Goal: Task Accomplishment & Management: Use online tool/utility

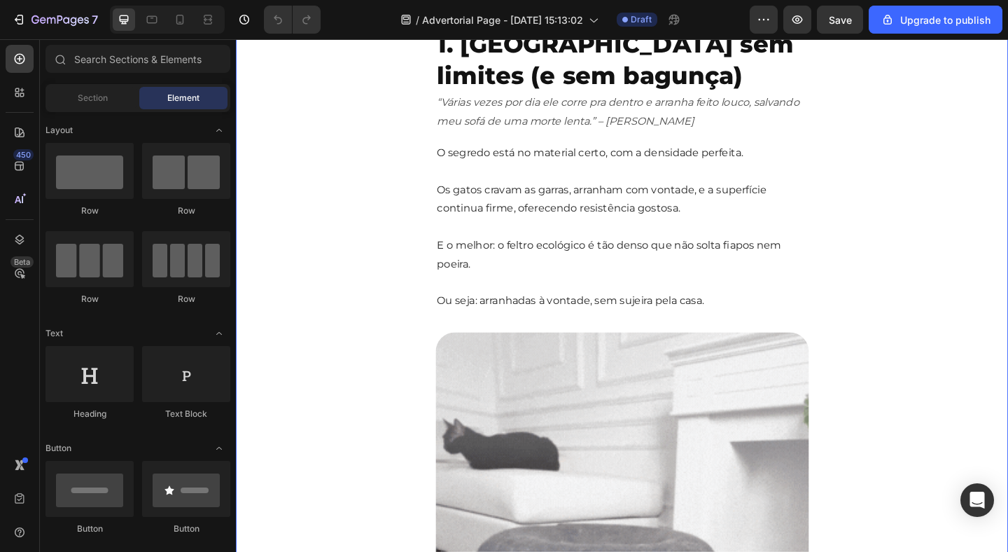
scroll to position [697, 0]
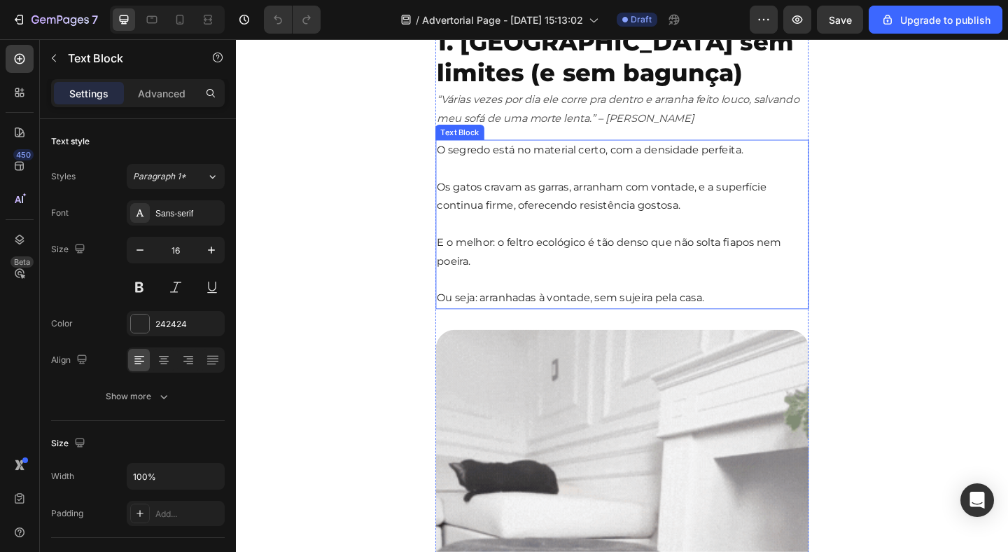
click at [579, 209] on p "Os gatos cravam as garras, arranham com vontade, e a superfície continua firme,…" at bounding box center [655, 200] width 403 height 60
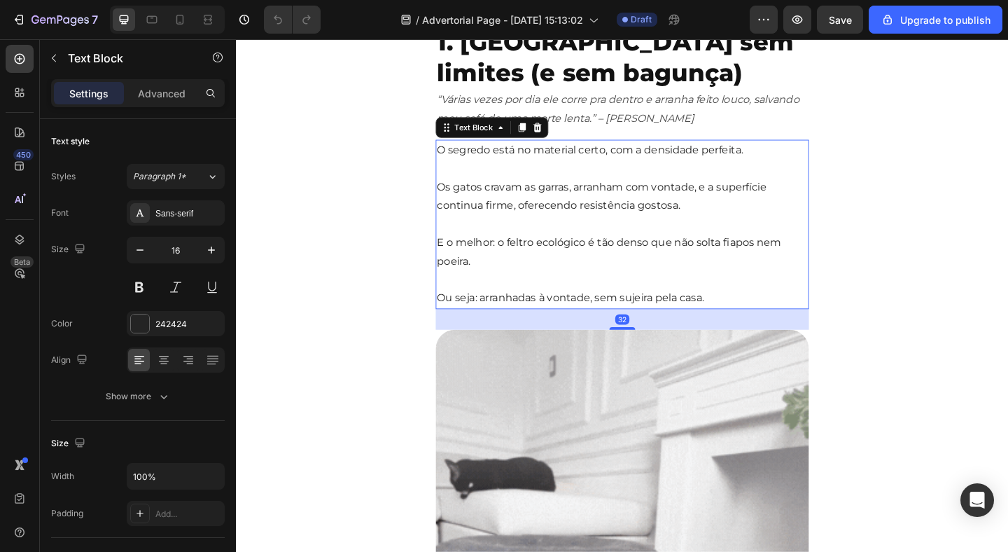
click at [579, 210] on p "Os gatos cravam as garras, arranham com vontade, e a superfície continua firme,…" at bounding box center [655, 200] width 403 height 60
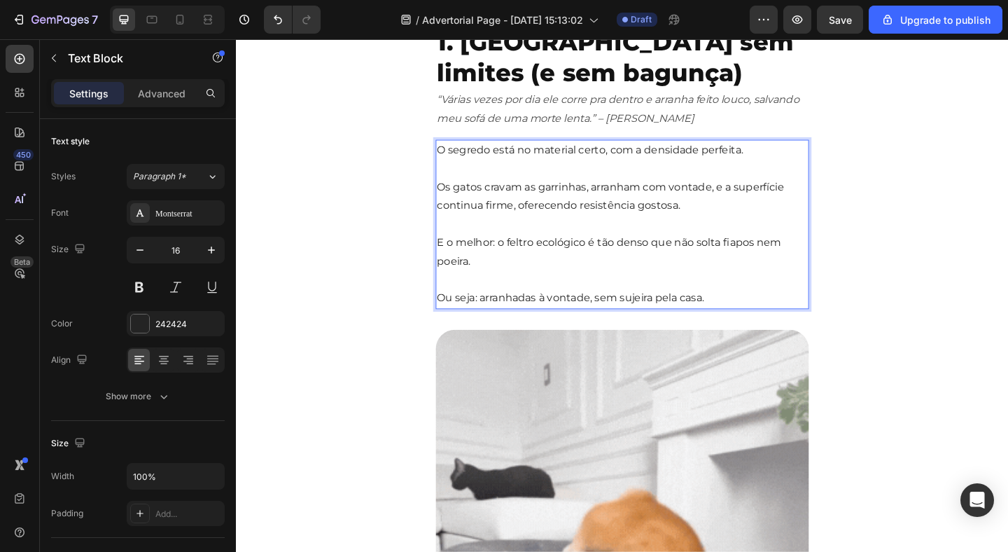
click at [717, 243] on p "Rich Text Editor. Editing area: main" at bounding box center [655, 240] width 403 height 20
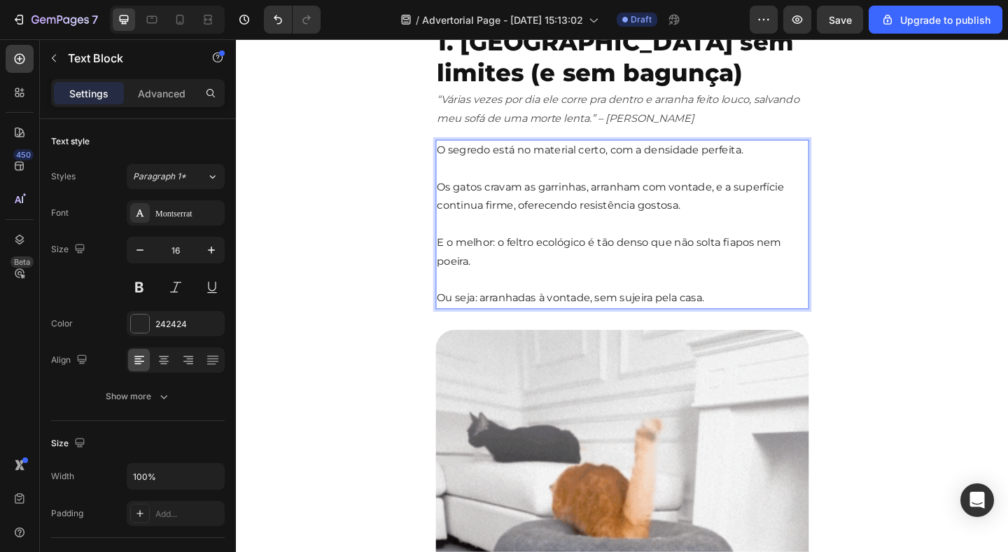
click at [727, 237] on p "Rich Text Editor. Editing area: main" at bounding box center [655, 240] width 403 height 20
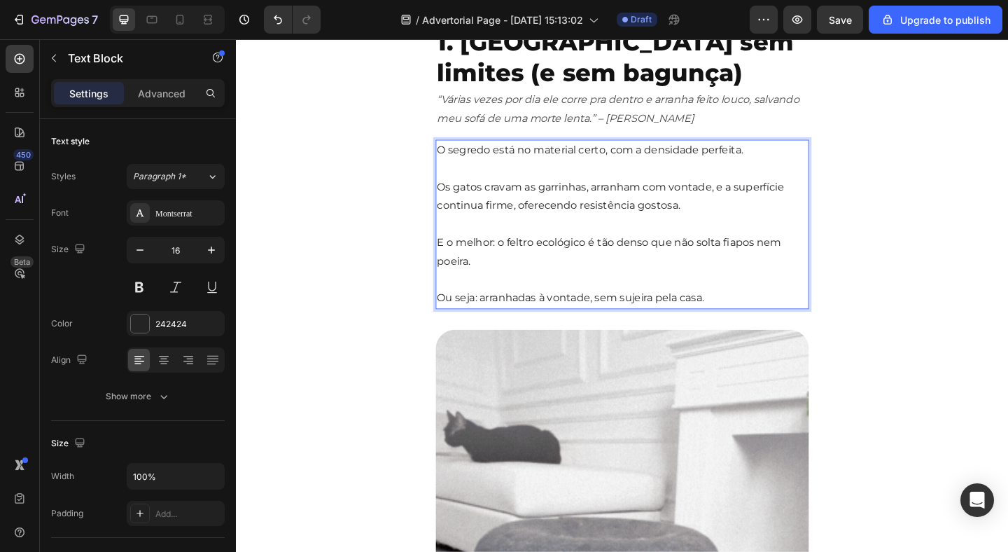
click at [711, 219] on p "Os gatos cravam as garrinhas, arranham com vontade, e a superfície continua fir…" at bounding box center [655, 200] width 403 height 60
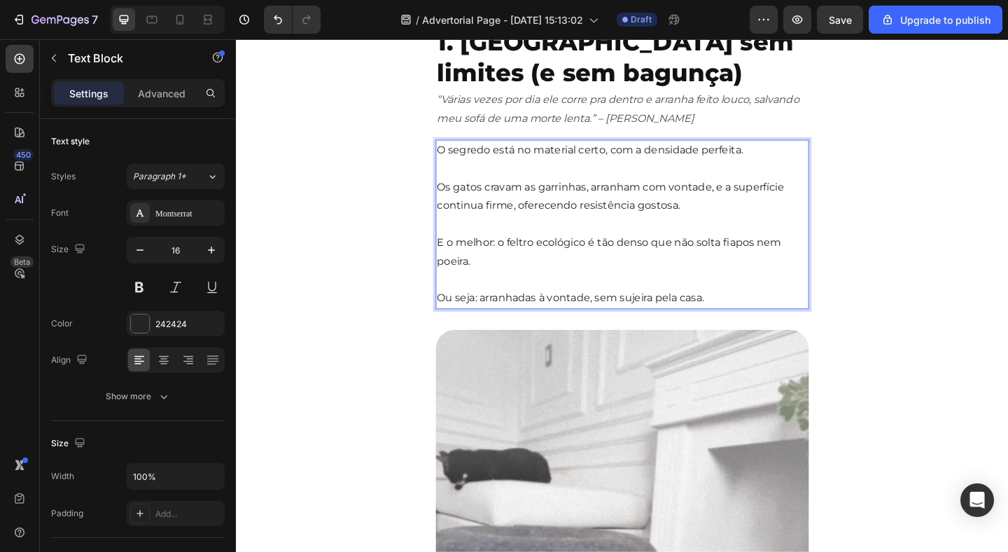
click at [690, 219] on p "Os gatos cravam as garrinhas, arranham com vontade, e a superfície continua fir…" at bounding box center [655, 200] width 403 height 60
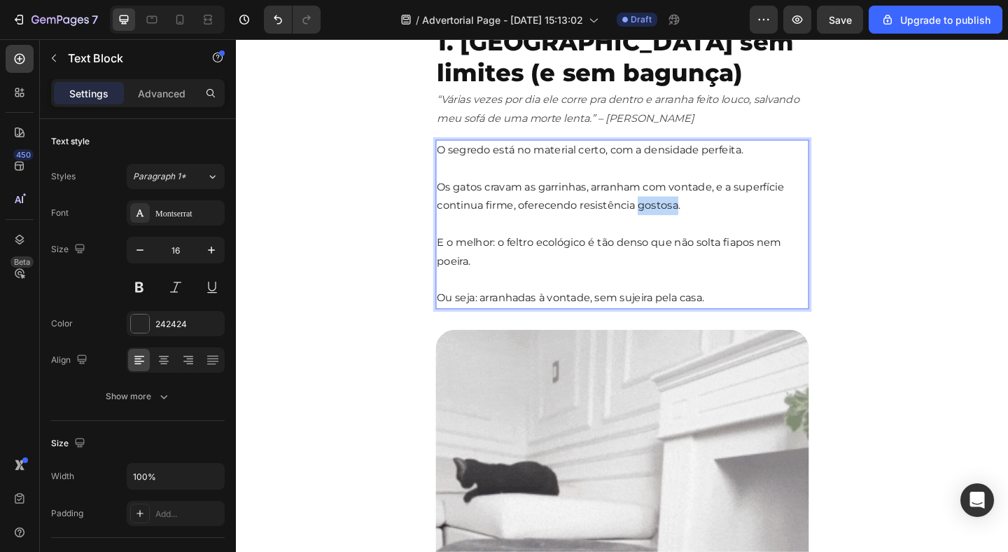
click at [689, 218] on p "Os gatos cravam as garrinhas, arranham com vontade, e a superfície continua fir…" at bounding box center [655, 200] width 403 height 60
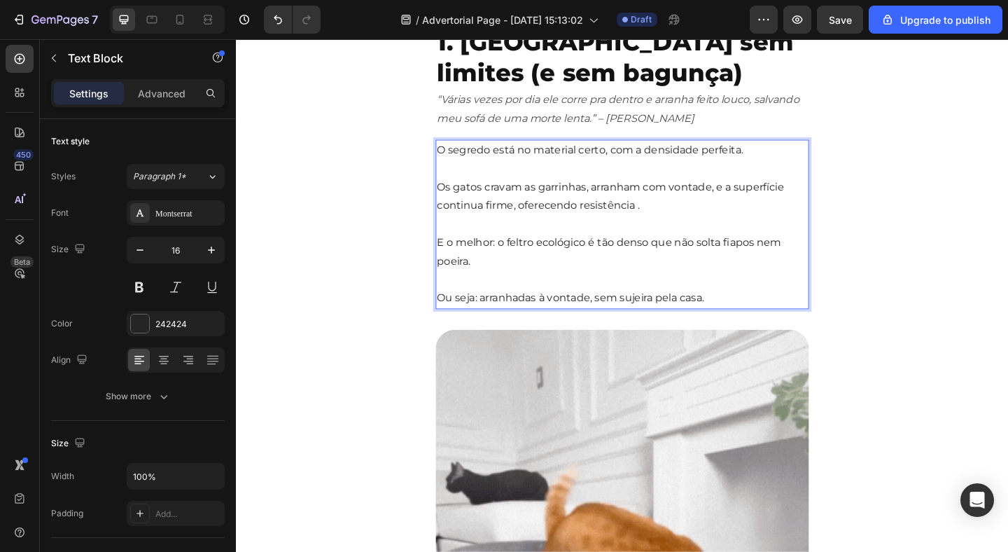
click at [548, 218] on p "Os gatos cravam as garrinhas, arranham com vontade, e a superfície continua fir…" at bounding box center [655, 200] width 403 height 60
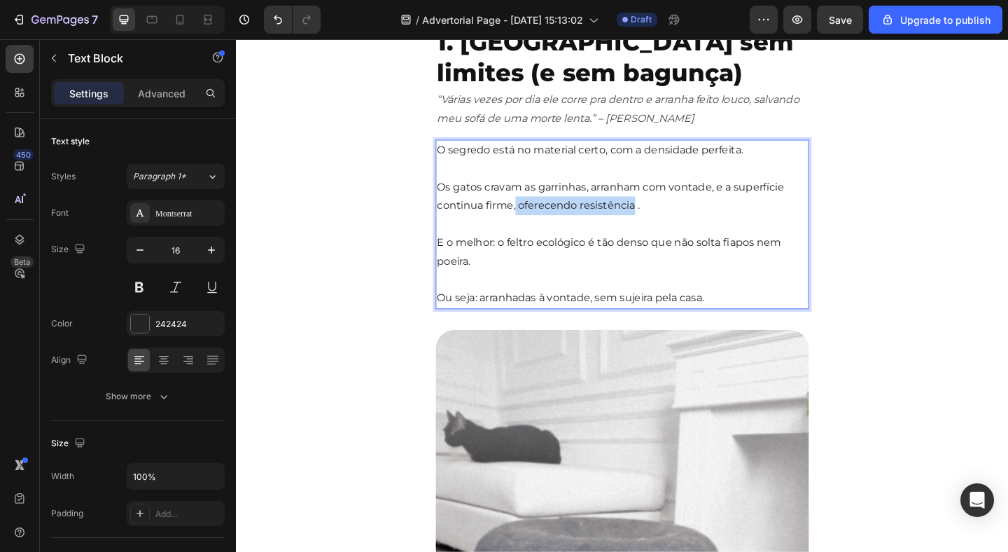
drag, startPoint x: 540, startPoint y: 223, endPoint x: 661, endPoint y: 220, distance: 121.2
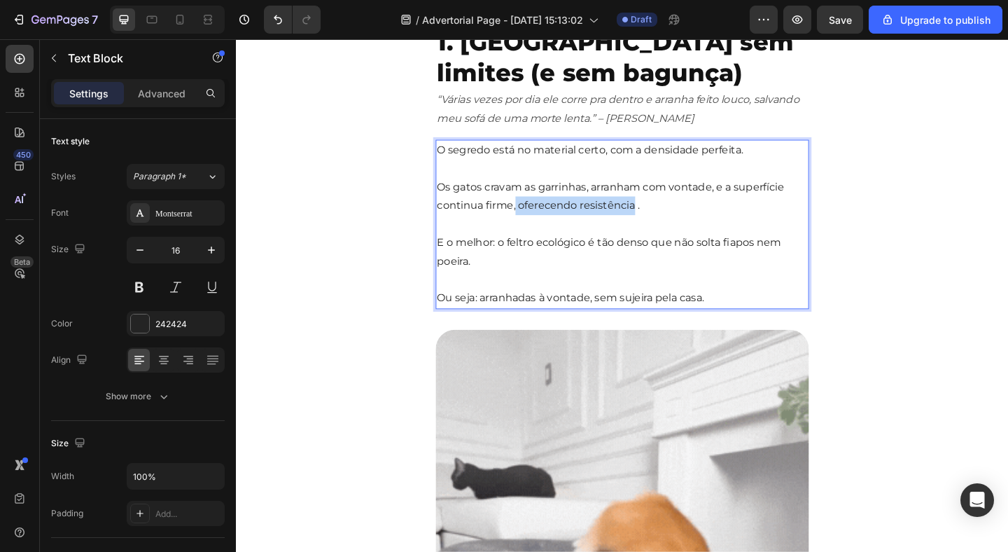
click at [665, 224] on p "Os gatos cravam as garrinhas, arranham com vontade, e a superfície continua fir…" at bounding box center [655, 200] width 403 height 60
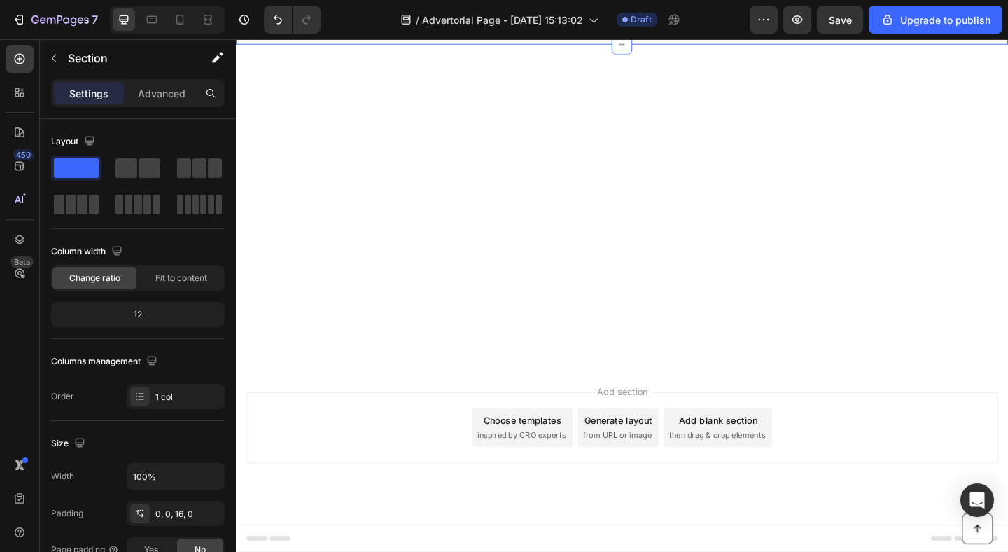
scroll to position [5092, 0]
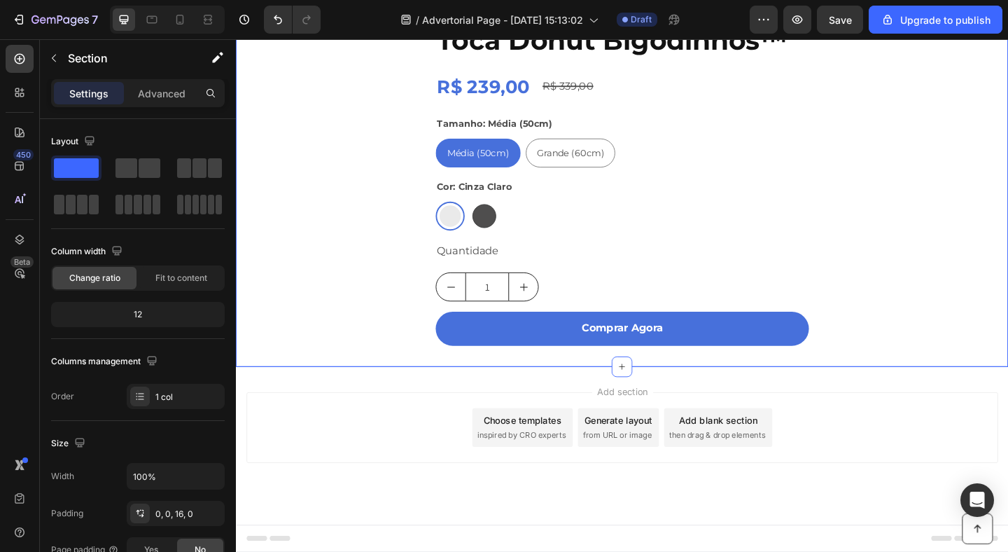
click at [336, 500] on div "Add section Choose templates inspired by CRO experts Generate layout from URL o…" at bounding box center [656, 461] width 818 height 77
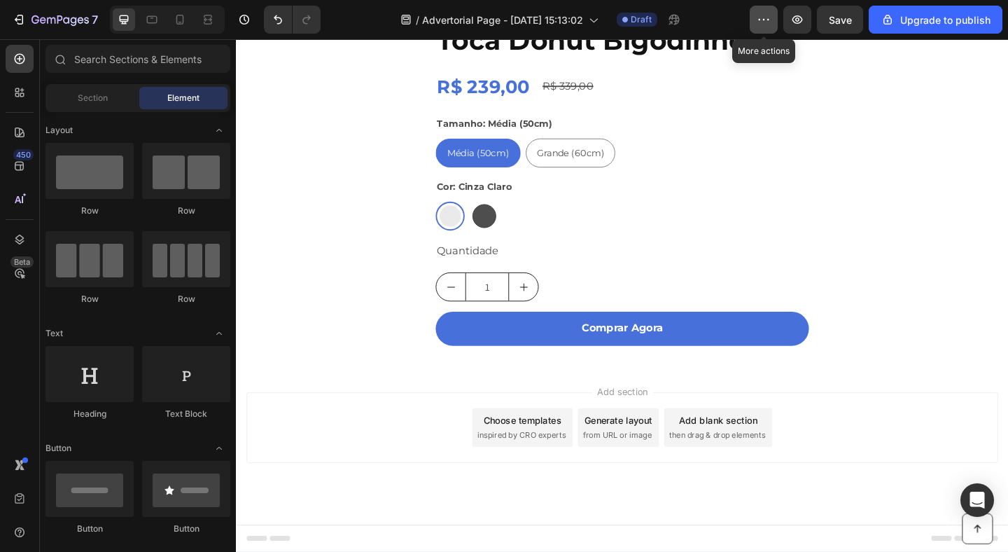
click at [763, 25] on icon "button" at bounding box center [764, 20] width 14 height 14
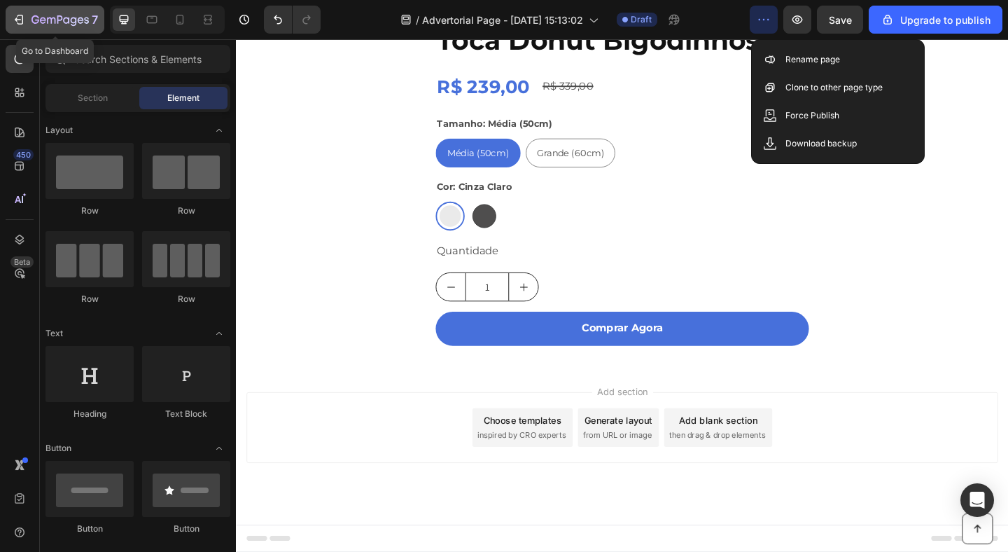
click at [34, 15] on icon "button" at bounding box center [60, 21] width 57 height 12
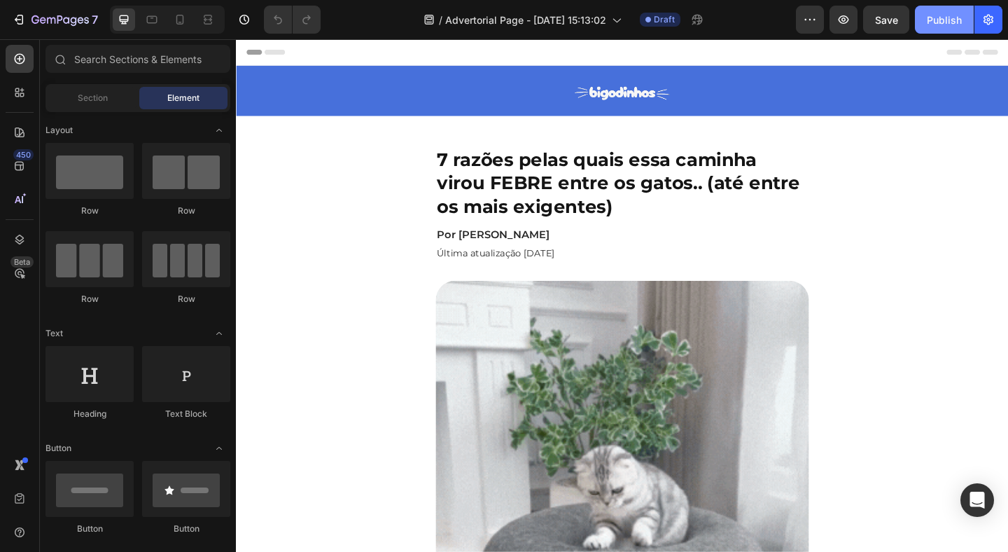
click at [954, 25] on div "Publish" at bounding box center [944, 20] width 35 height 15
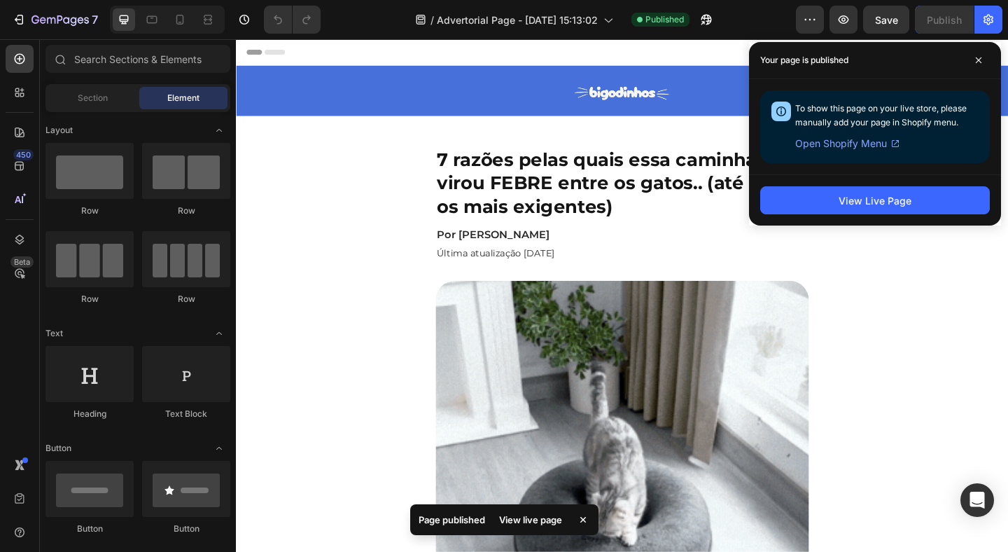
click at [872, 216] on div "View Live Page" at bounding box center [875, 199] width 252 height 51
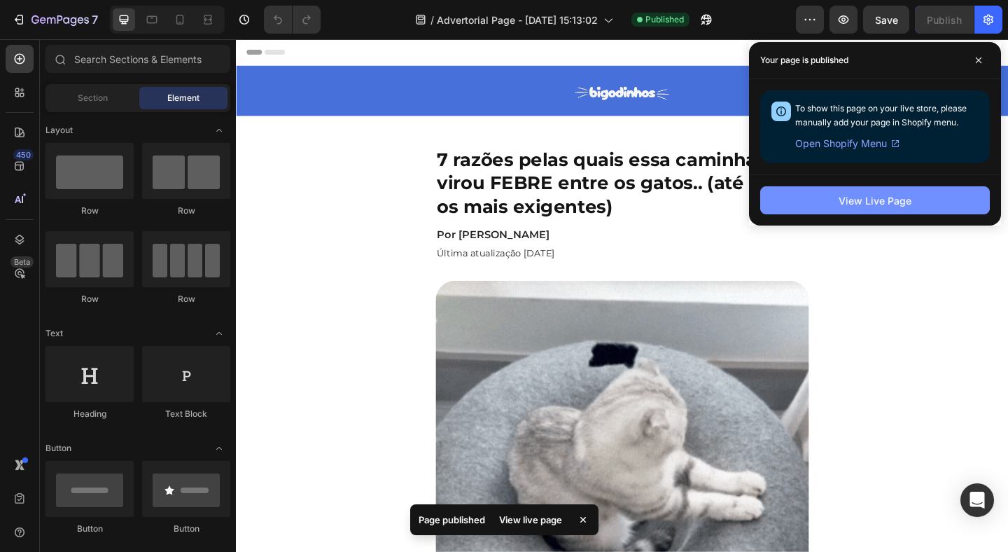
click at [868, 213] on button "View Live Page" at bounding box center [875, 200] width 230 height 28
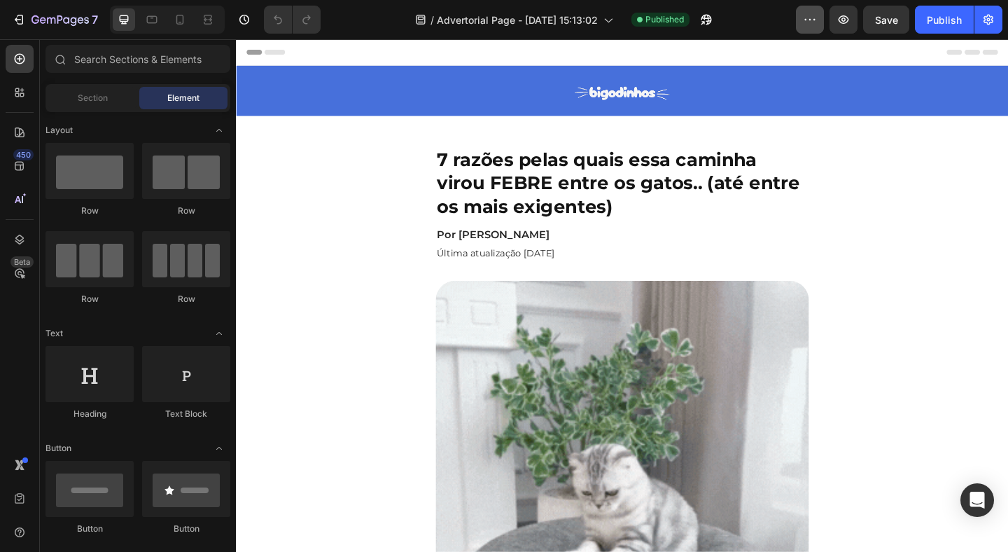
click at [809, 25] on icon "button" at bounding box center [810, 20] width 14 height 14
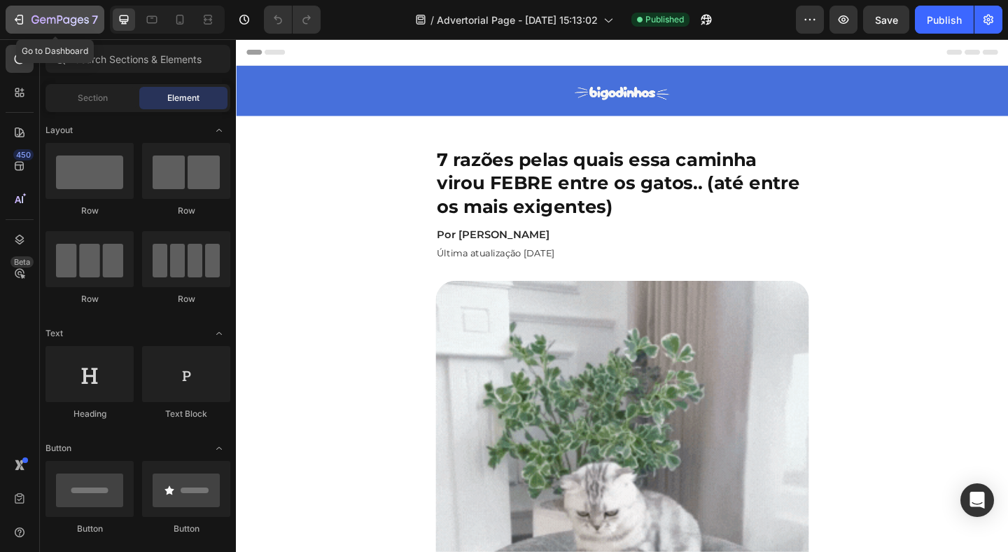
click at [25, 32] on button "7" at bounding box center [55, 20] width 99 height 28
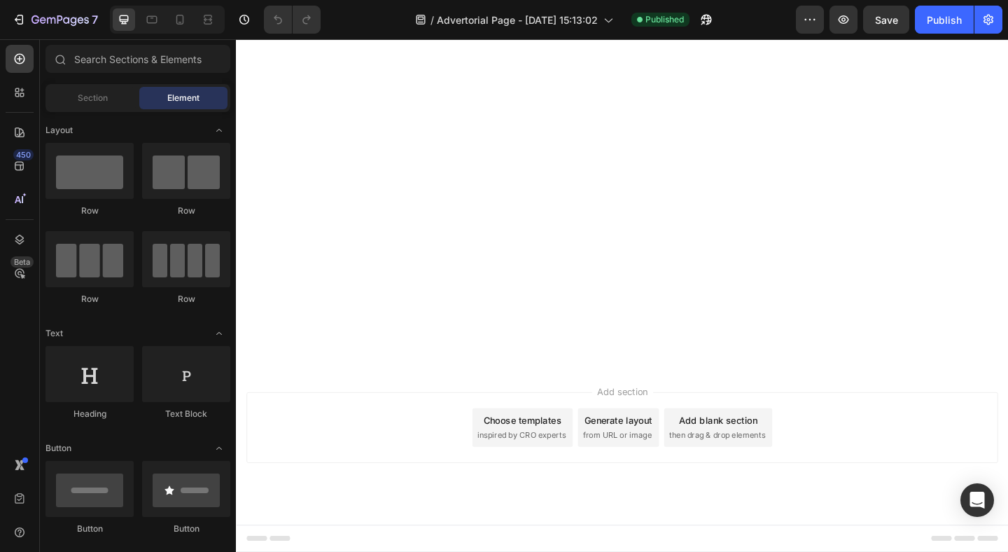
scroll to position [4464, 0]
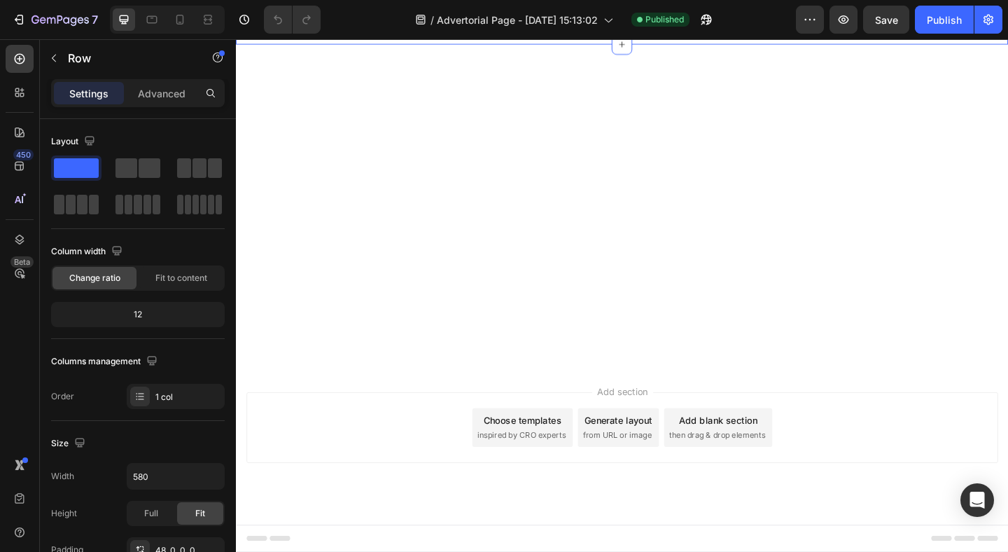
scroll to position [3997, 0]
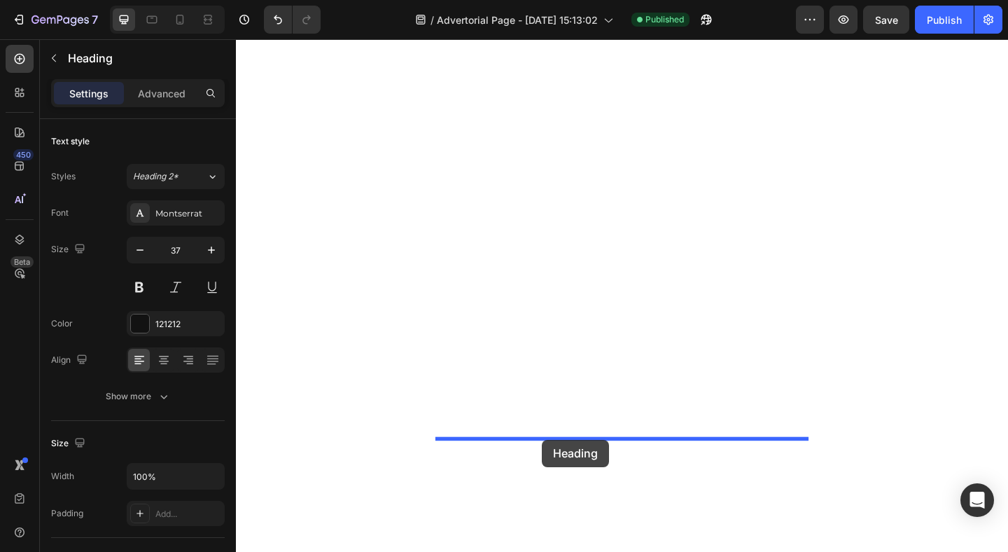
drag, startPoint x: 571, startPoint y: 263, endPoint x: 567, endPoint y: 472, distance: 209.4
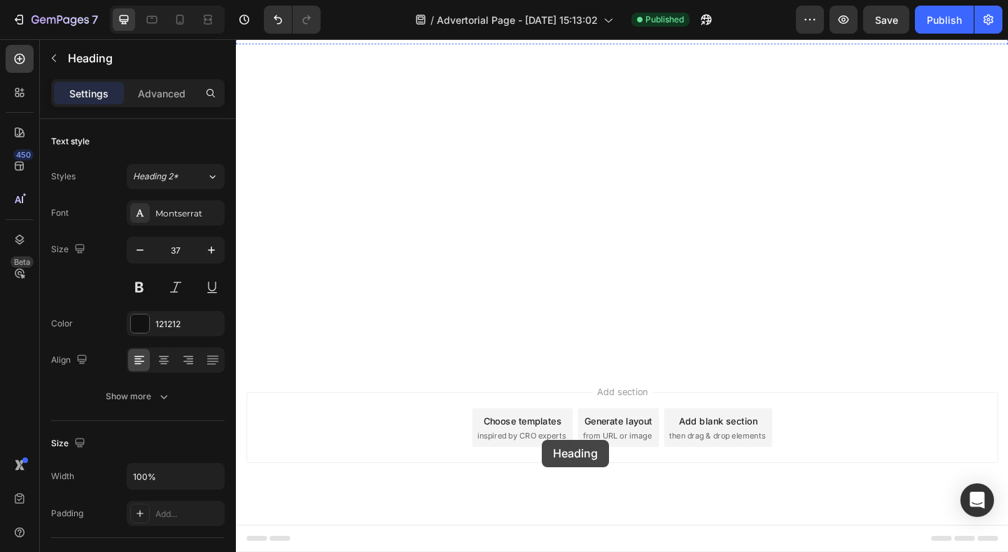
scroll to position [4159, 0]
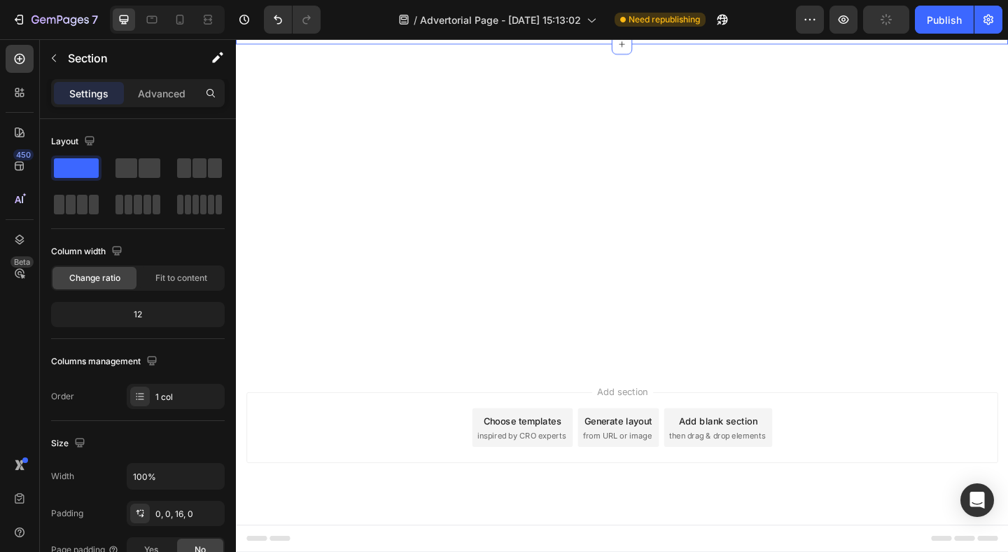
scroll to position [4430, 0]
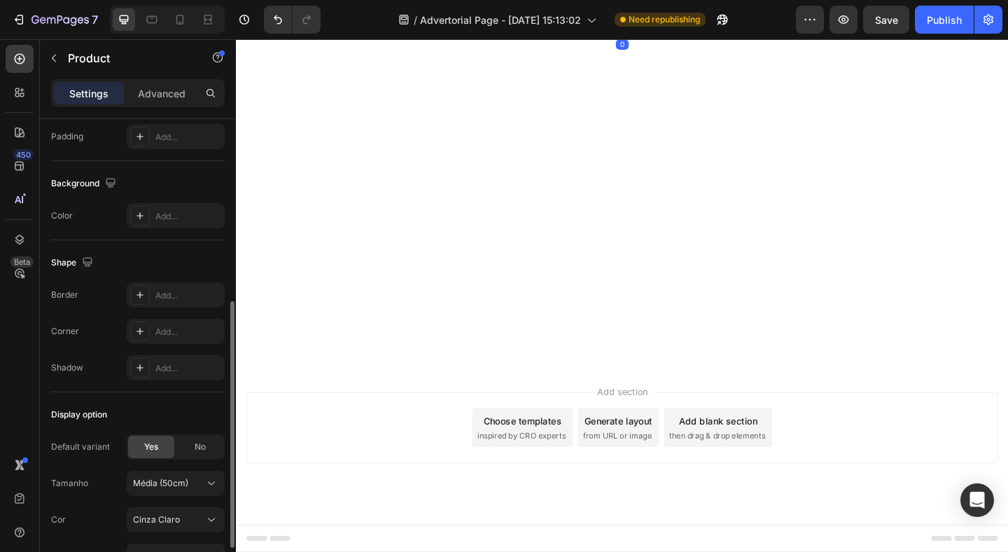
scroll to position [353, 0]
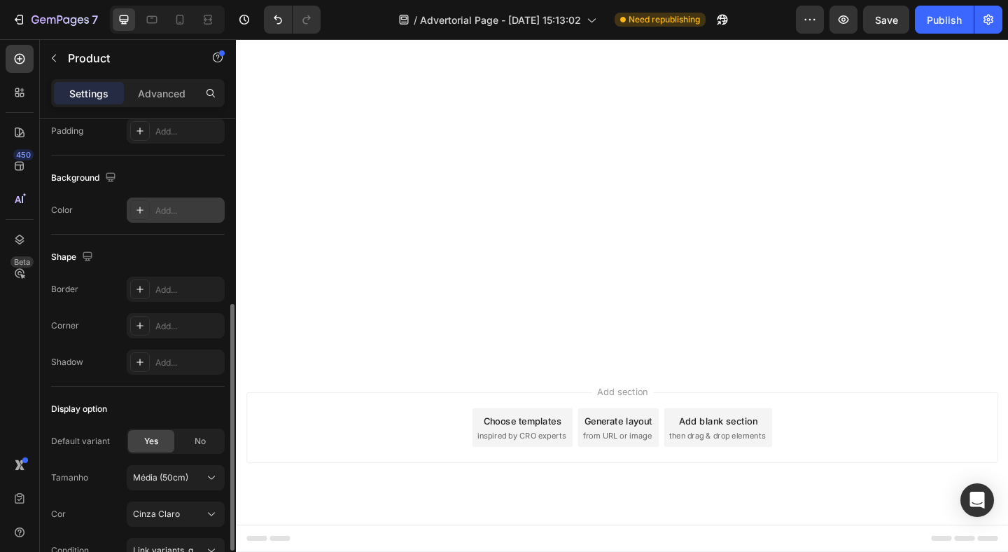
click at [180, 209] on div "Add..." at bounding box center [188, 210] width 66 height 13
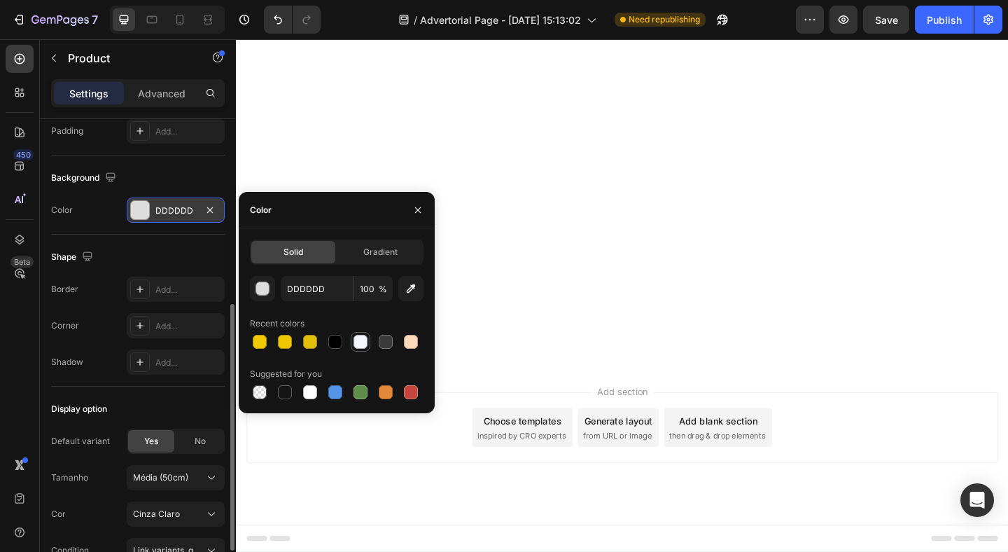
click at [363, 344] on div at bounding box center [361, 342] width 14 height 14
type input "F4F7FF"
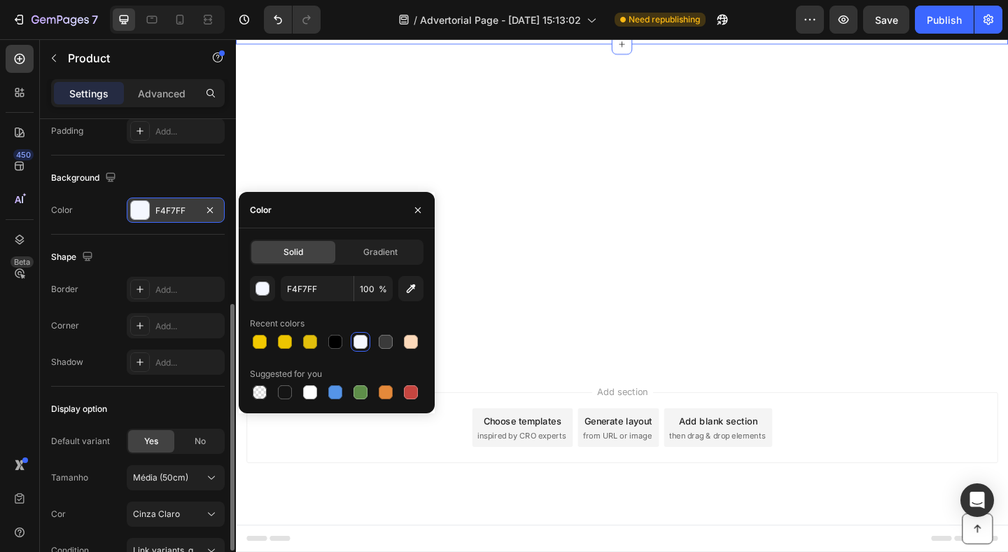
scroll to position [0, 0]
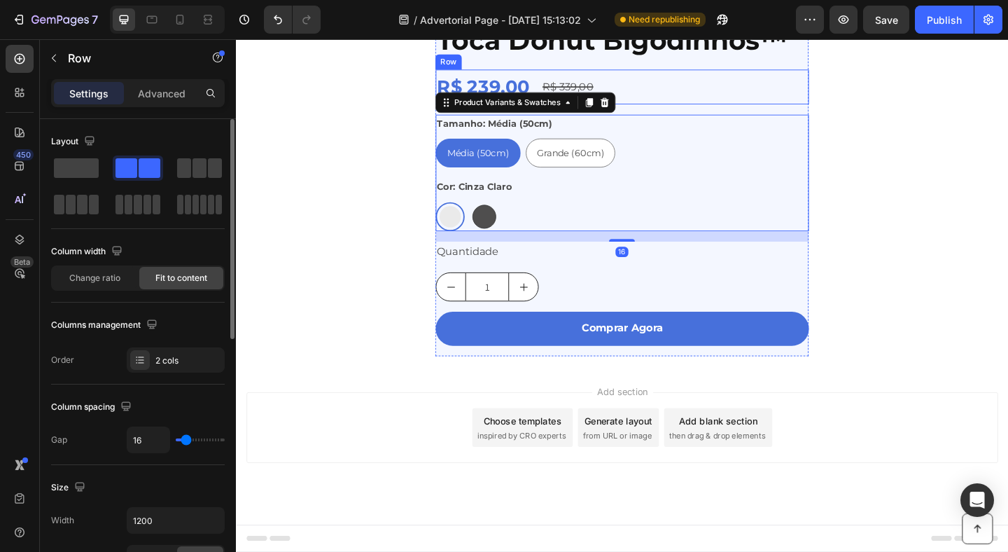
click at [850, 110] on div "R$ 239,00 Product Price Product Price R$ 339,00 Product Price Product Price Row" at bounding box center [656, 91] width 406 height 38
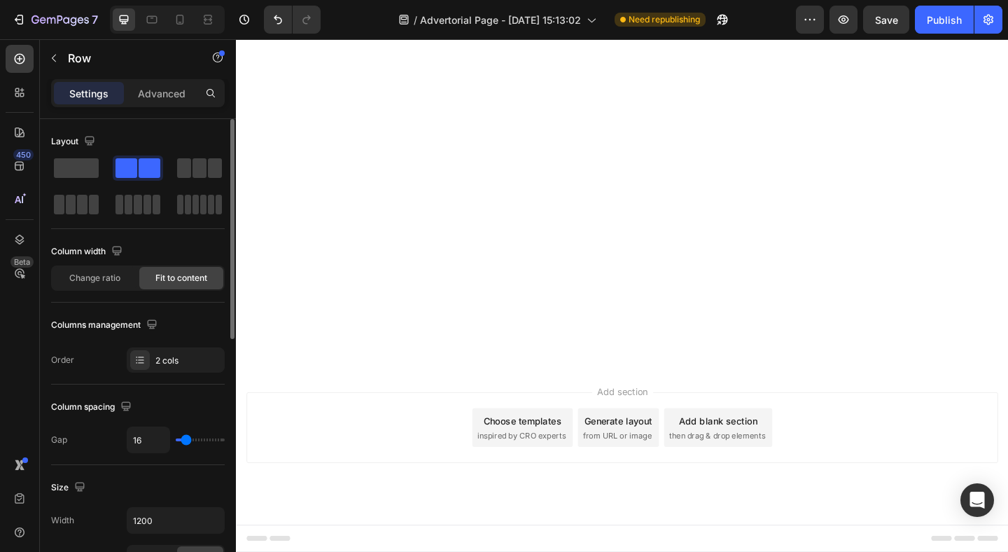
scroll to position [4488, 0]
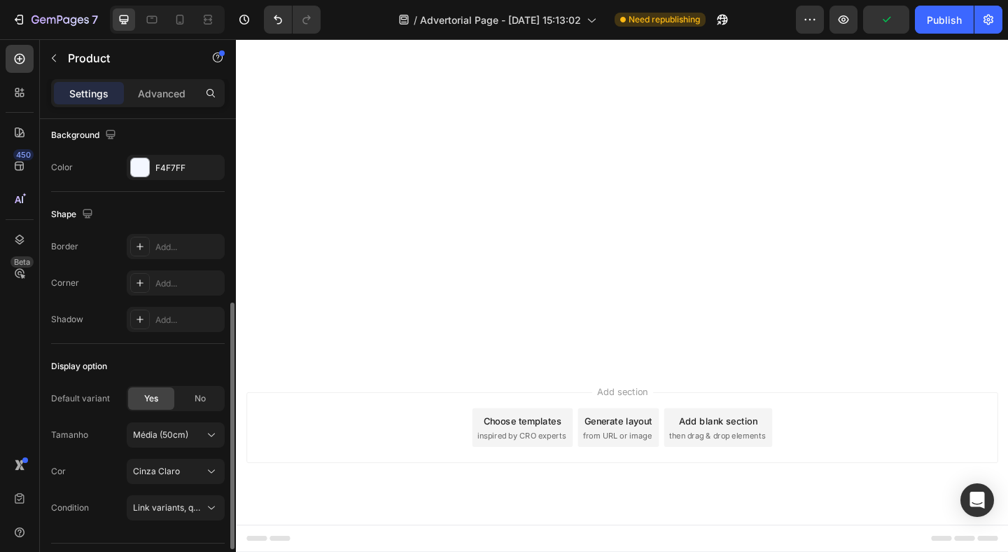
scroll to position [394, 0]
click at [159, 287] on div "Add..." at bounding box center [188, 285] width 66 height 13
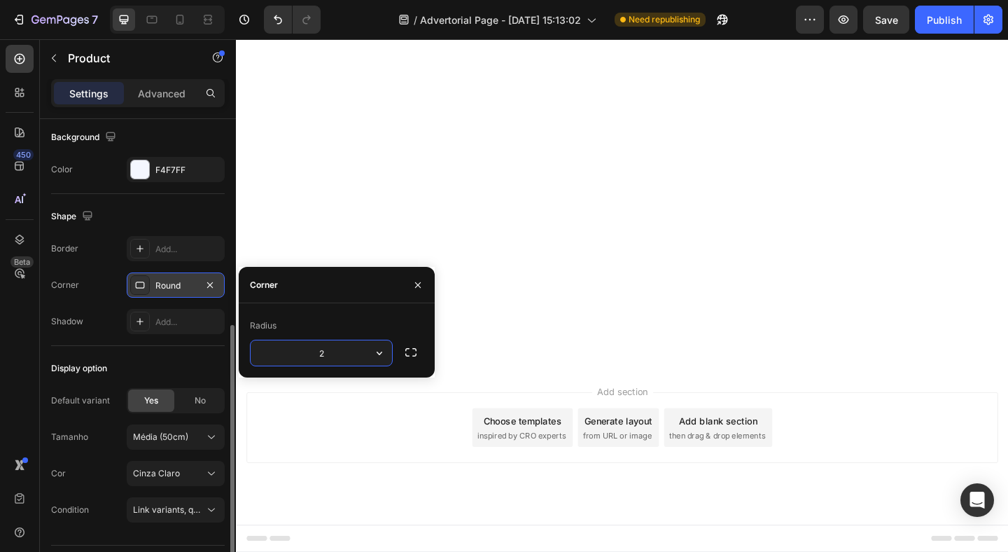
type input "20"
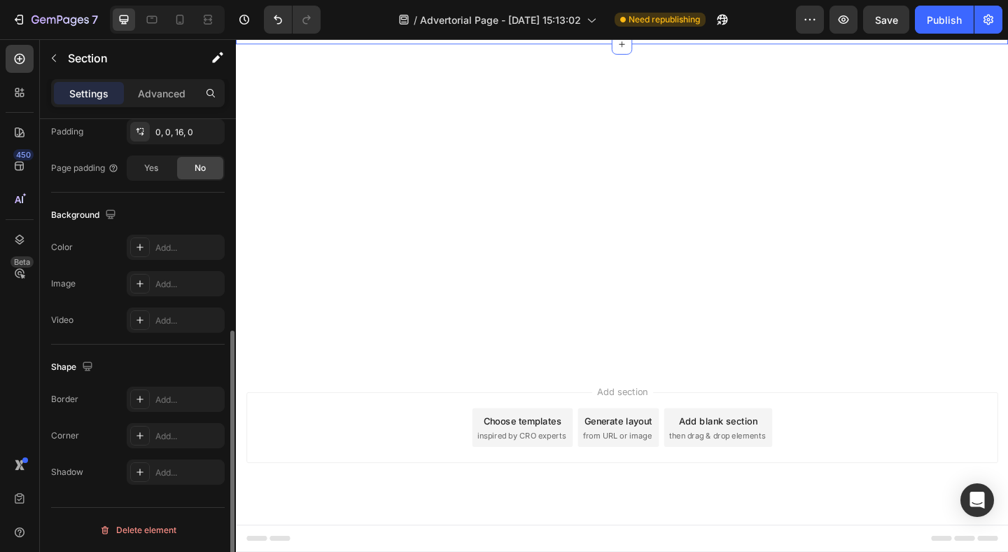
scroll to position [0, 0]
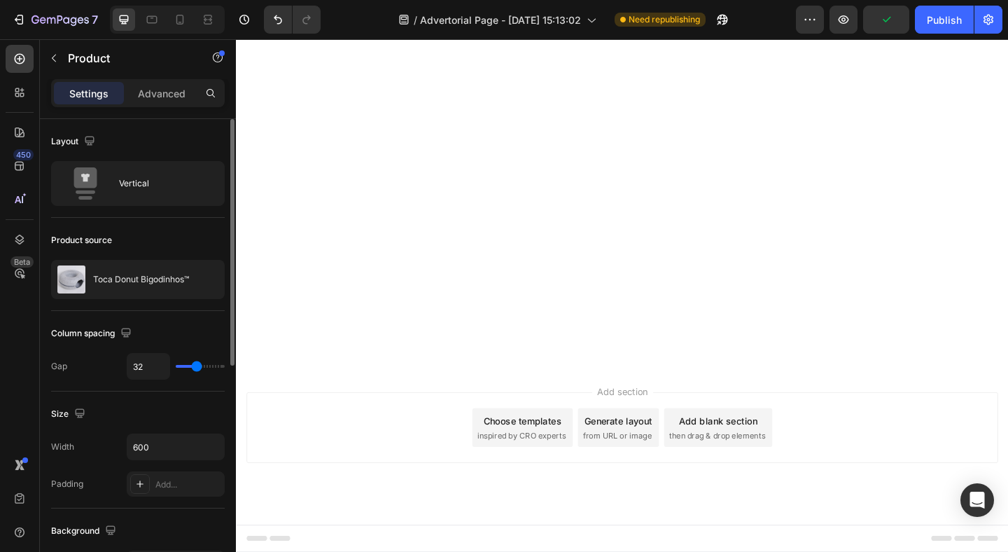
type input "36"
type input "60"
type input "63"
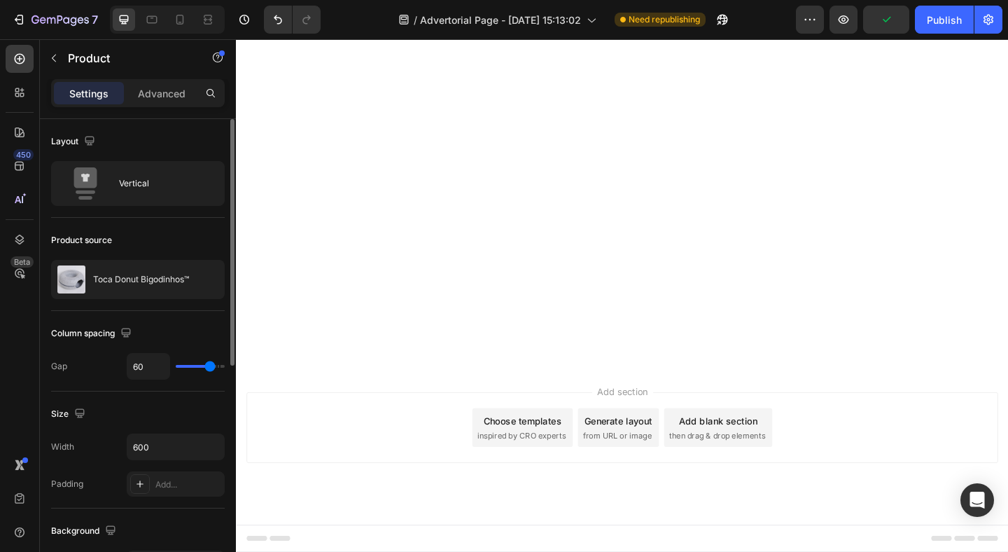
type input "63"
type input "65"
type input "67"
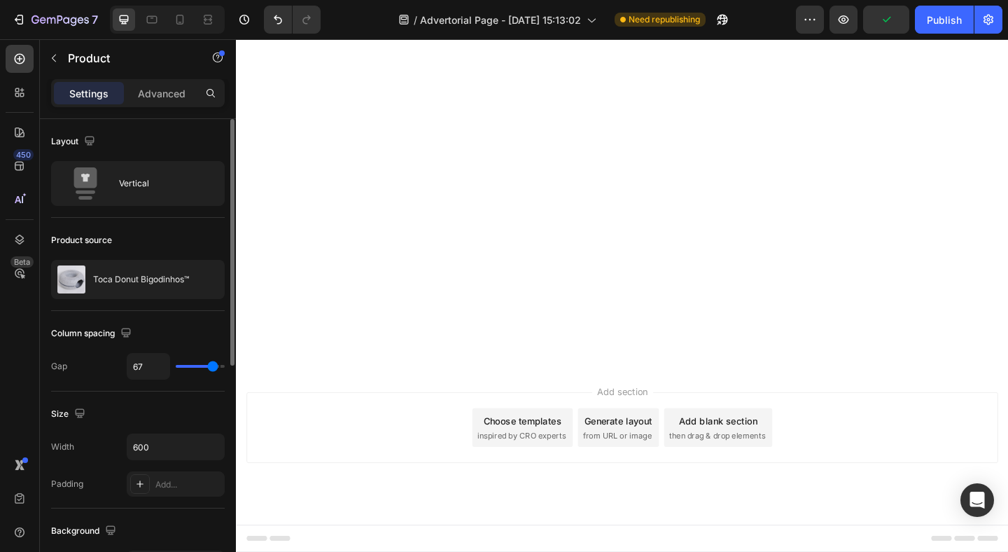
type input "72"
type input "74"
type input "76"
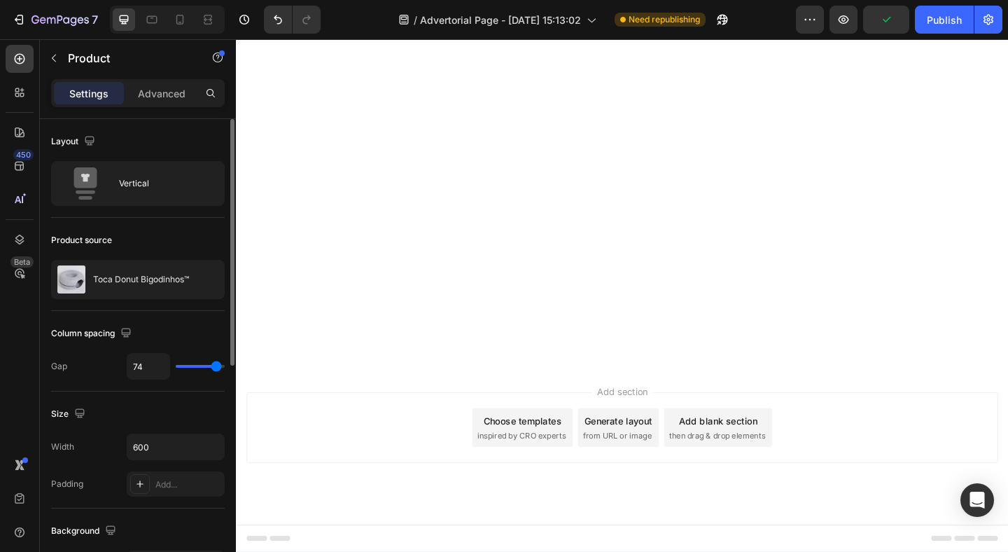
type input "76"
type input "78"
type input "79"
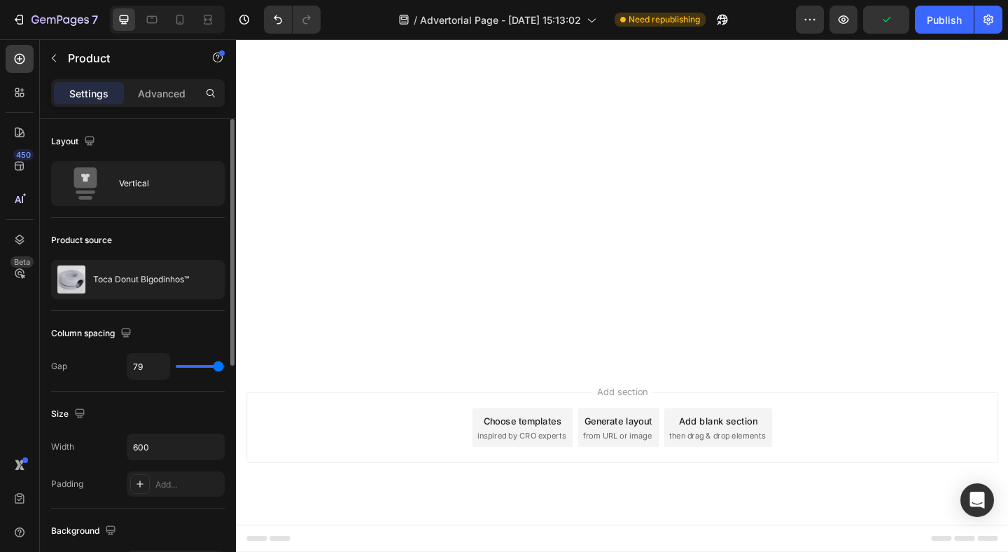
type input "80"
type input "78"
type input "71"
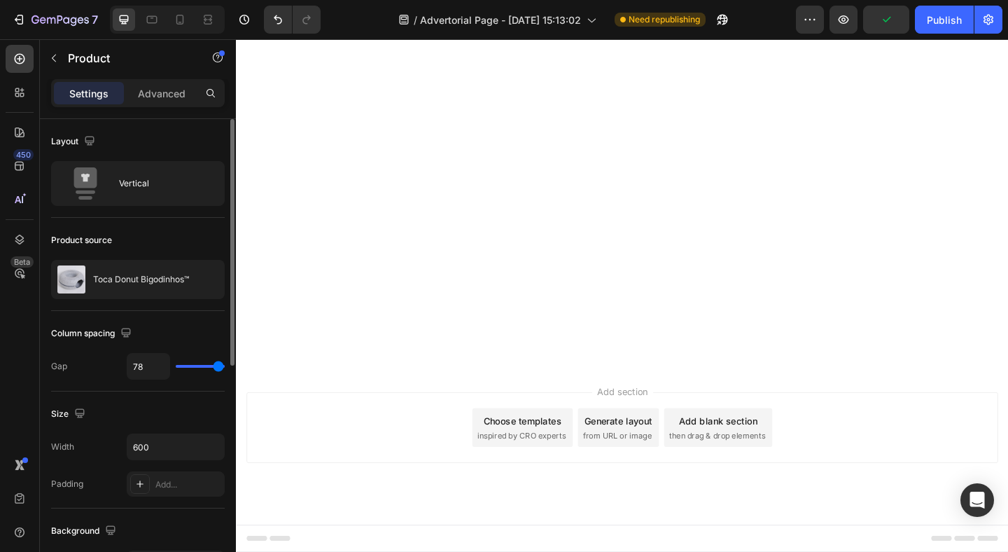
type input "71"
type input "68"
type input "66"
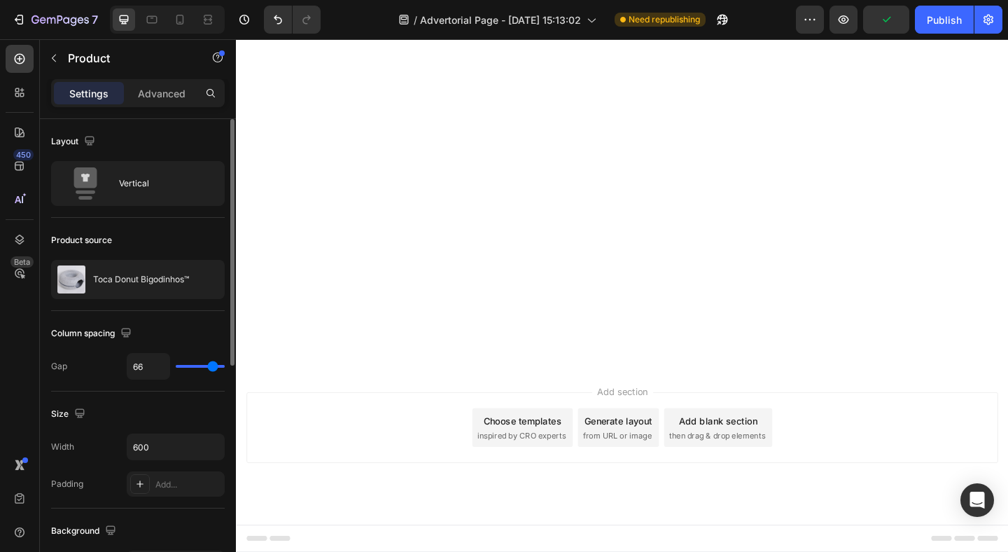
type input "60"
type input "55"
type input "49"
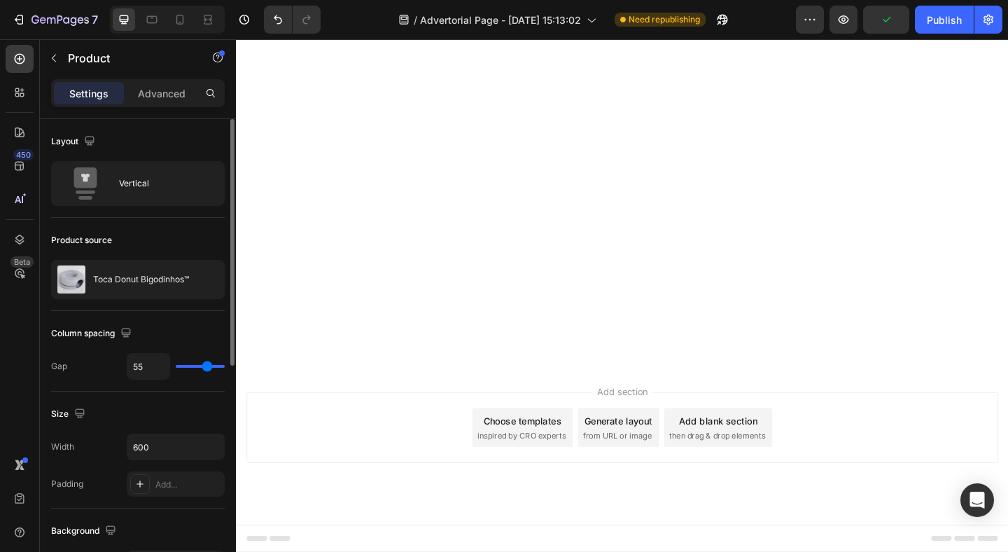
type input "49"
type input "37"
type input "32"
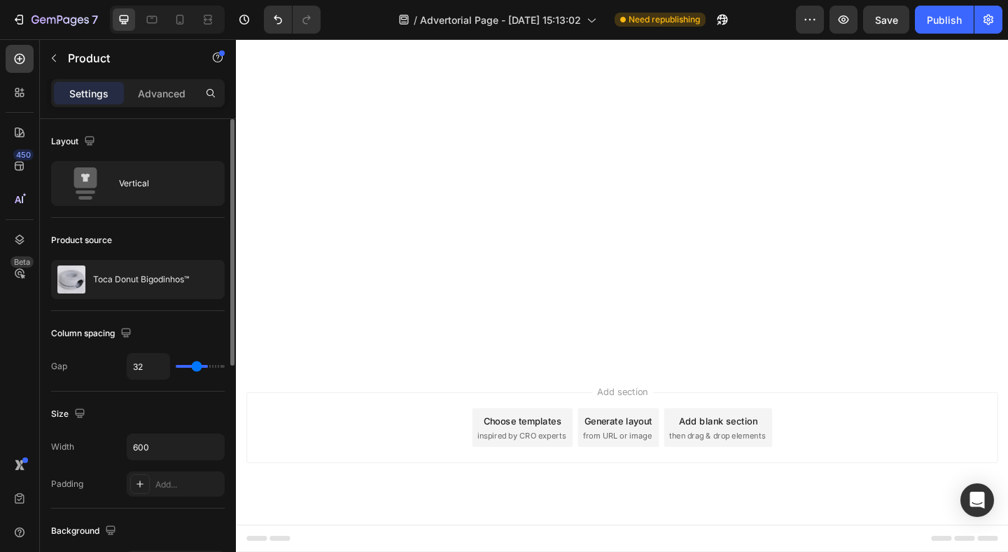
type input "28"
type input "23"
type input "22"
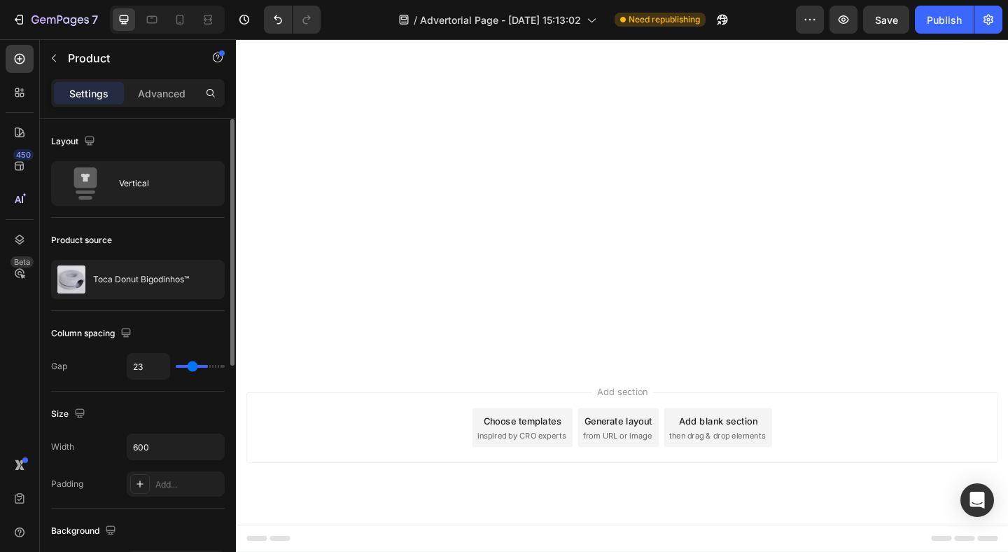
type input "22"
type input "21"
type input "20"
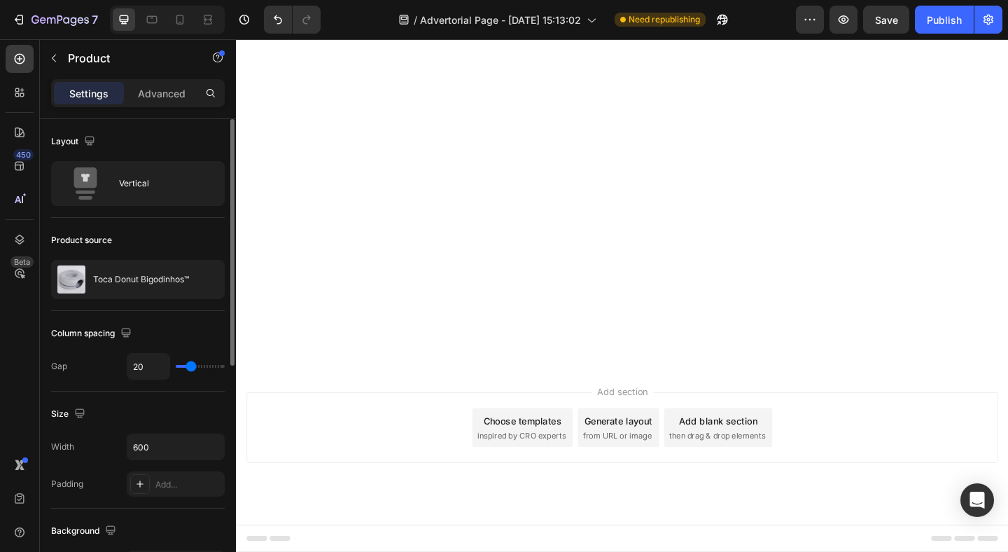
type input "21"
type input "23"
type input "30"
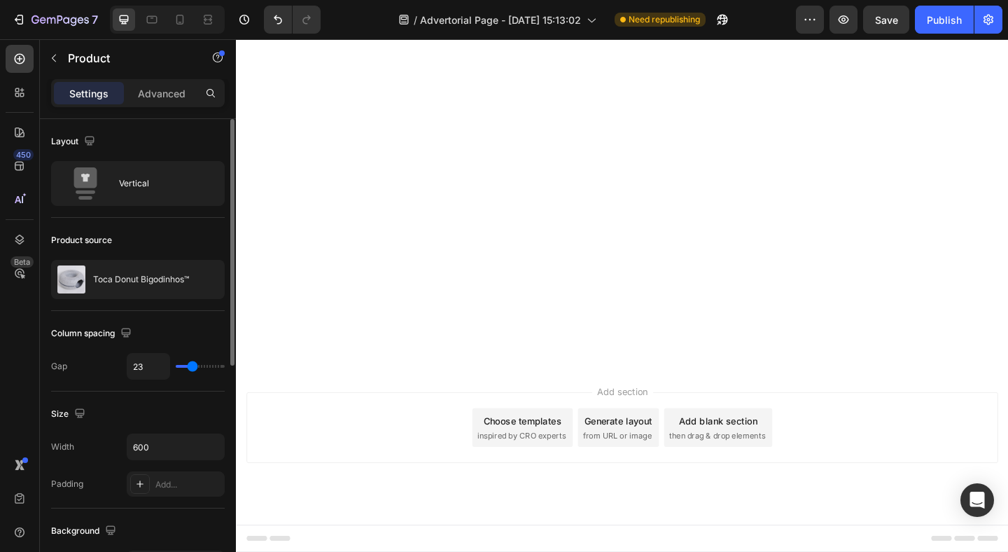
type input "30"
type input "32"
type input "34"
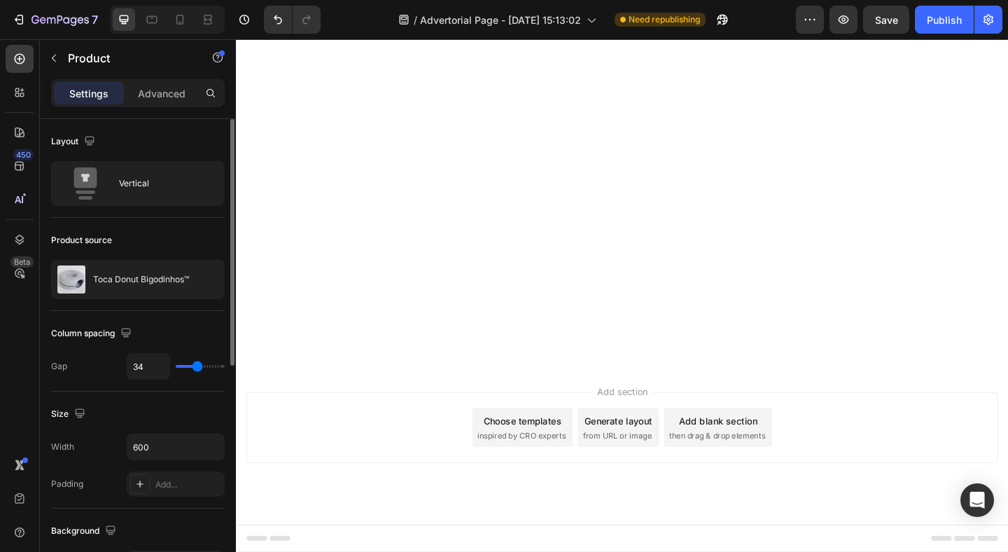
type input "36"
type input "37"
type input "38"
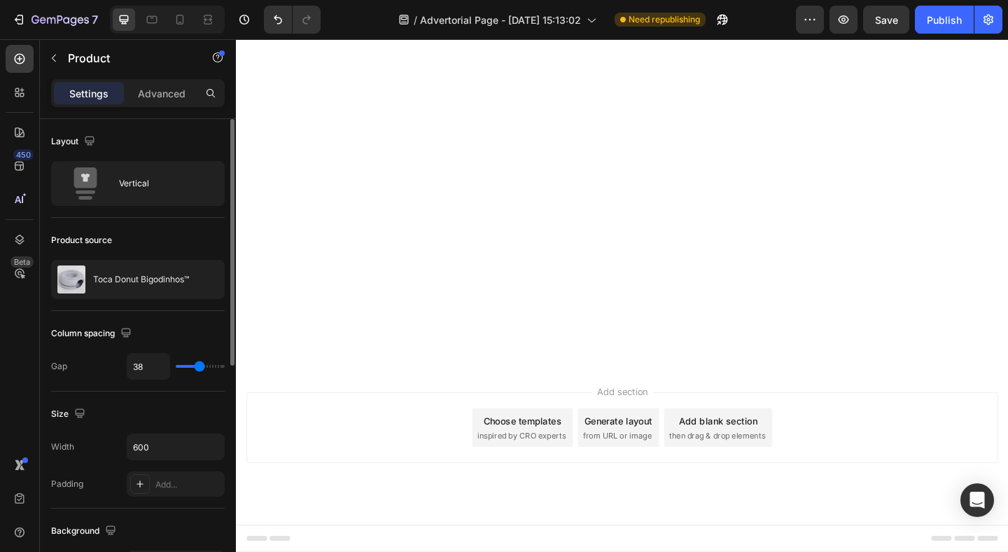
type input "38"
click at [199, 368] on input "range" at bounding box center [200, 366] width 49 height 3
type input "33"
type input "32"
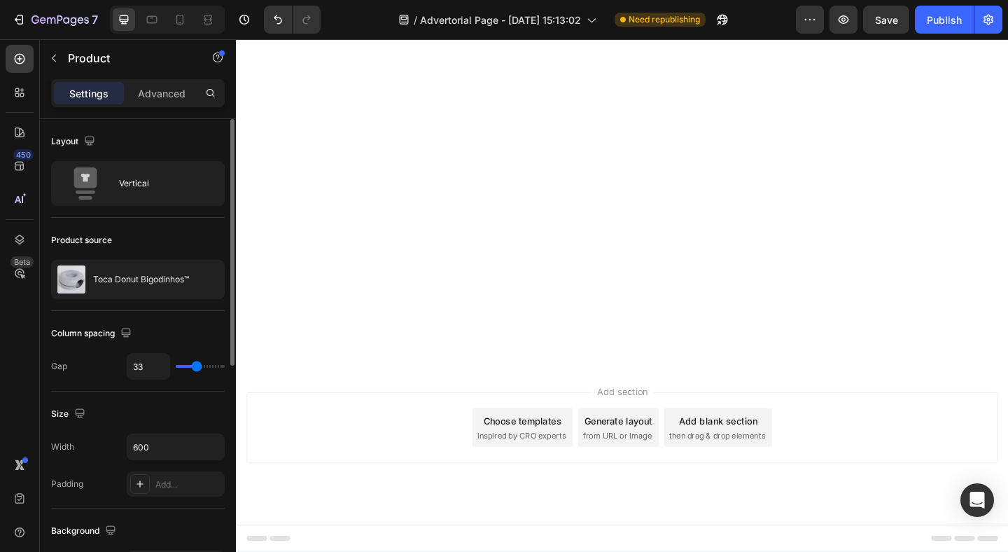
type input "32"
type input "31"
type input "30"
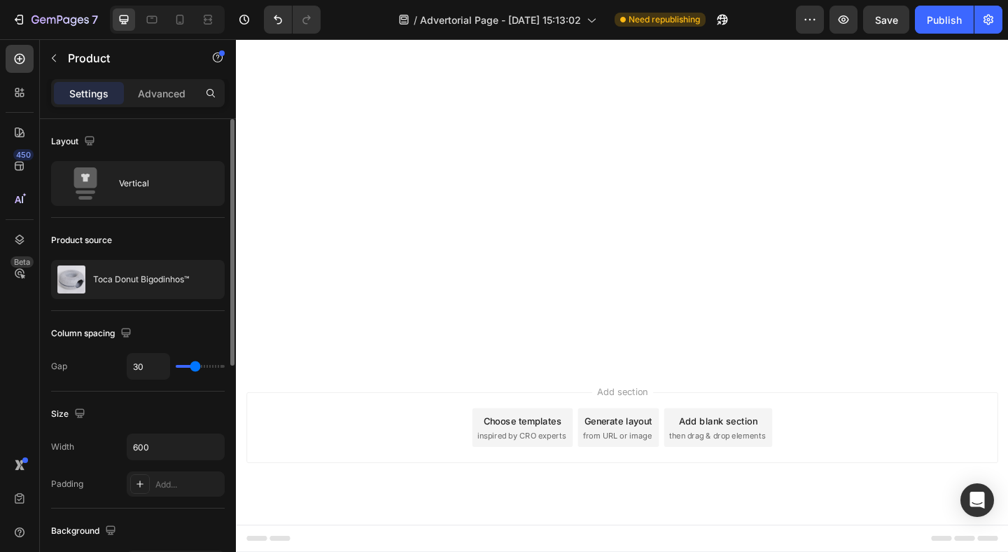
type input "29"
click at [195, 368] on input "range" at bounding box center [200, 366] width 49 height 3
click at [162, 94] on p "Advanced" at bounding box center [162, 93] width 48 height 15
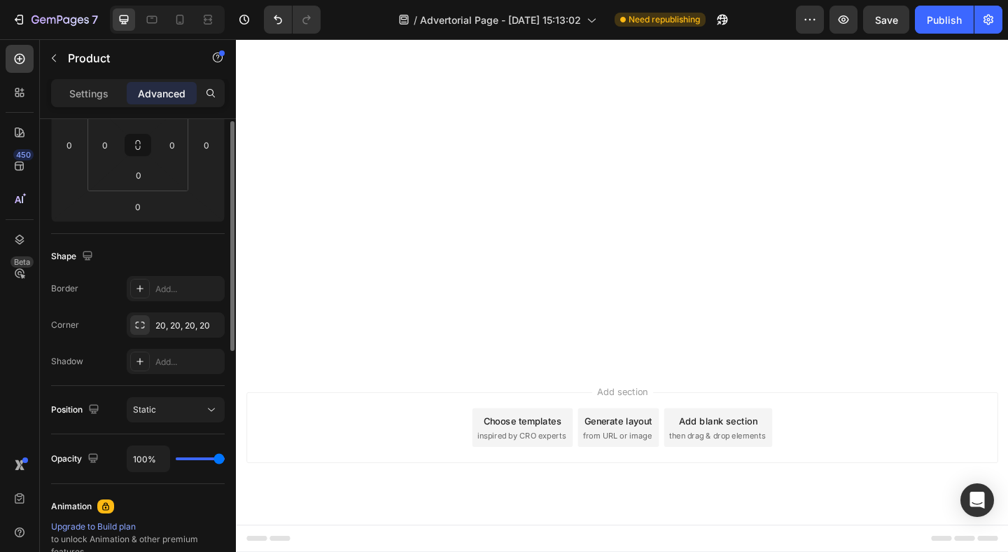
scroll to position [94, 0]
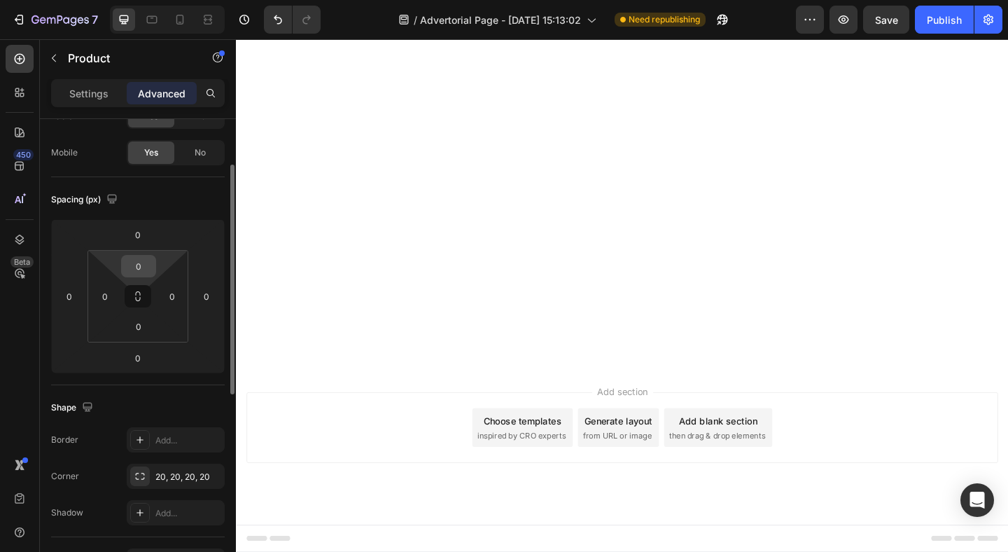
click at [136, 261] on input "0" at bounding box center [139, 266] width 28 height 21
click at [135, 238] on input "0" at bounding box center [138, 234] width 28 height 21
type input "1"
click at [131, 265] on input "0" at bounding box center [139, 266] width 28 height 21
type input "0"
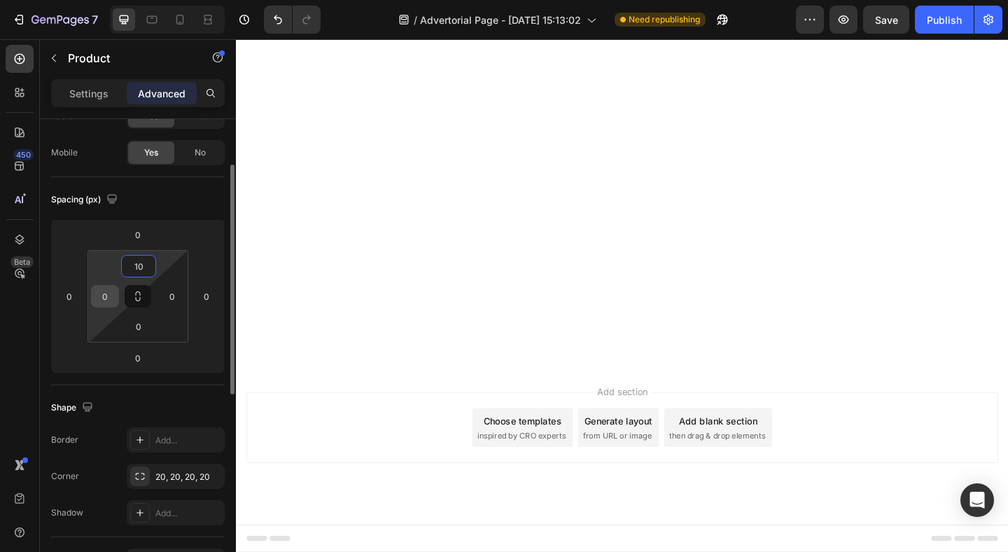
type input "10"
click at [102, 298] on input "0" at bounding box center [105, 296] width 21 height 21
type input "10"
click at [167, 296] on input "0" at bounding box center [172, 296] width 21 height 21
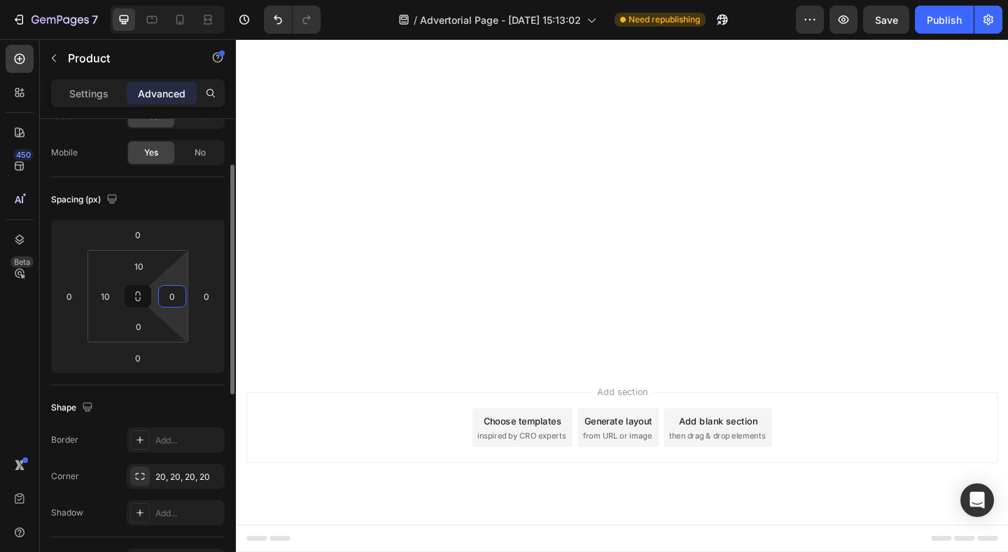
click at [167, 296] on input "0" at bounding box center [172, 296] width 21 height 21
type input "10"
click at [139, 334] on input "0" at bounding box center [139, 326] width 28 height 21
type input "10"
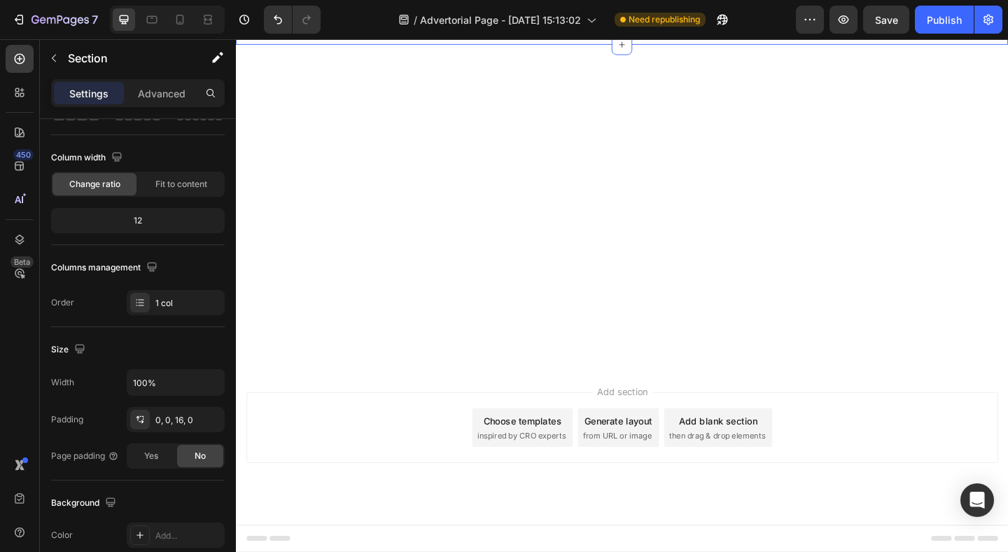
scroll to position [0, 0]
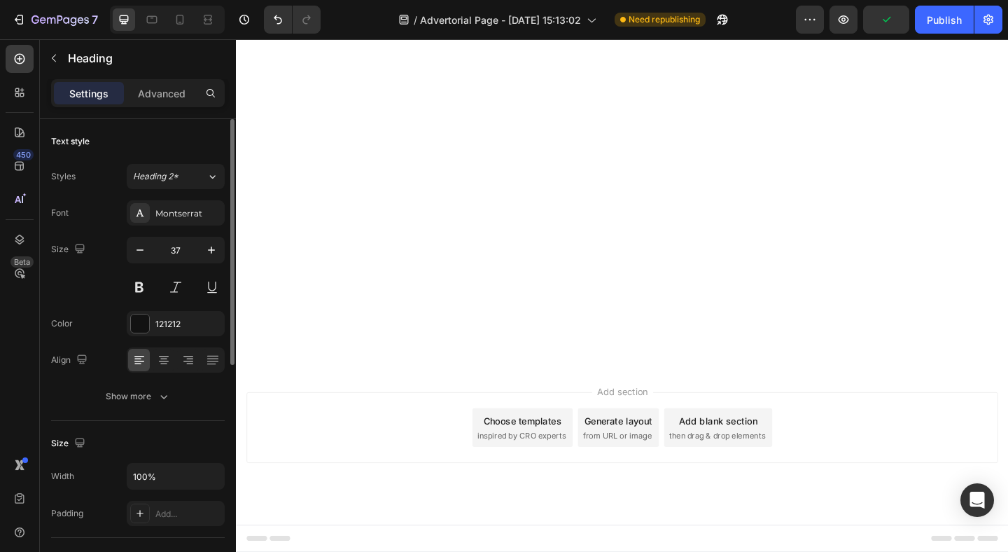
click at [158, 374] on div "Font Montserrat Size 37 Color 121212 Align Show more" at bounding box center [138, 304] width 174 height 209
click at [166, 364] on icon at bounding box center [164, 360] width 14 height 14
click at [139, 249] on icon "button" at bounding box center [140, 250] width 14 height 14
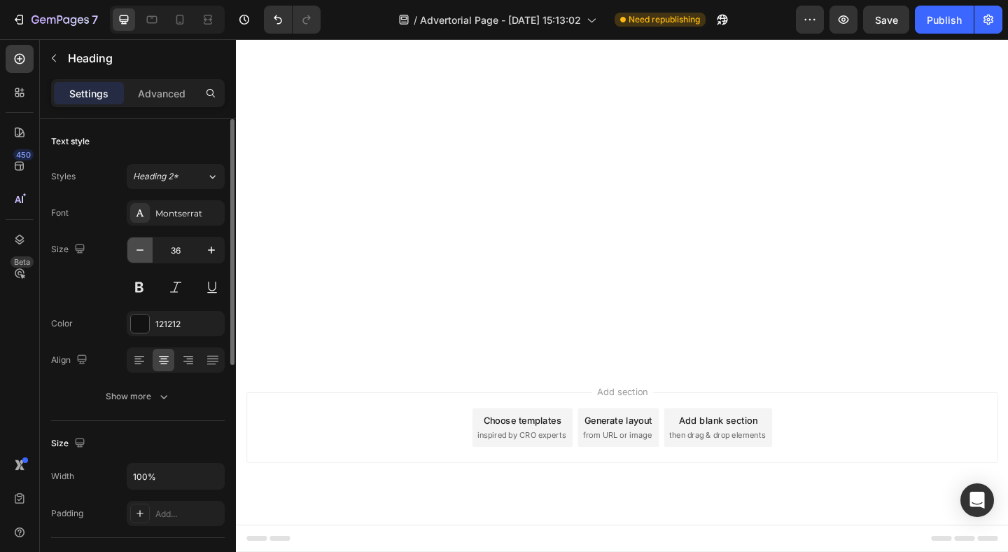
click at [139, 249] on icon "button" at bounding box center [140, 250] width 14 height 14
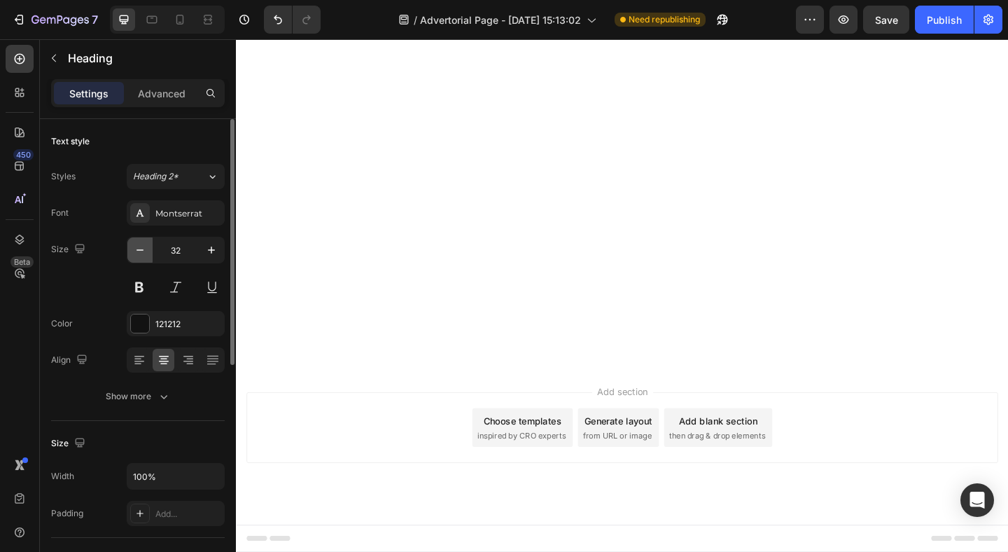
click at [139, 249] on icon "button" at bounding box center [140, 250] width 14 height 14
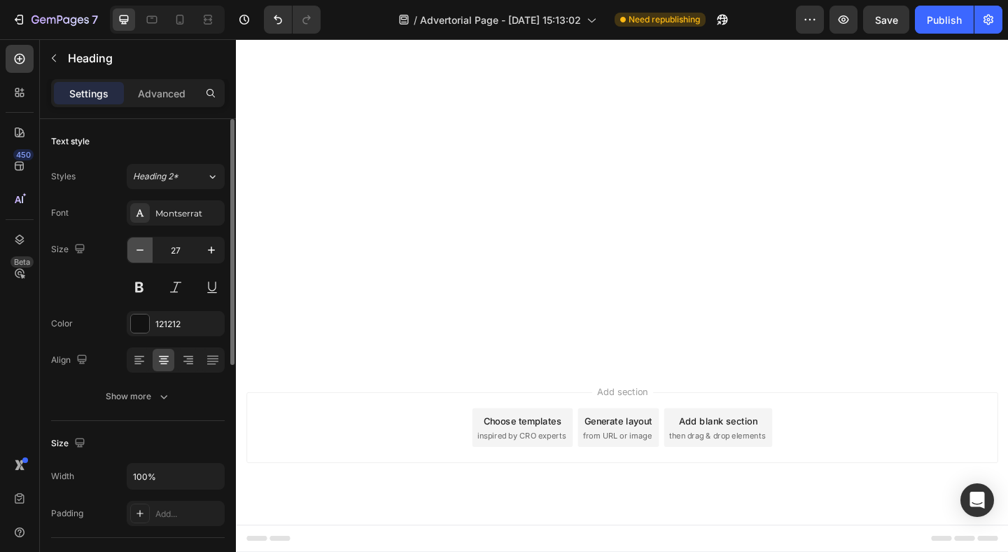
click at [139, 249] on icon "button" at bounding box center [140, 250] width 14 height 14
type input "24"
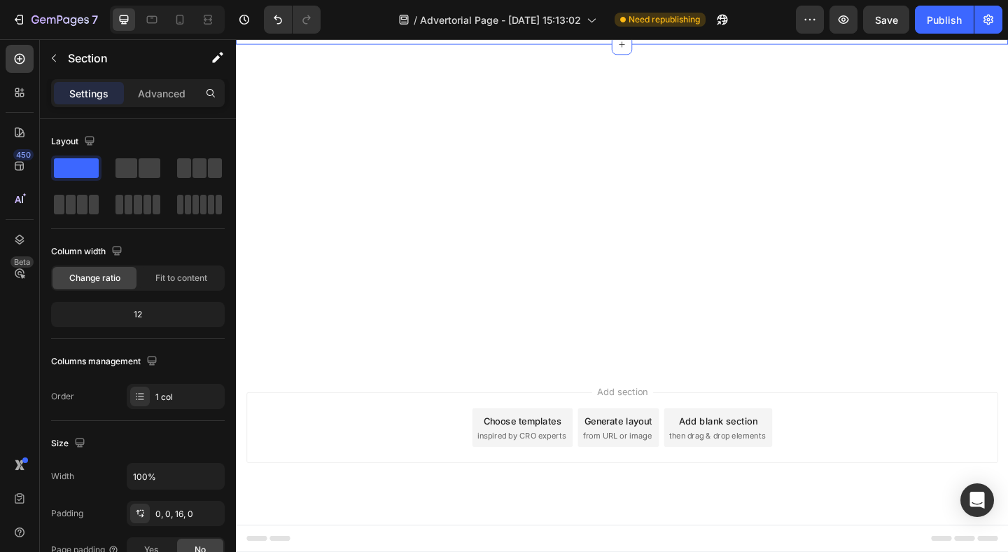
scroll to position [4543, 0]
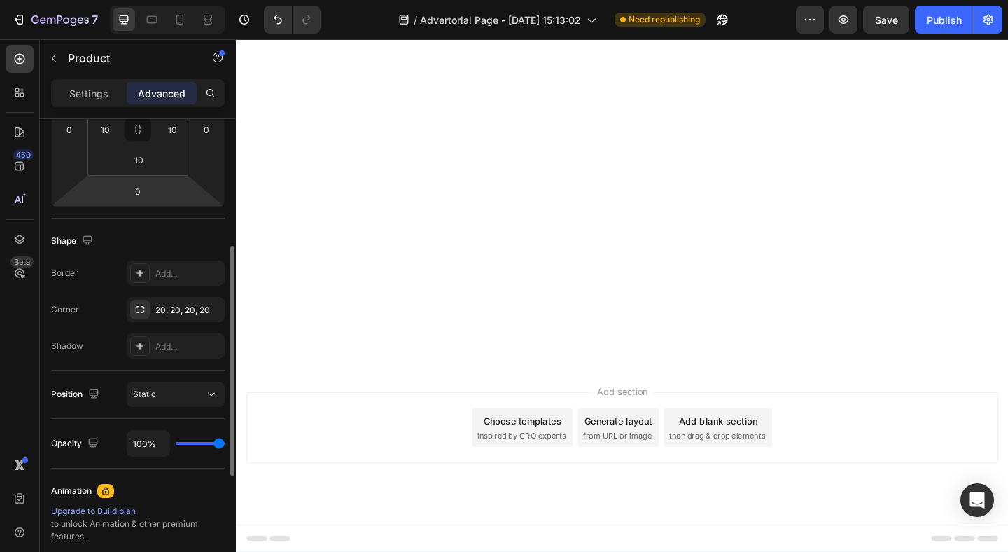
scroll to position [263, 0]
click at [155, 268] on div "Add..." at bounding box center [188, 271] width 66 height 13
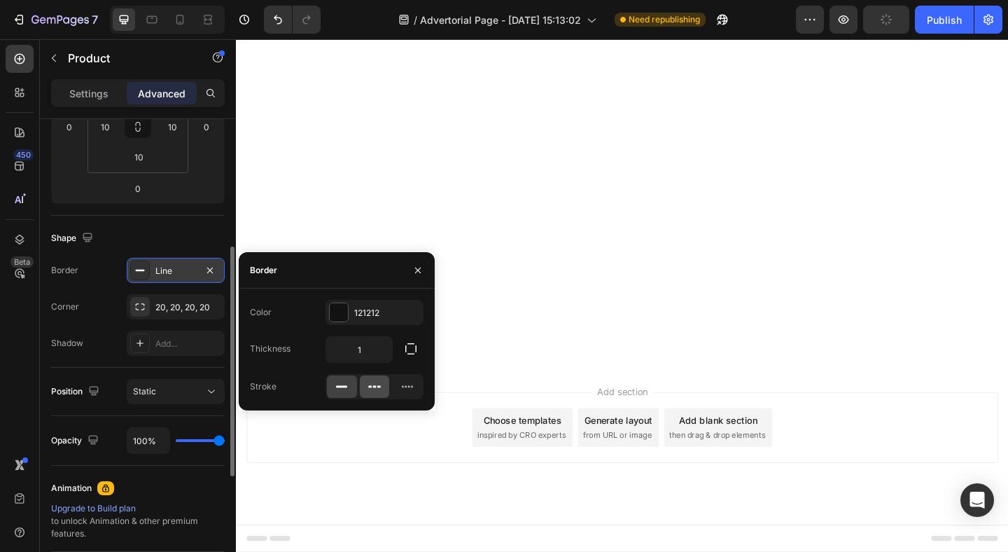
click at [377, 389] on icon at bounding box center [375, 387] width 14 height 14
click at [367, 354] on input "1" at bounding box center [359, 349] width 66 height 25
type input "2"
type input "4"
click at [336, 319] on div at bounding box center [339, 312] width 18 height 18
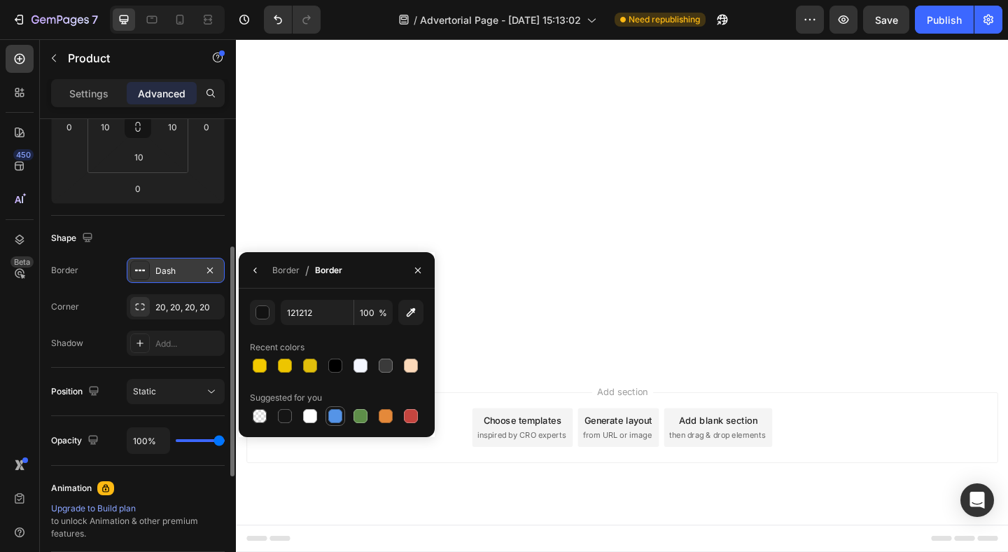
click at [332, 414] on div at bounding box center [335, 416] width 14 height 14
type input "5594E7"
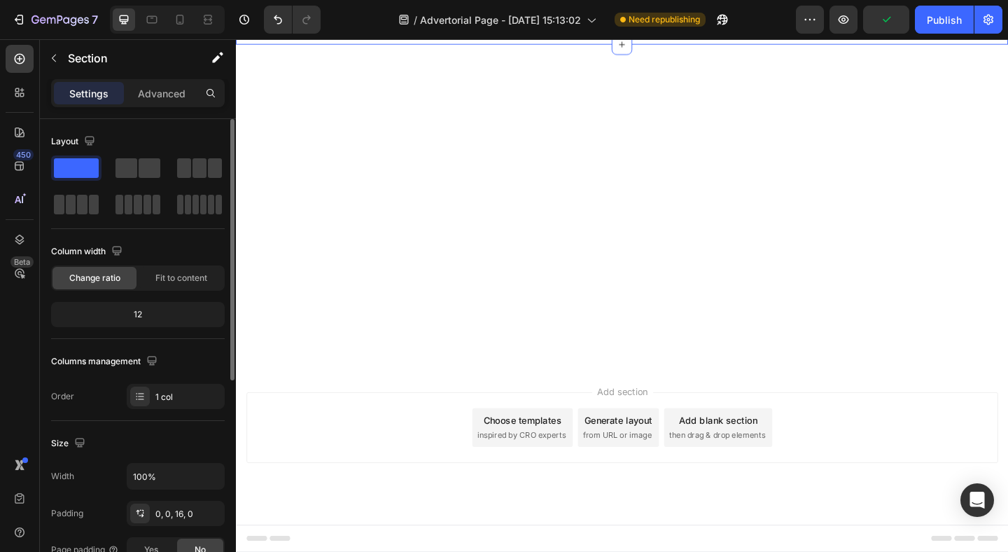
scroll to position [4353, 0]
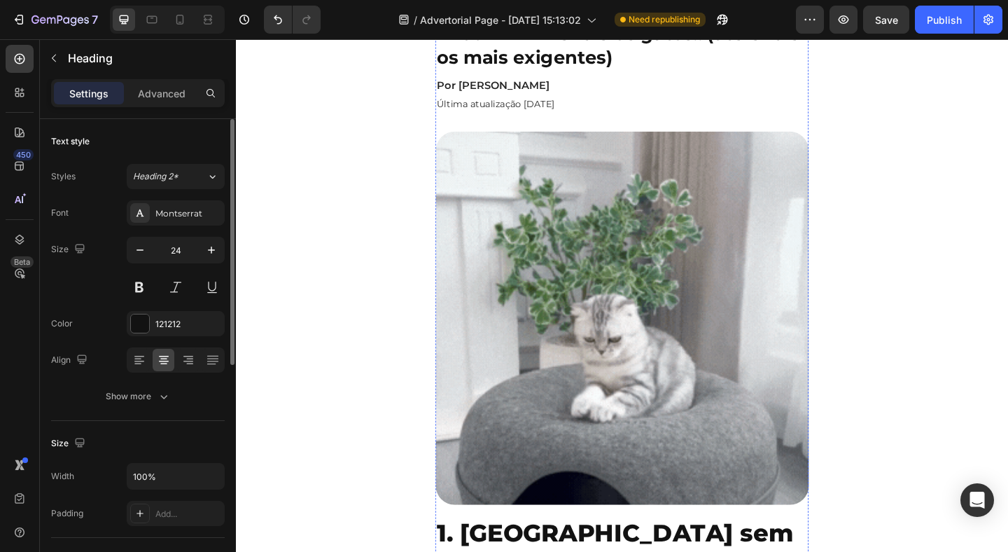
scroll to position [0, 0]
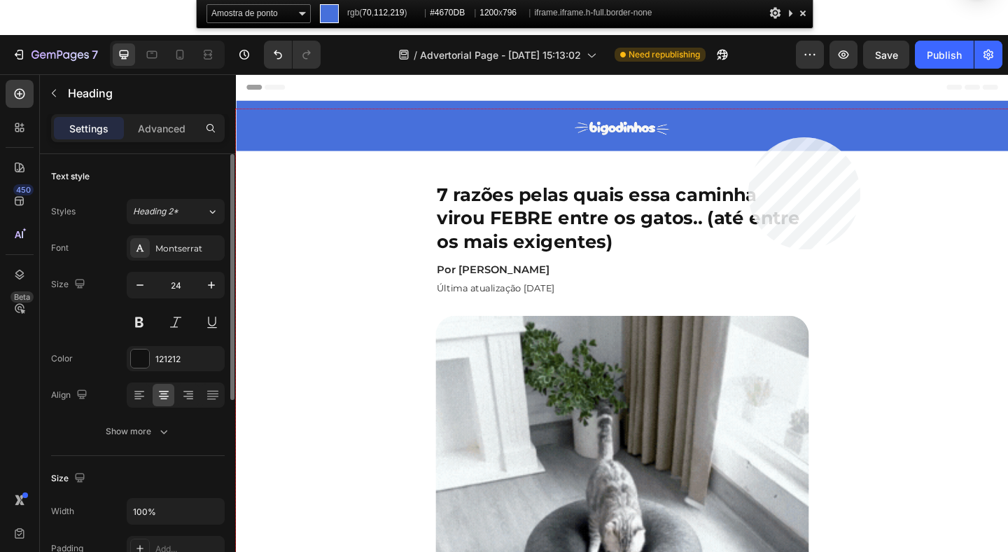
click at [749, 137] on div at bounding box center [656, 387] width 840 height 557
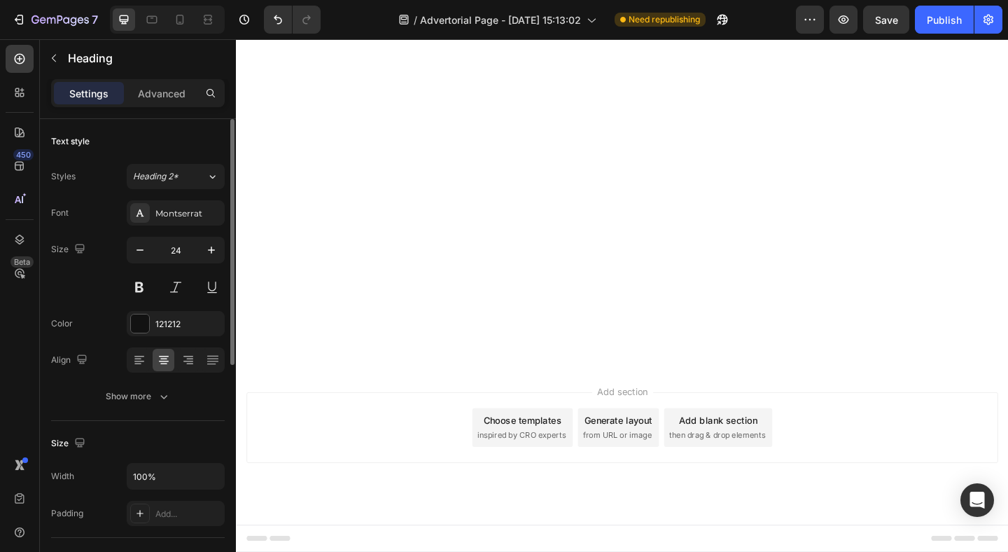
scroll to position [4333, 0]
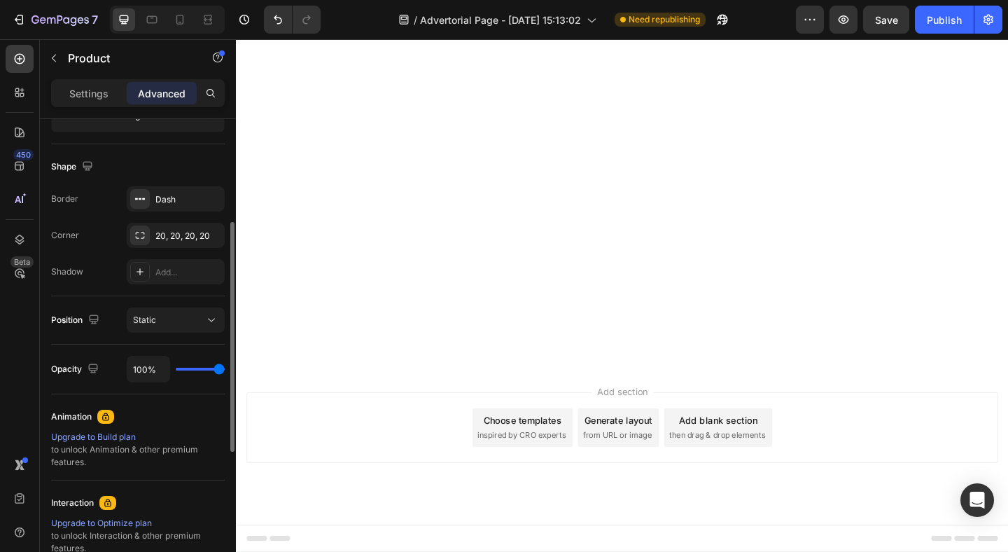
scroll to position [336, 0]
click at [191, 196] on div "Dash" at bounding box center [175, 198] width 41 height 13
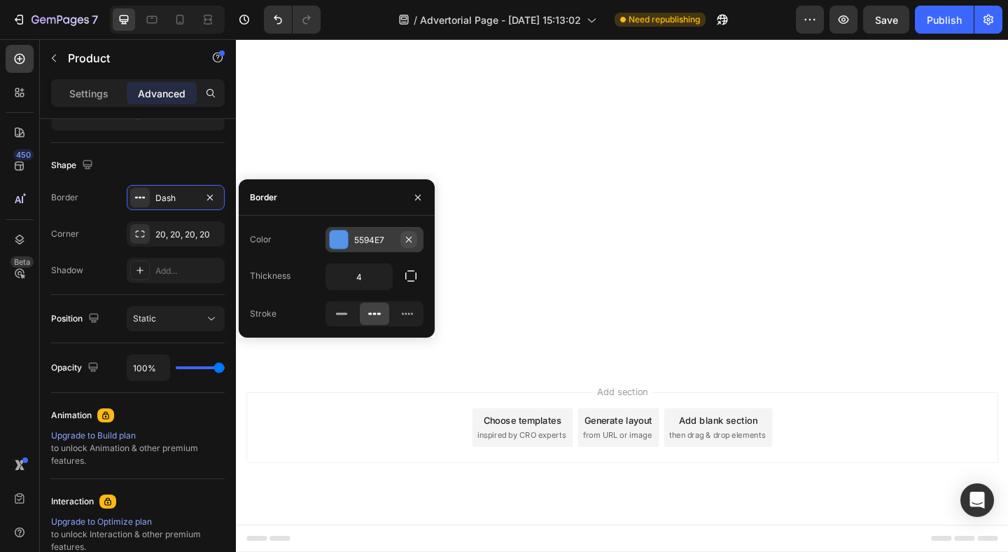
click at [412, 239] on icon "button" at bounding box center [408, 239] width 11 height 11
click at [393, 239] on div "Add..." at bounding box center [387, 240] width 66 height 13
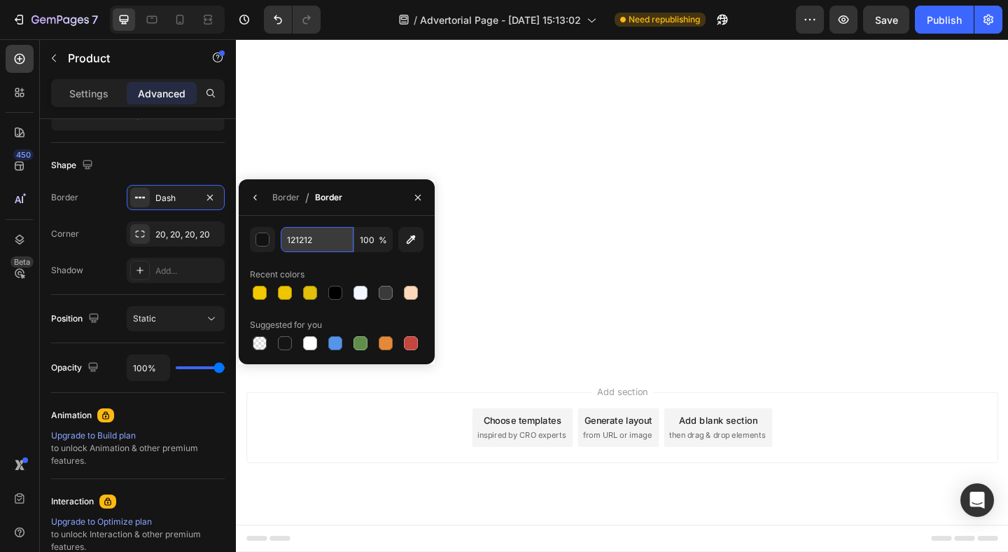
click at [303, 242] on input "121212" at bounding box center [317, 239] width 73 height 25
paste input "#4670DB"
type input "#4670DB"
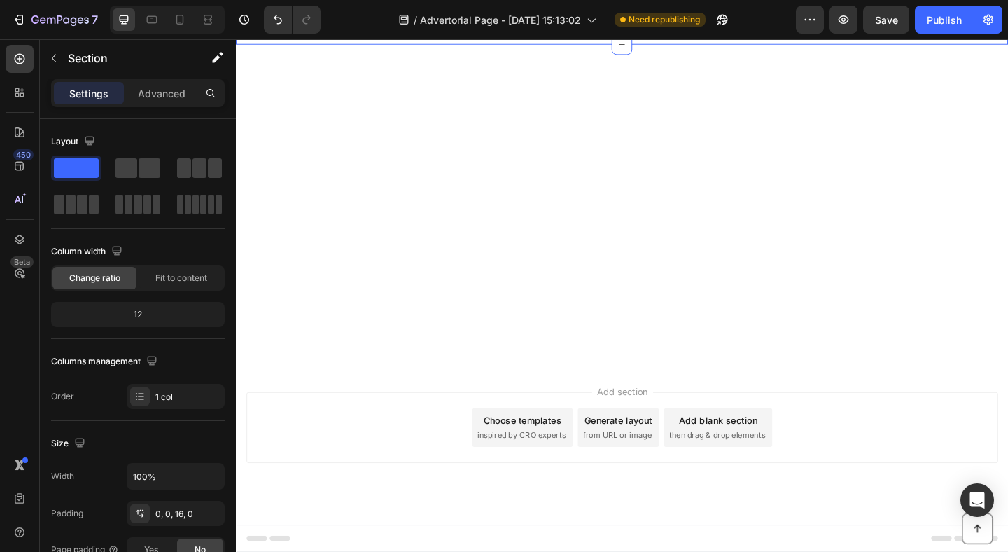
scroll to position [5110, 0]
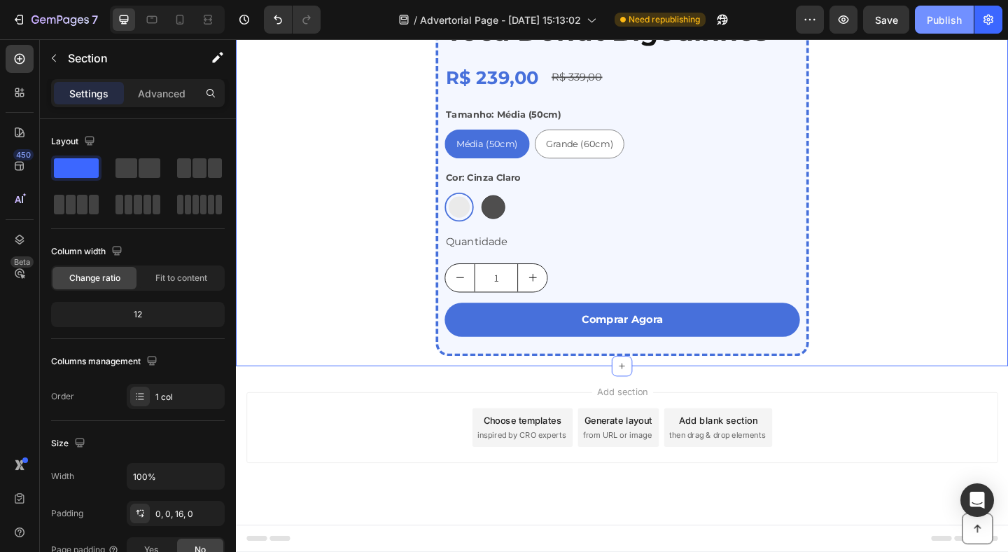
click at [930, 22] on div "Publish" at bounding box center [944, 20] width 35 height 15
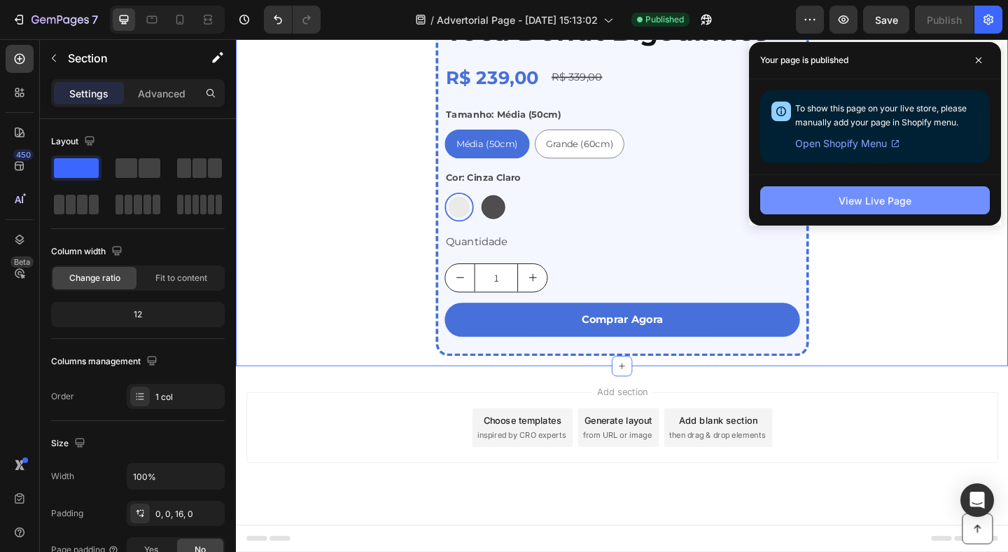
click at [905, 200] on div "View Live Page" at bounding box center [875, 200] width 73 height 15
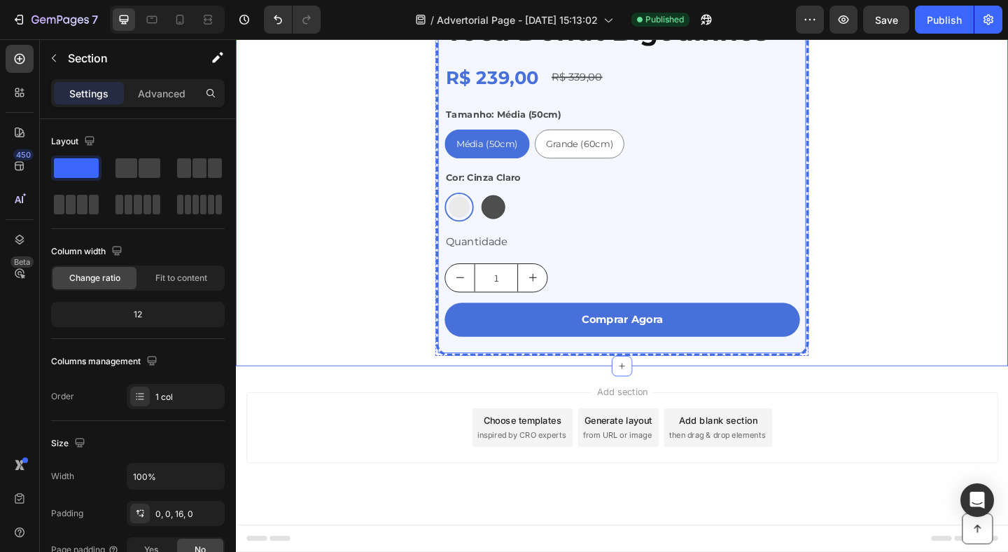
click at [617, 374] on div "Toca Donut Bigodinhos™ Product Title R$ 239,00 Product Price Product Price R$ 3…" at bounding box center [656, 192] width 387 height 363
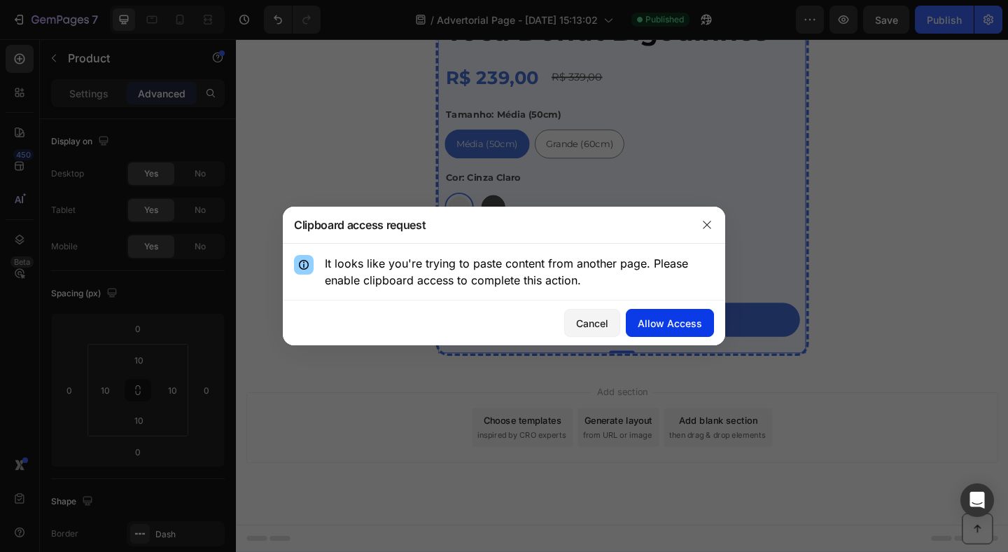
click at [656, 322] on div "Allow Access" at bounding box center [670, 323] width 64 height 15
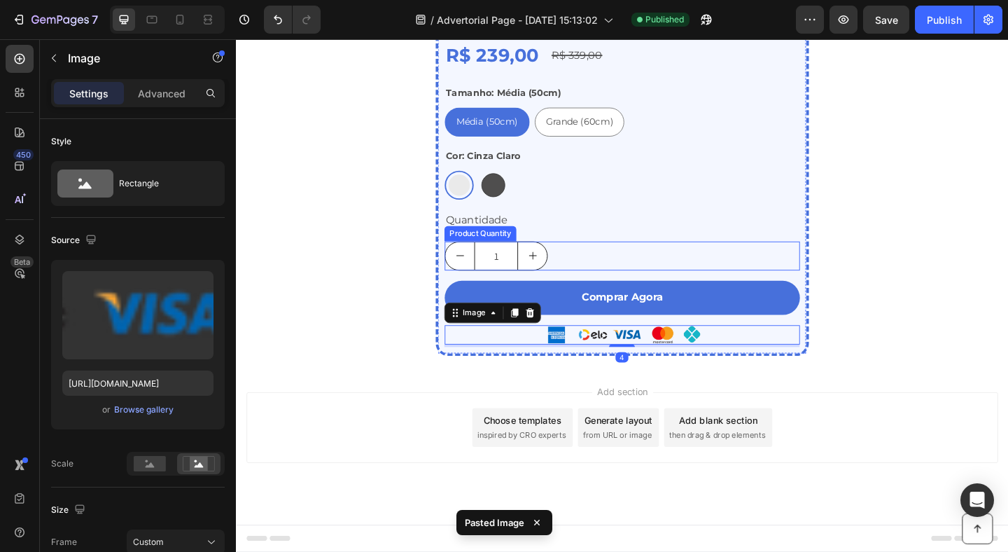
click at [740, 291] on div "1" at bounding box center [656, 275] width 387 height 32
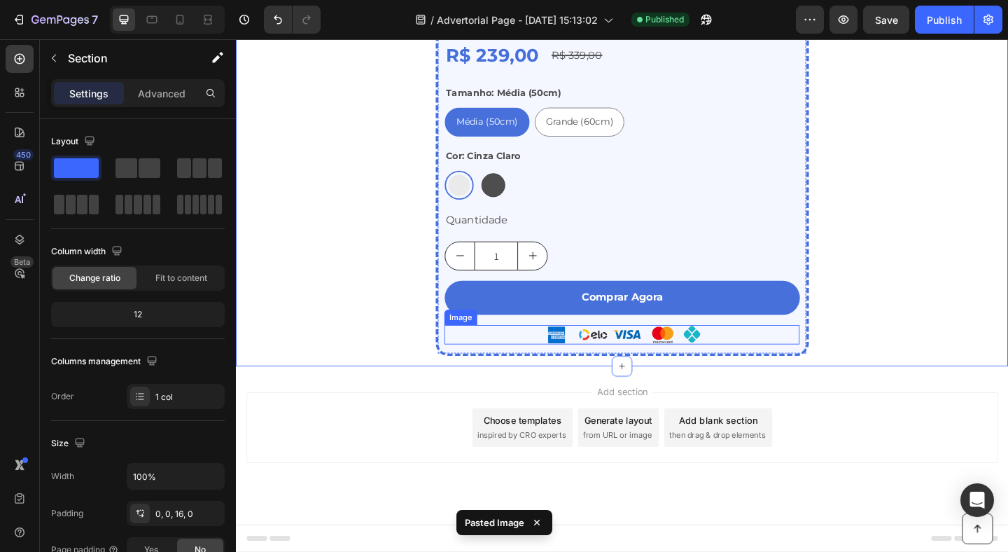
click at [761, 371] on img at bounding box center [656, 360] width 315 height 21
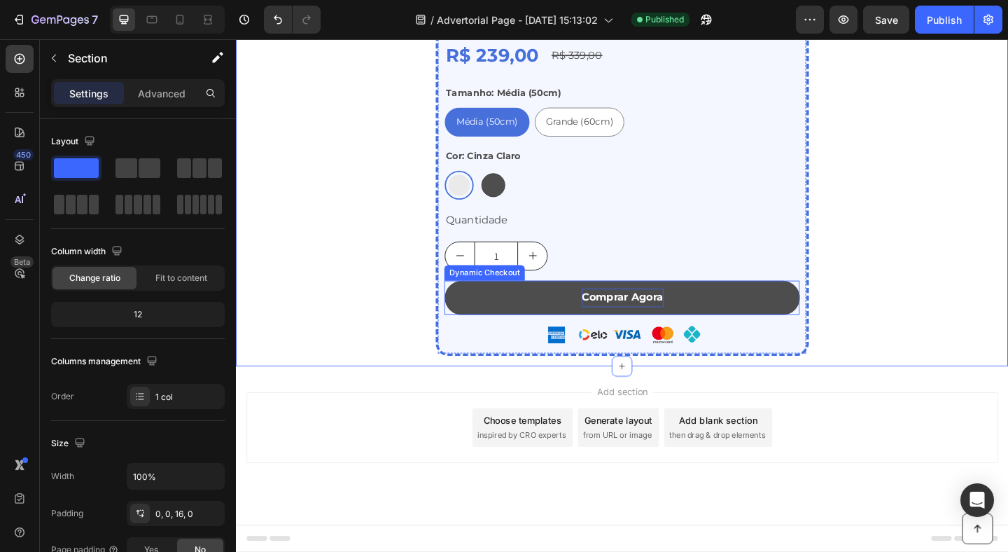
click at [660, 331] on p "Comprar Agora" at bounding box center [656, 320] width 89 height 20
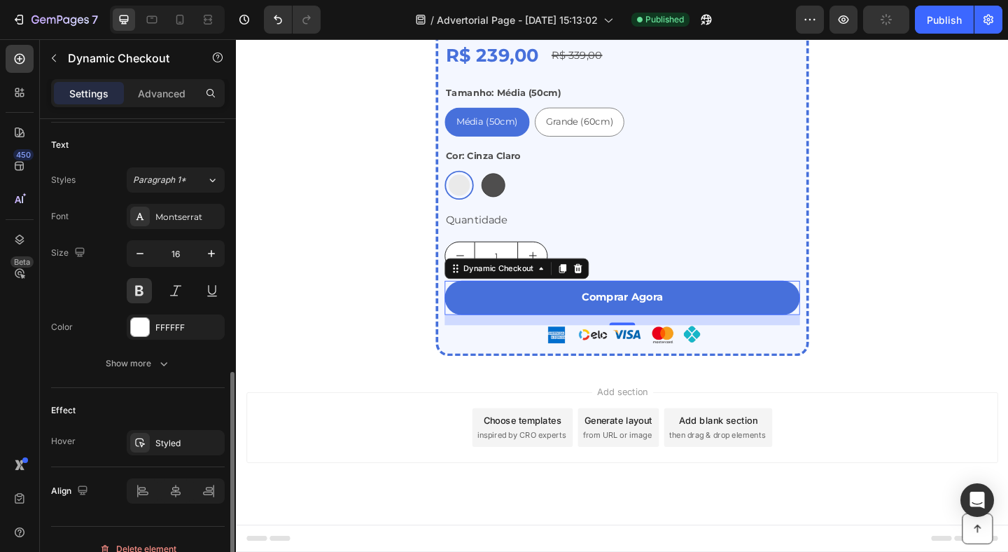
scroll to position [569, 0]
click at [212, 254] on icon "button" at bounding box center [211, 254] width 14 height 14
click at [212, 255] on icon "button" at bounding box center [211, 254] width 14 height 14
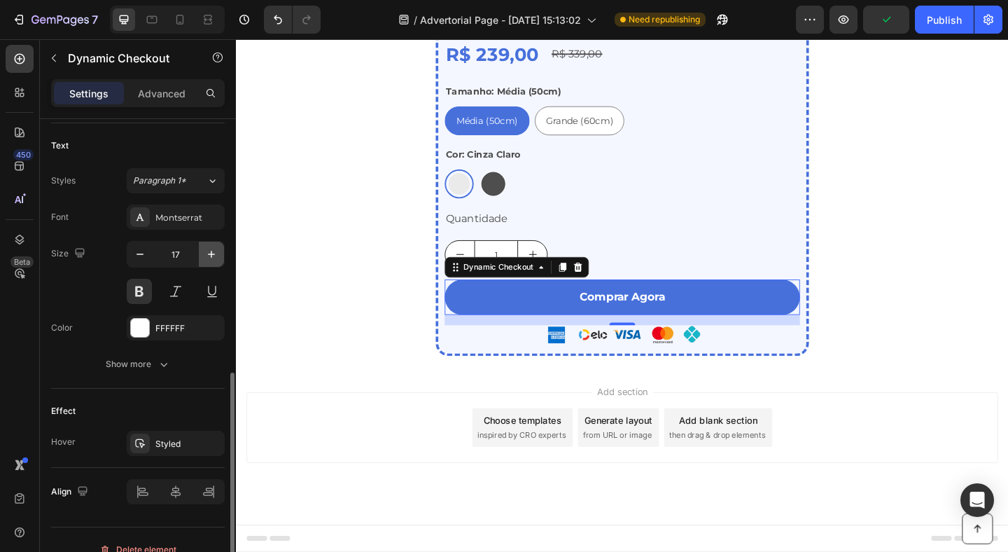
click at [212, 255] on icon "button" at bounding box center [211, 254] width 14 height 14
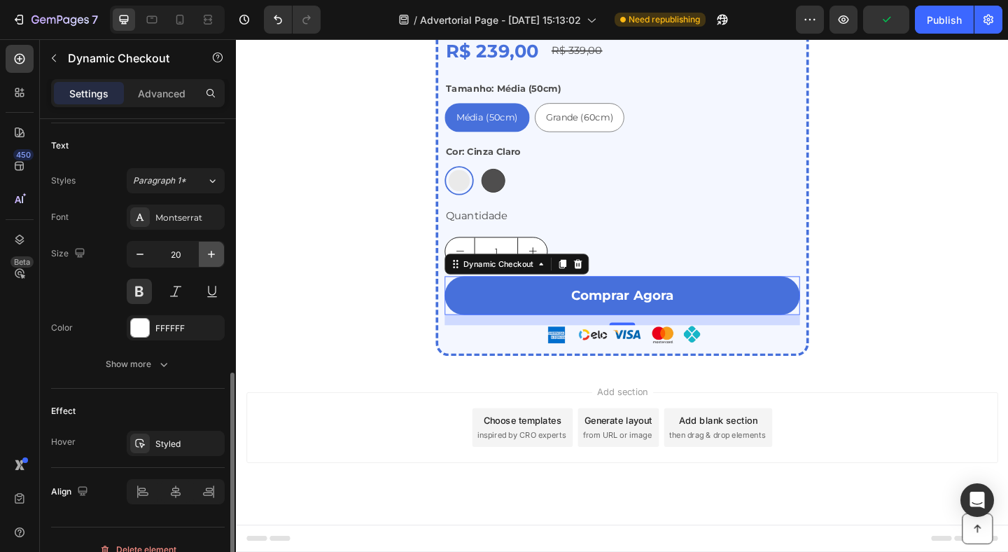
click at [212, 255] on icon "button" at bounding box center [211, 254] width 14 height 14
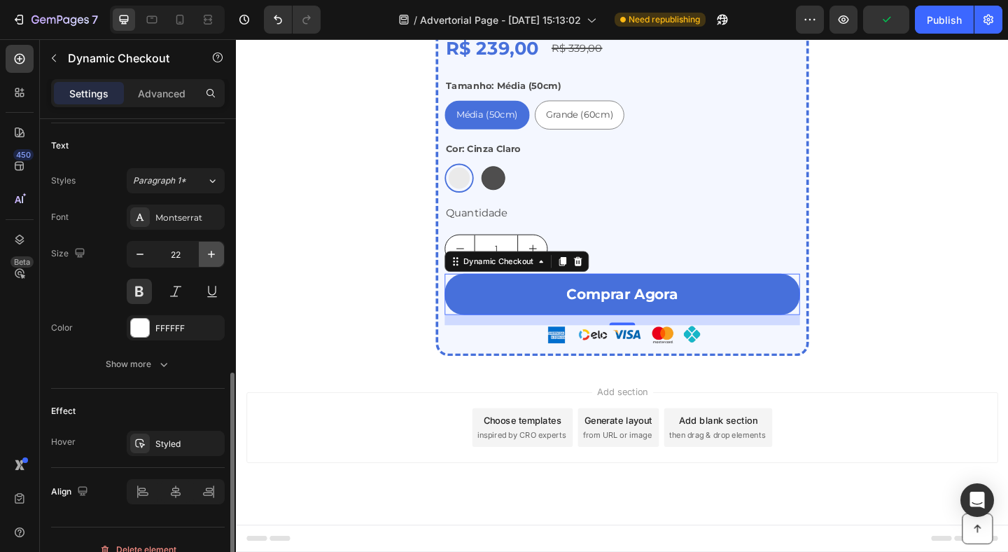
click at [212, 255] on icon "button" at bounding box center [211, 254] width 14 height 14
type input "23"
click at [193, 216] on div "Montserrat" at bounding box center [188, 217] width 66 height 13
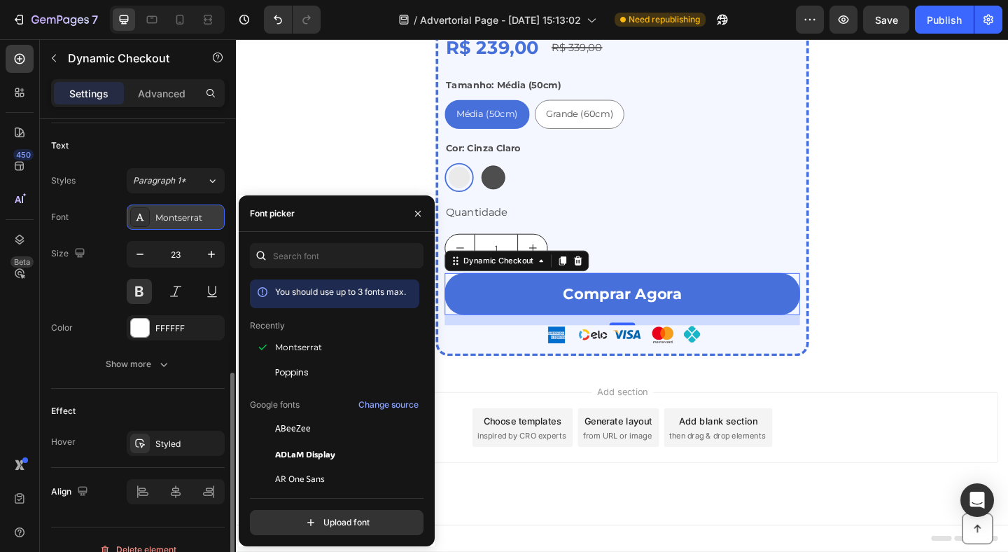
click at [193, 216] on div "Montserrat" at bounding box center [188, 217] width 66 height 13
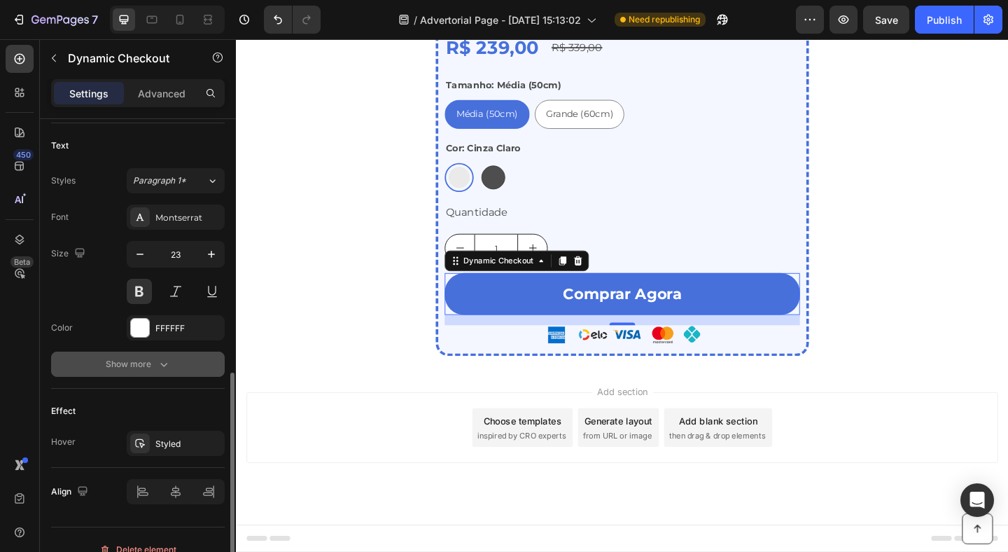
click at [160, 363] on icon "button" at bounding box center [164, 364] width 14 height 14
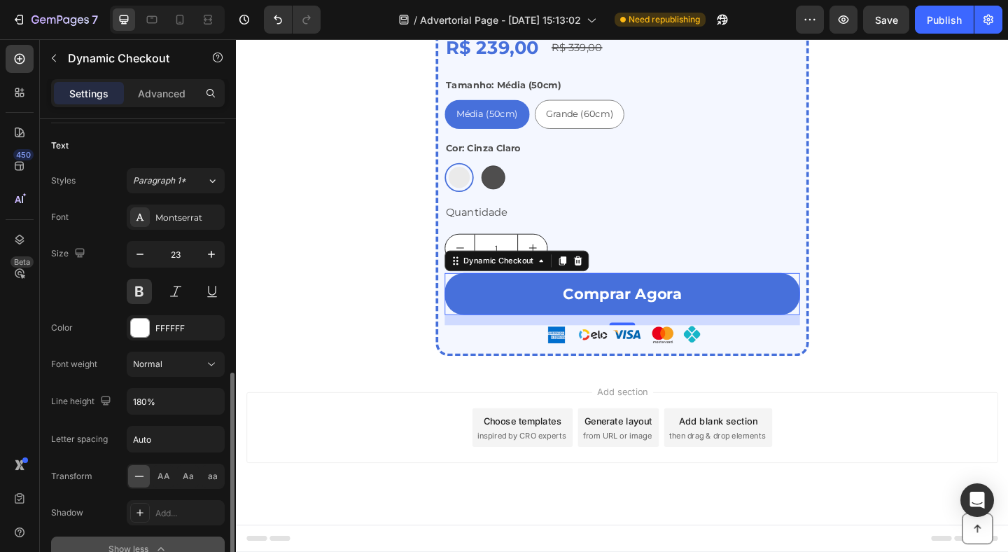
scroll to position [581, 0]
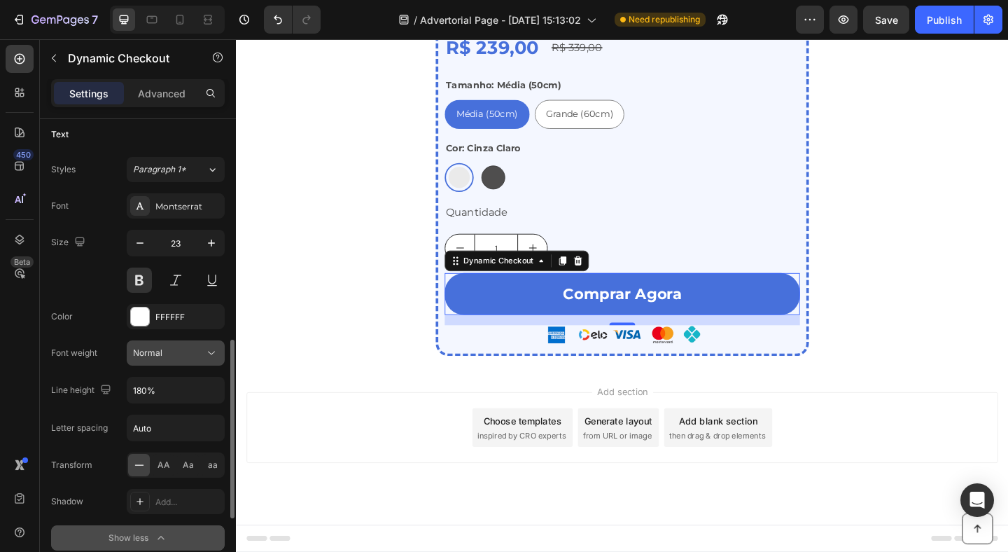
click at [166, 352] on div "Normal" at bounding box center [168, 353] width 71 height 13
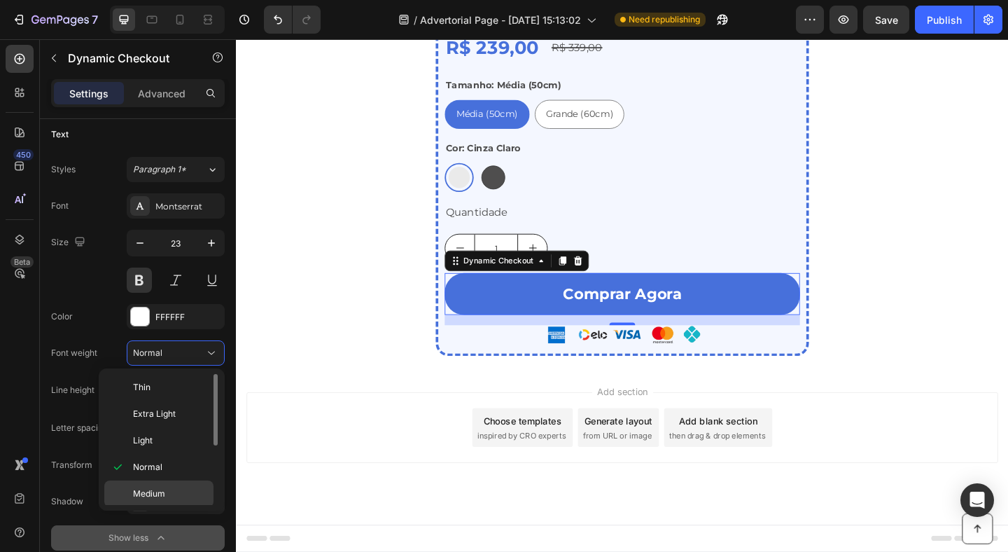
click at [165, 490] on span "Medium" at bounding box center [149, 493] width 32 height 13
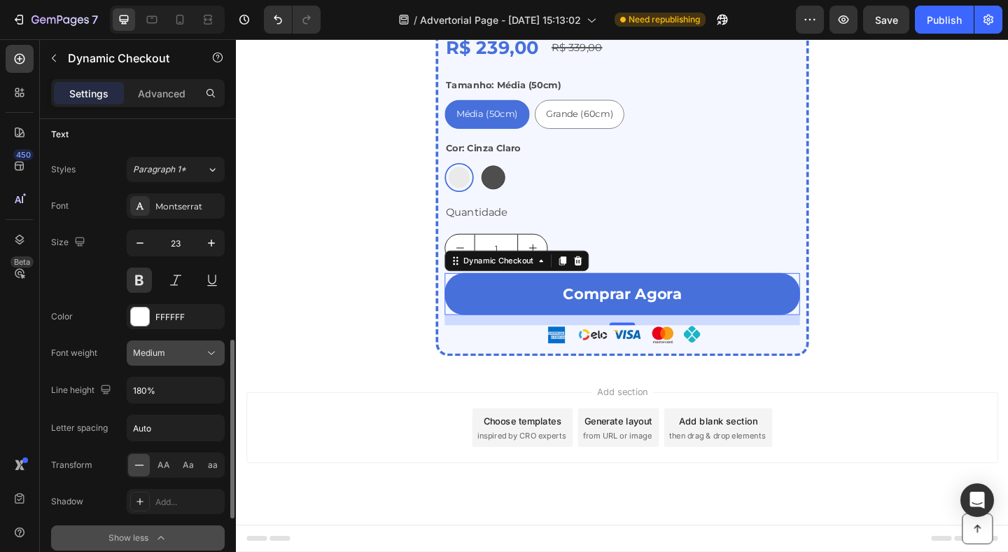
click at [200, 359] on div "Medium" at bounding box center [168, 353] width 71 height 13
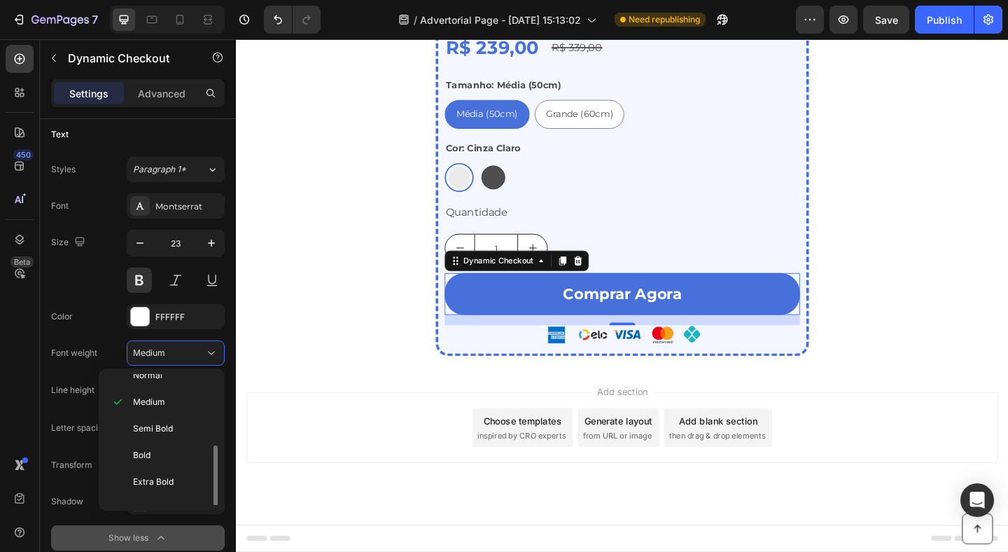
scroll to position [109, 0]
click at [183, 456] on div "Extra Bold" at bounding box center [158, 465] width 109 height 27
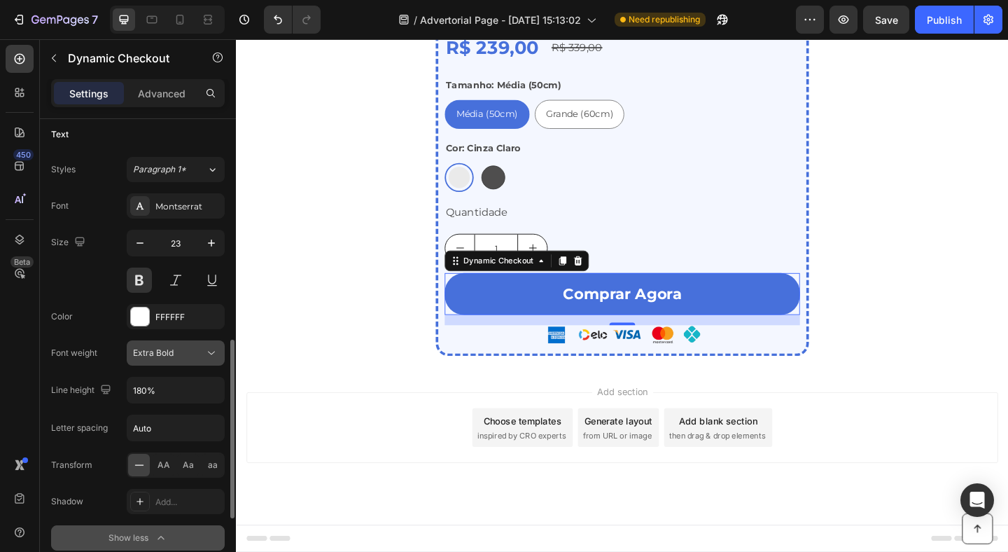
click at [209, 354] on icon at bounding box center [211, 353] width 14 height 14
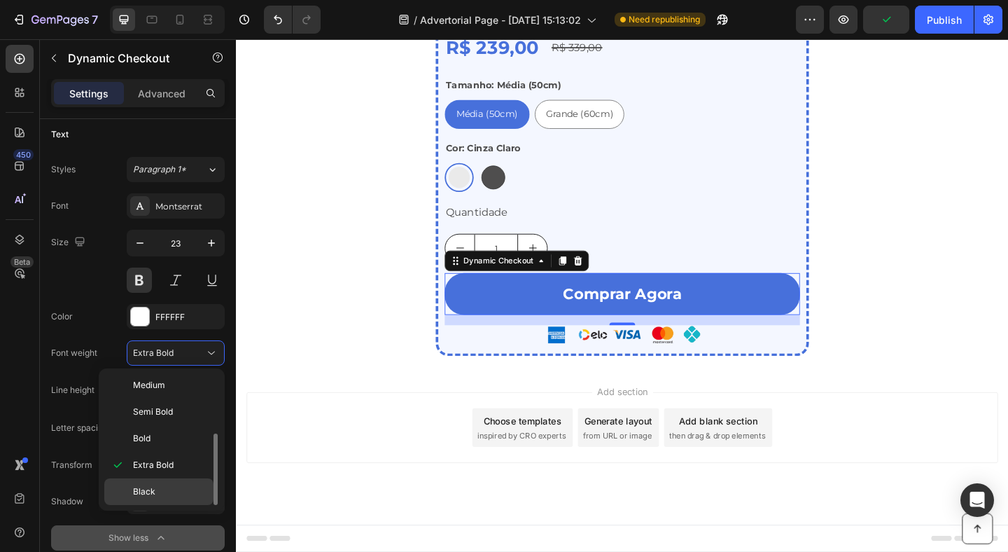
click at [174, 478] on div "Black" at bounding box center [158, 491] width 109 height 27
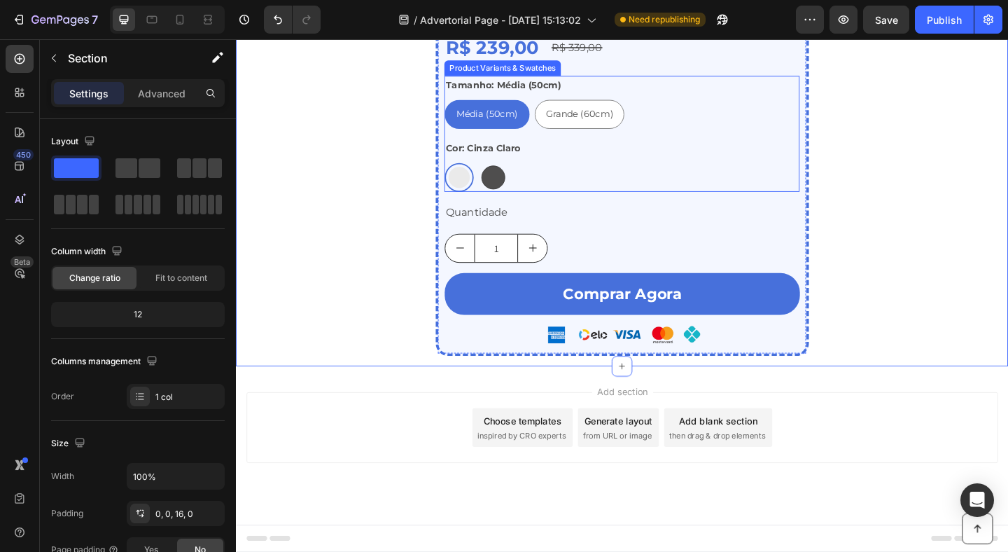
scroll to position [5173, 0]
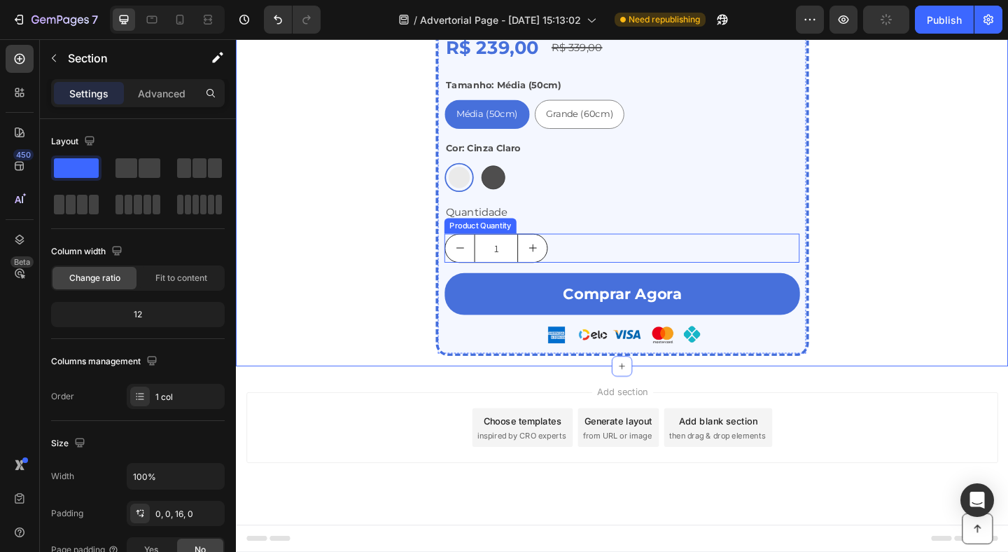
click at [564, 282] on button "increment" at bounding box center [559, 266] width 32 height 30
type input "2"
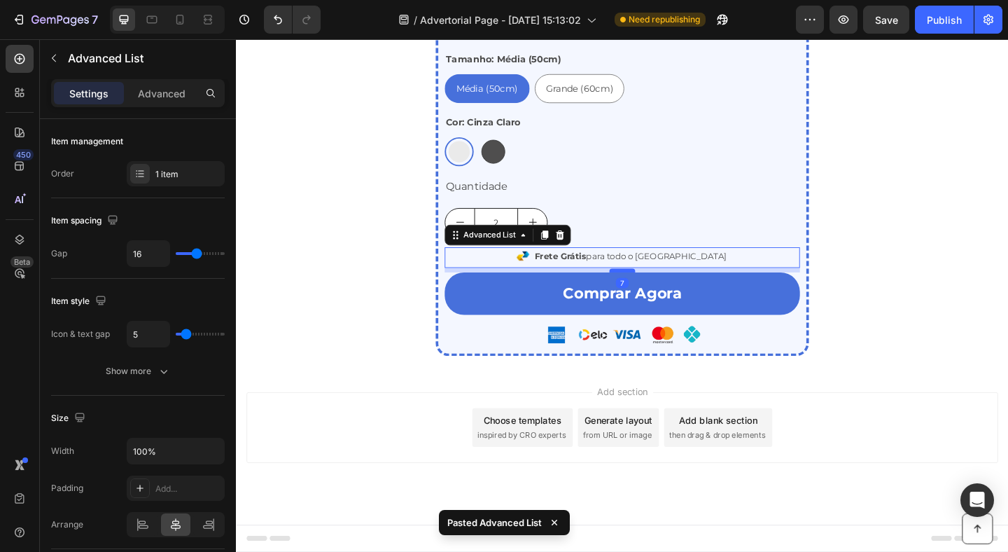
drag, startPoint x: 655, startPoint y: 380, endPoint x: 655, endPoint y: 362, distance: 17.5
click at [655, 293] on div at bounding box center [656, 291] width 28 height 4
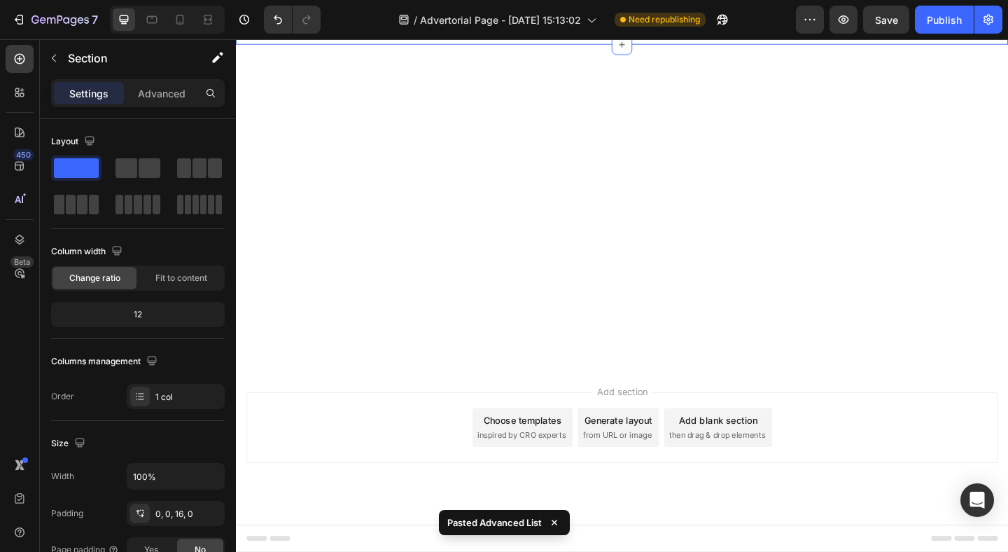
scroll to position [5022, 0]
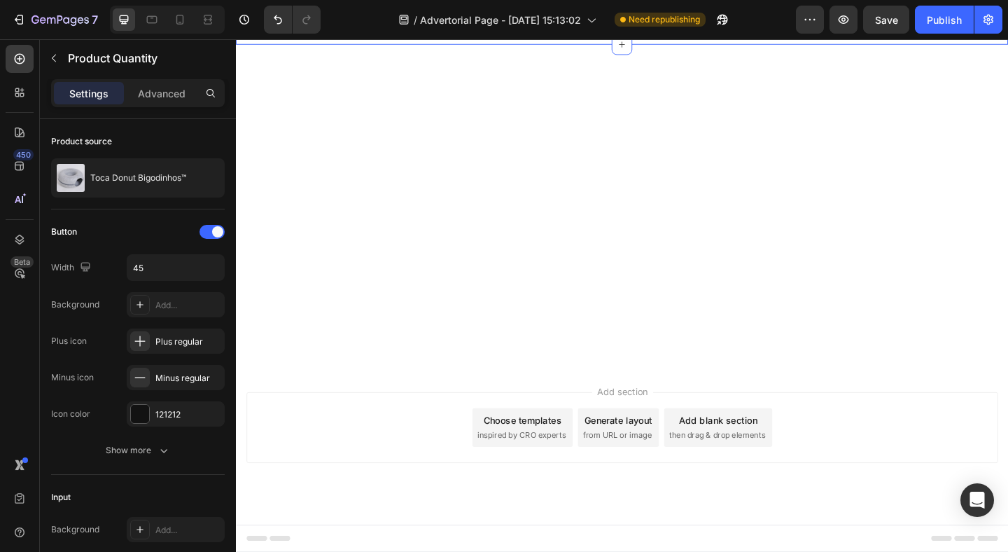
type input "1"
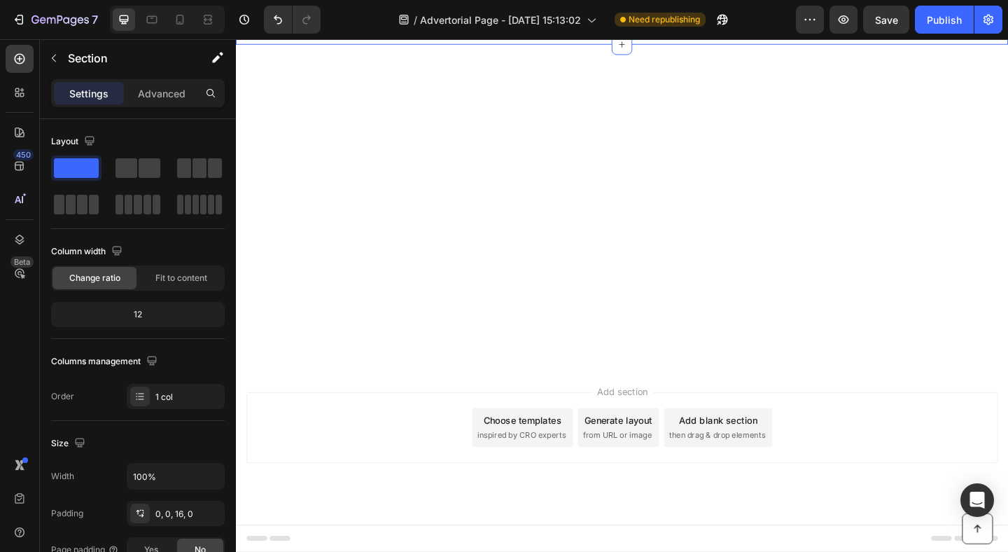
click at [953, 17] on div "Publish" at bounding box center [944, 20] width 35 height 15
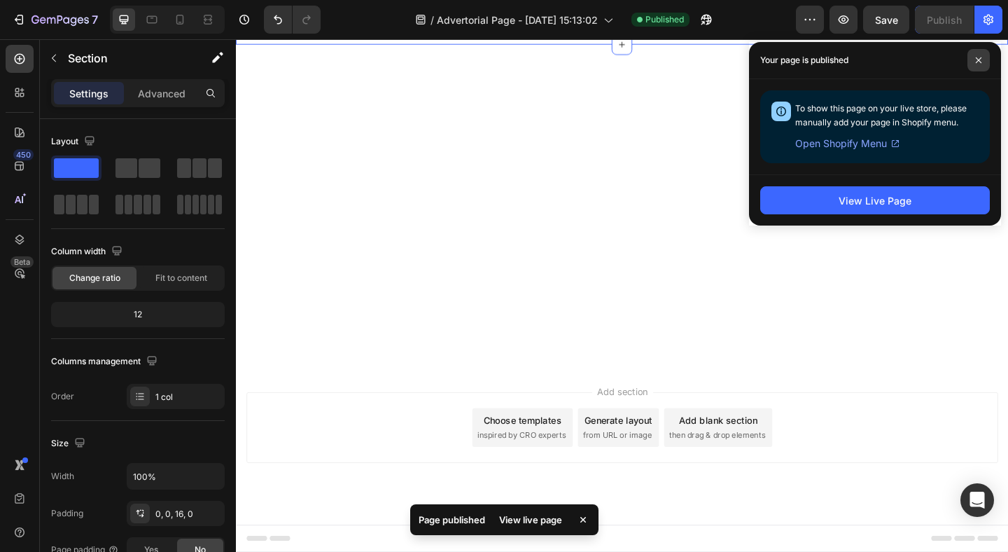
click at [978, 54] on span at bounding box center [979, 60] width 22 height 22
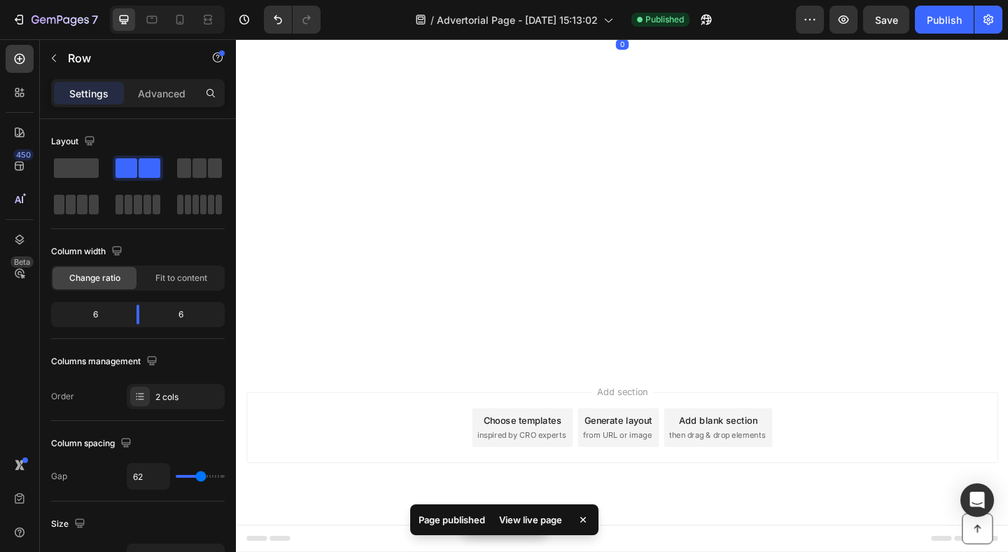
scroll to position [5540, 0]
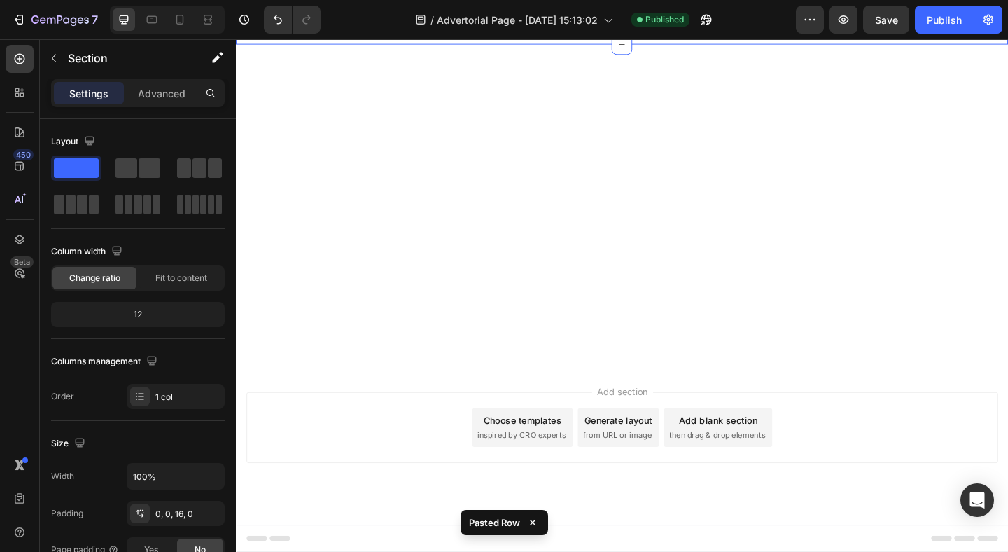
scroll to position [5465, 0]
click at [156, 93] on p "Advanced" at bounding box center [162, 93] width 48 height 15
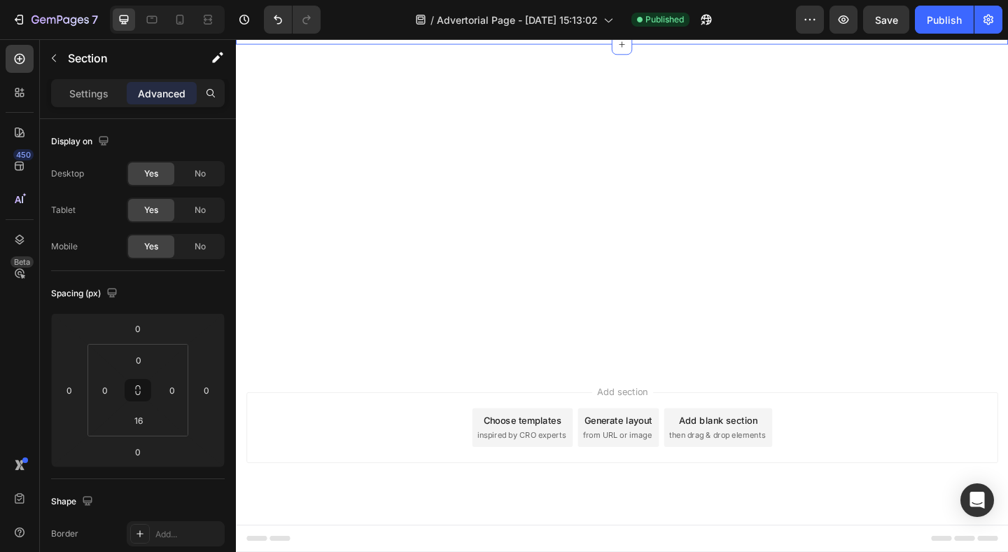
scroll to position [5087, 0]
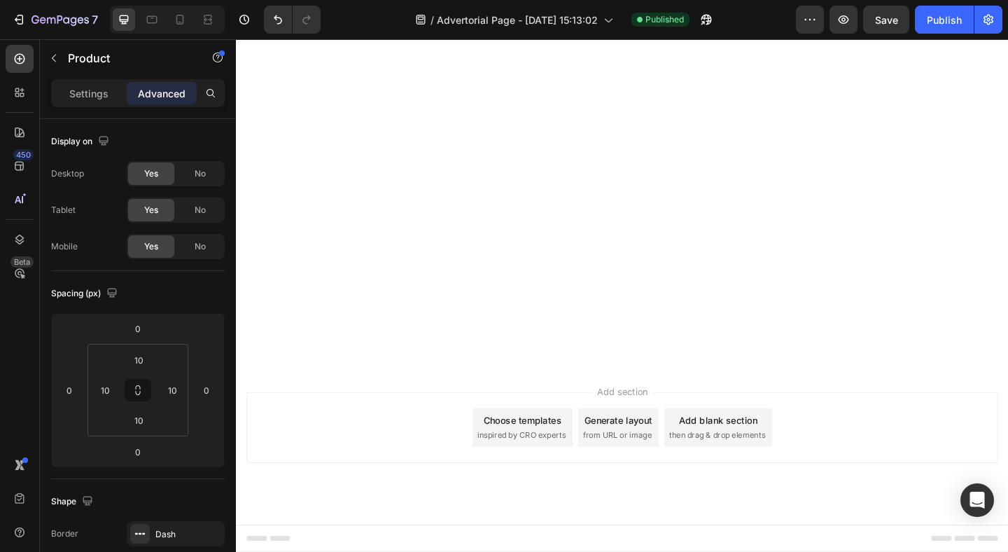
scroll to position [5230, 0]
drag, startPoint x: 658, startPoint y: 394, endPoint x: 656, endPoint y: 429, distance: 35.8
type input "53"
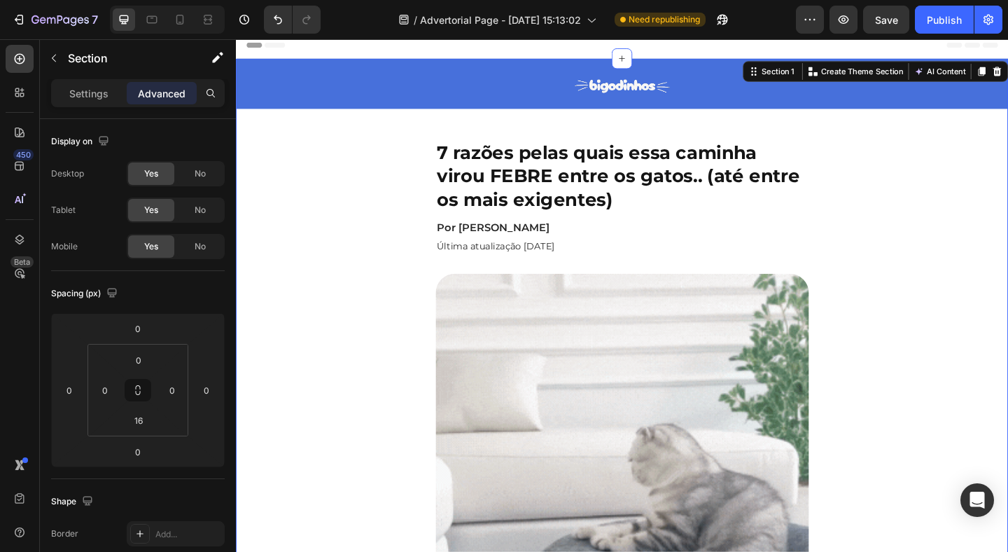
scroll to position [0, 0]
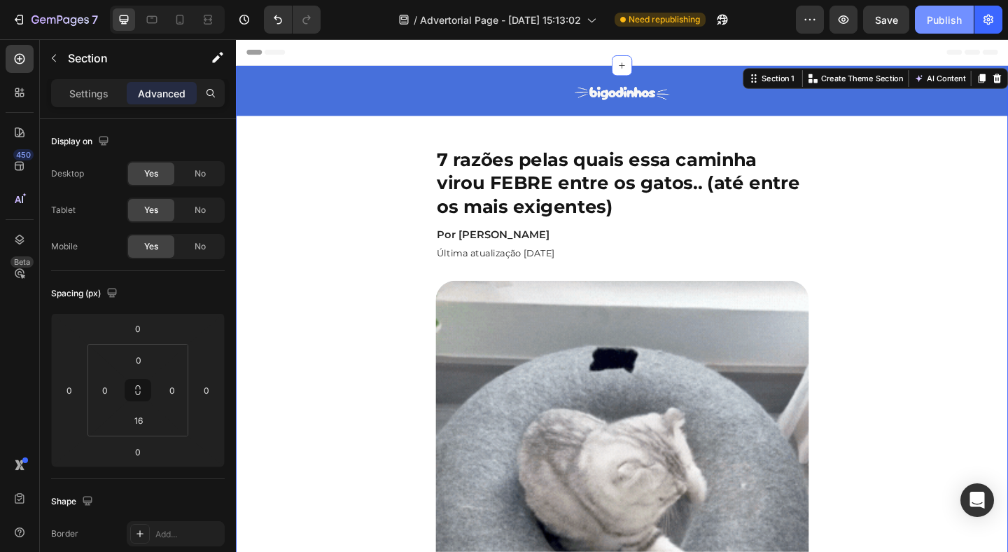
click at [927, 26] on div "Publish" at bounding box center [944, 20] width 35 height 15
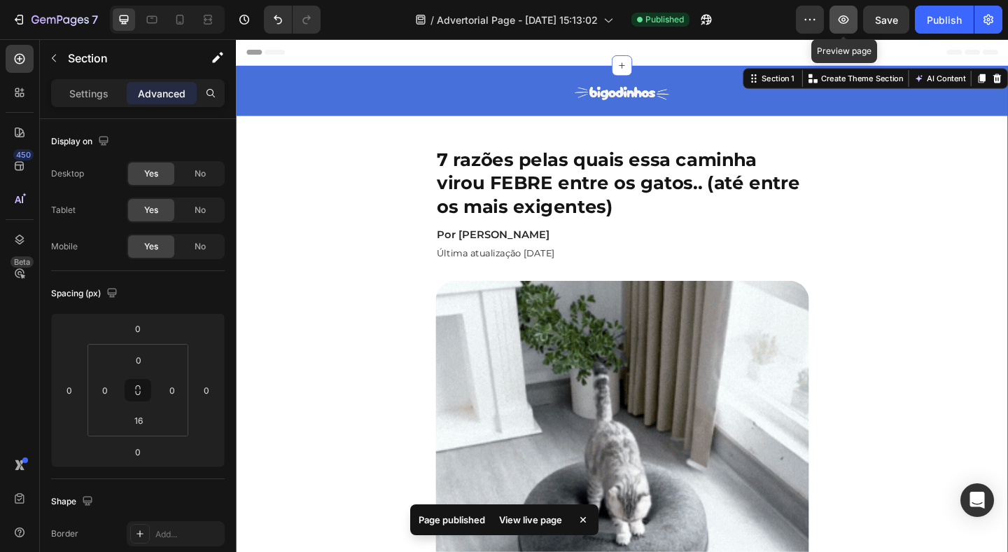
click at [841, 20] on icon "button" at bounding box center [844, 20] width 14 height 14
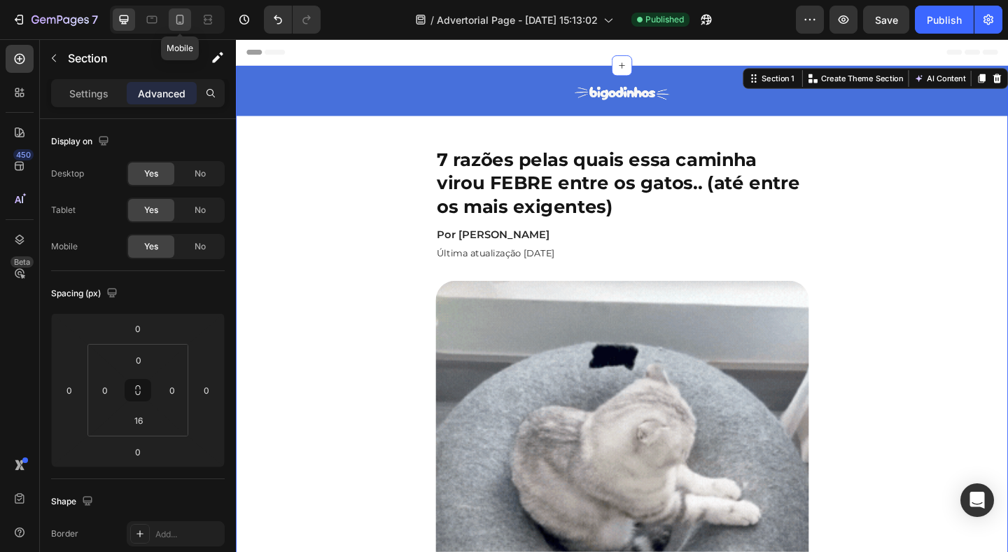
click at [190, 25] on div at bounding box center [180, 19] width 22 height 22
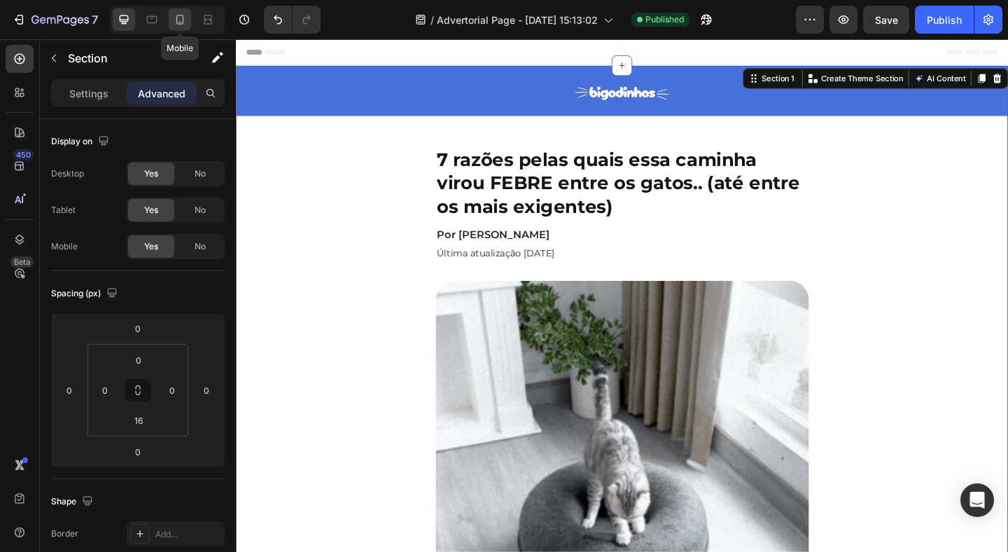
type input "14"
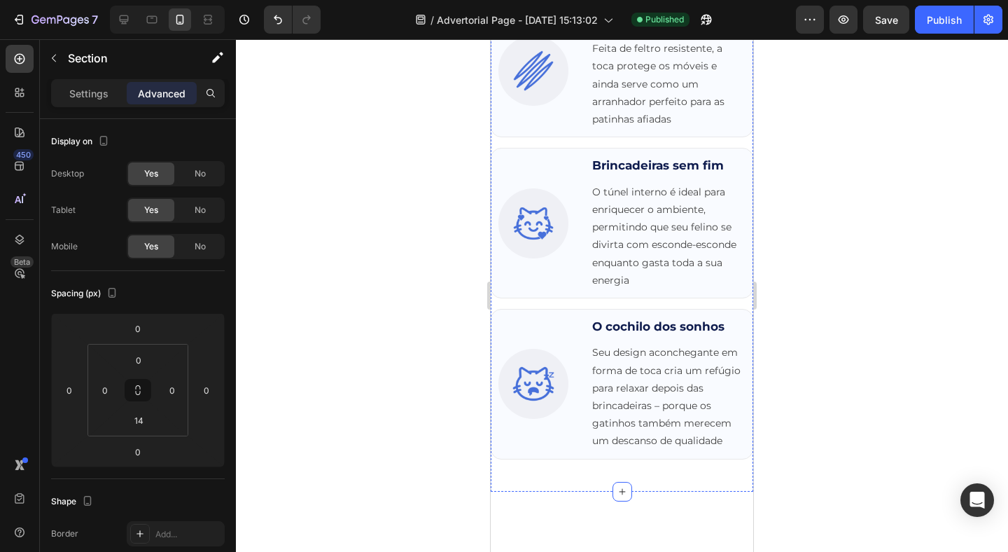
scroll to position [3064, 0]
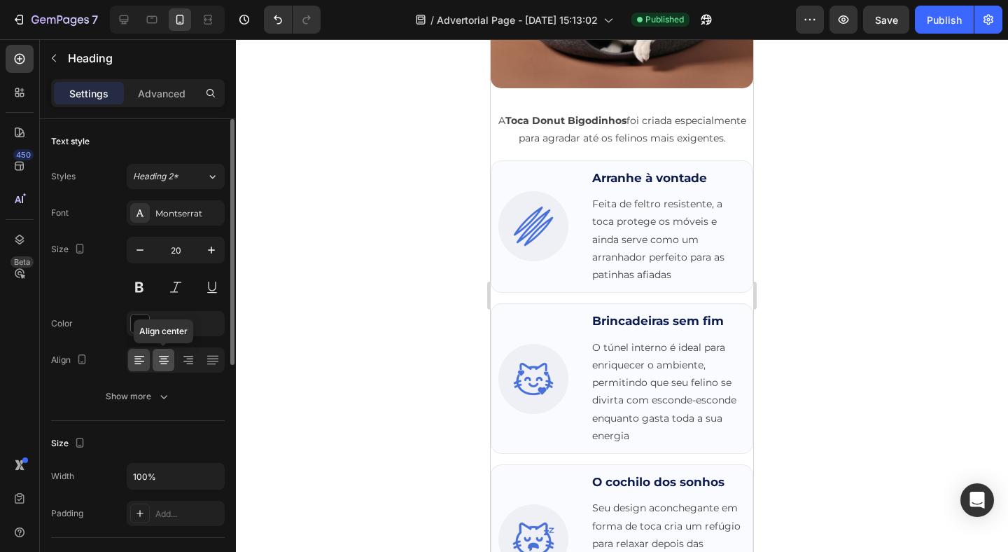
click at [157, 366] on icon at bounding box center [164, 360] width 14 height 14
click at [191, 319] on div "121212" at bounding box center [175, 324] width 41 height 13
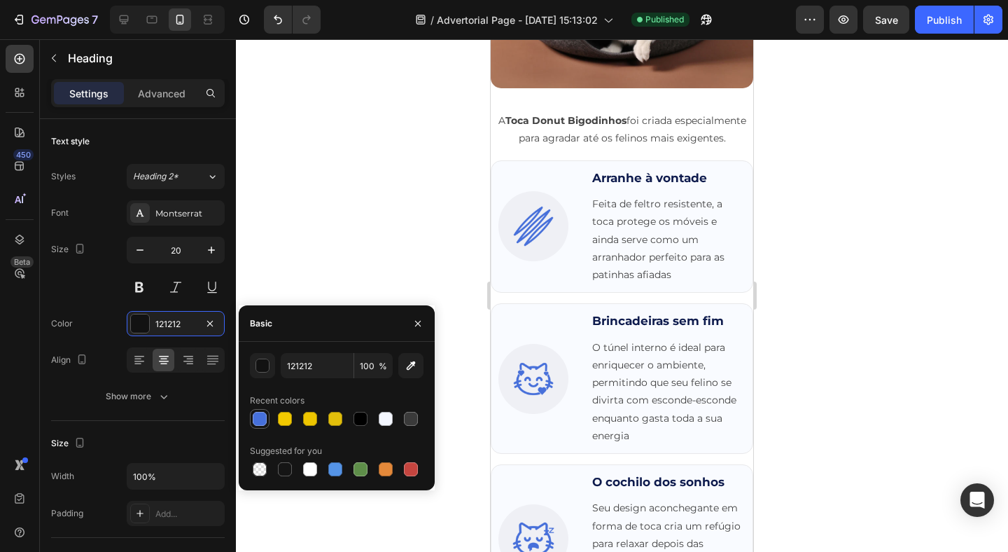
click at [260, 419] on div at bounding box center [260, 419] width 14 height 14
click at [260, 376] on button "button" at bounding box center [262, 365] width 25 height 25
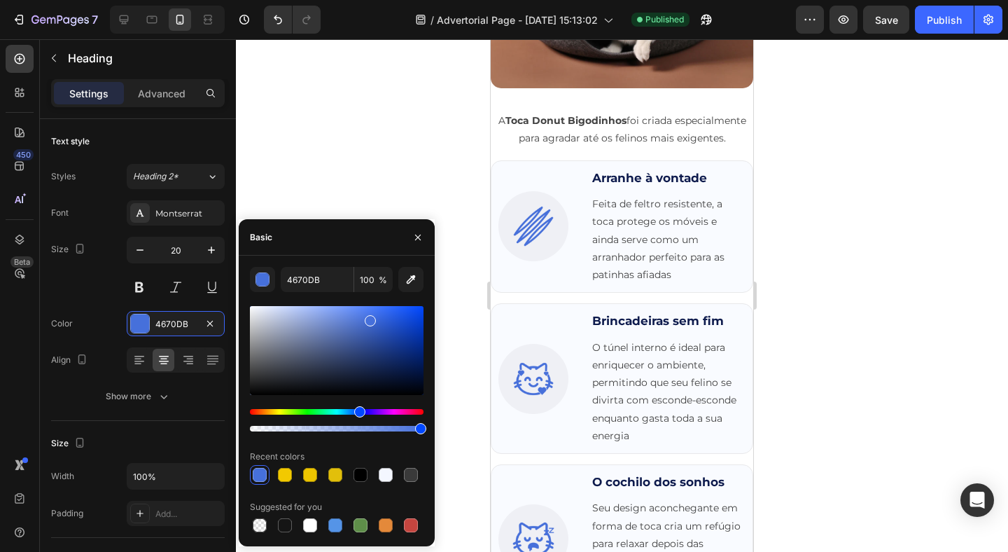
click at [412, 354] on div at bounding box center [337, 350] width 174 height 89
click at [421, 370] on div at bounding box center [337, 350] width 174 height 89
type input "011547"
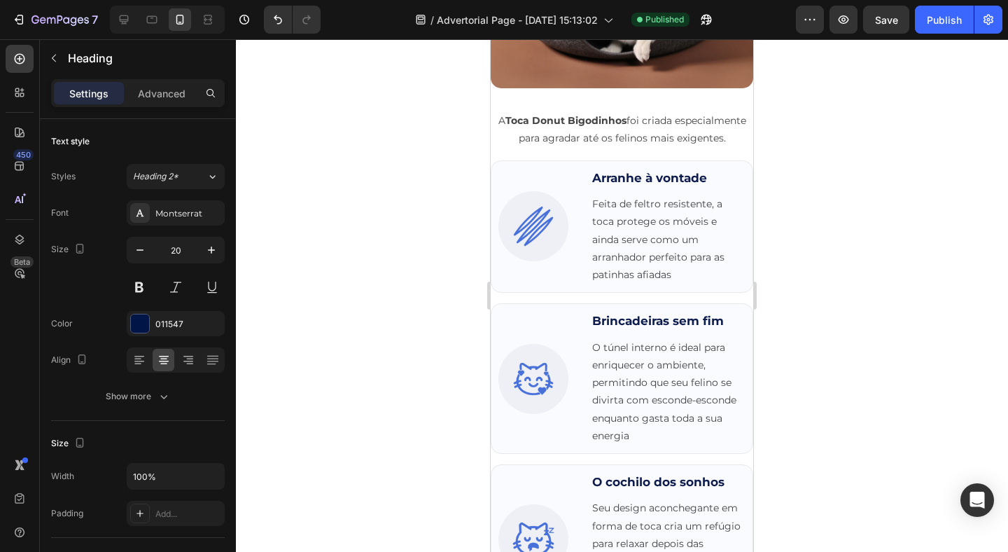
click at [468, 121] on div at bounding box center [622, 295] width 772 height 513
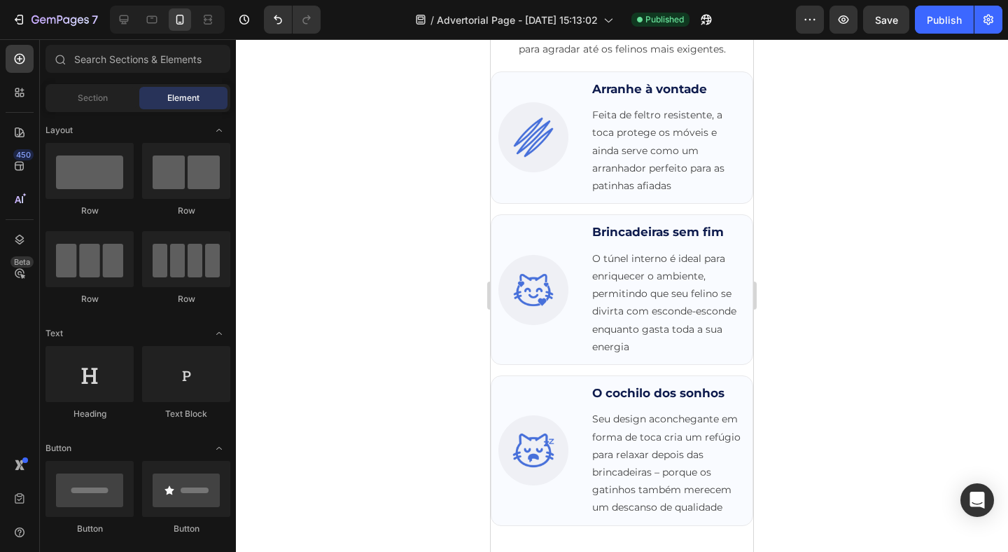
scroll to position [3172, 0]
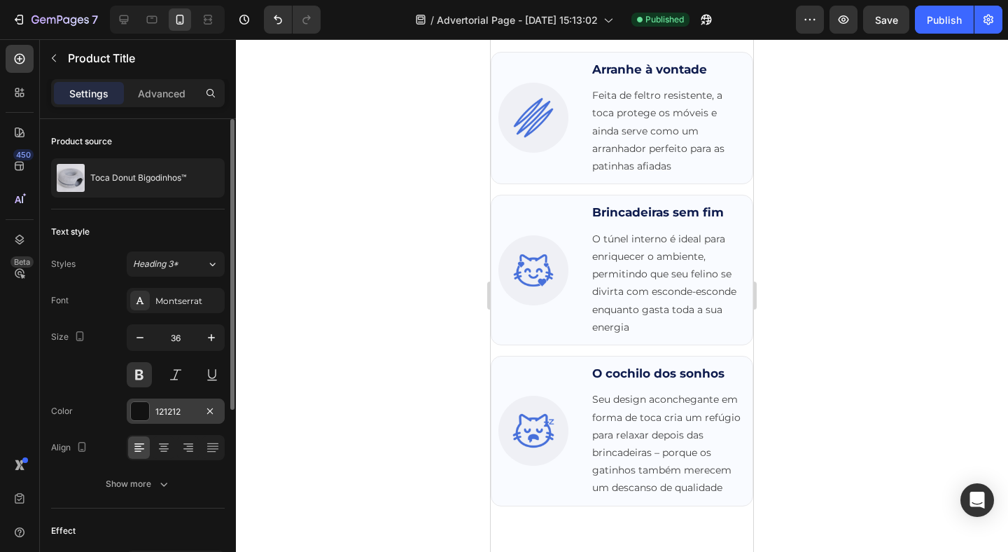
click at [149, 415] on div at bounding box center [140, 411] width 20 height 20
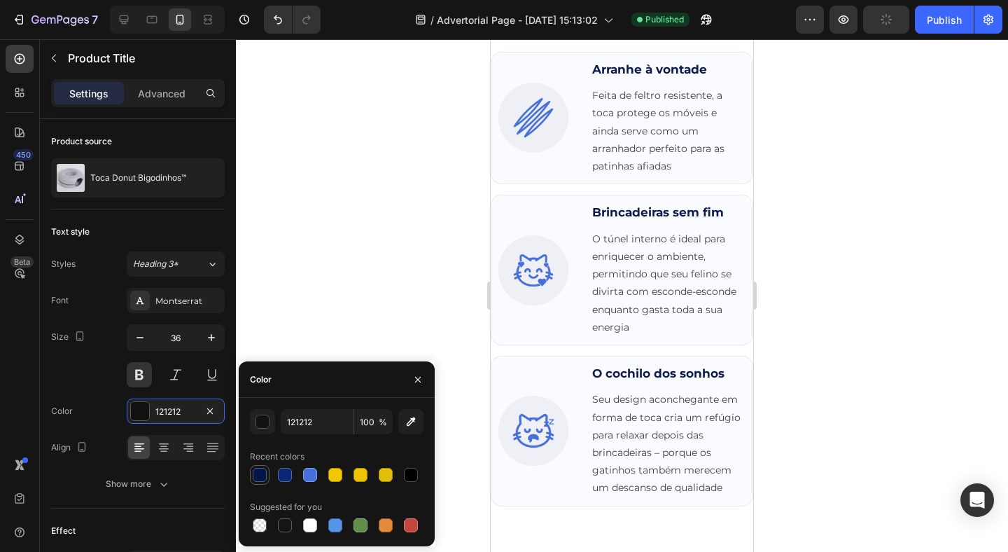
click at [266, 473] on div at bounding box center [260, 475] width 14 height 14
type input "011547"
click at [396, 230] on div at bounding box center [622, 295] width 772 height 513
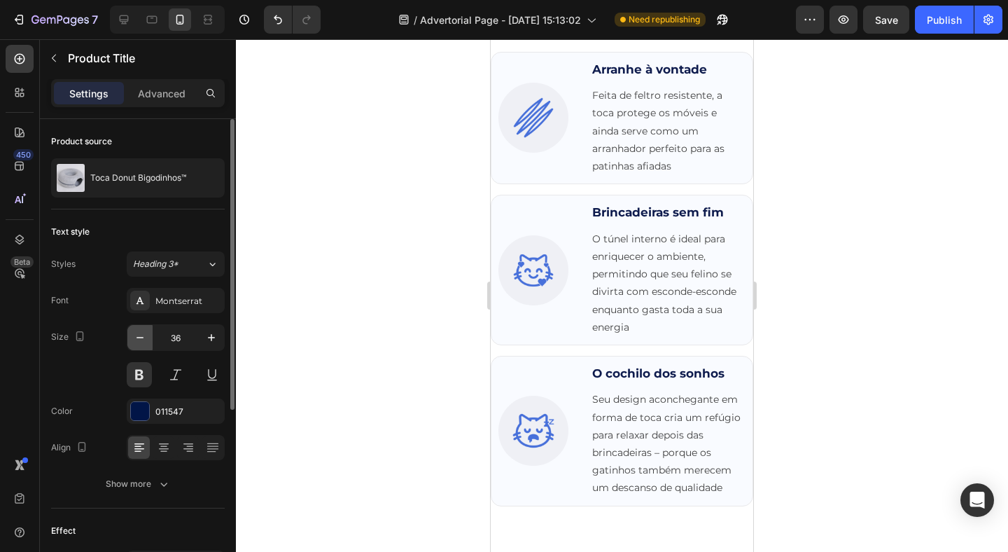
click at [141, 341] on icon "button" at bounding box center [140, 338] width 14 height 14
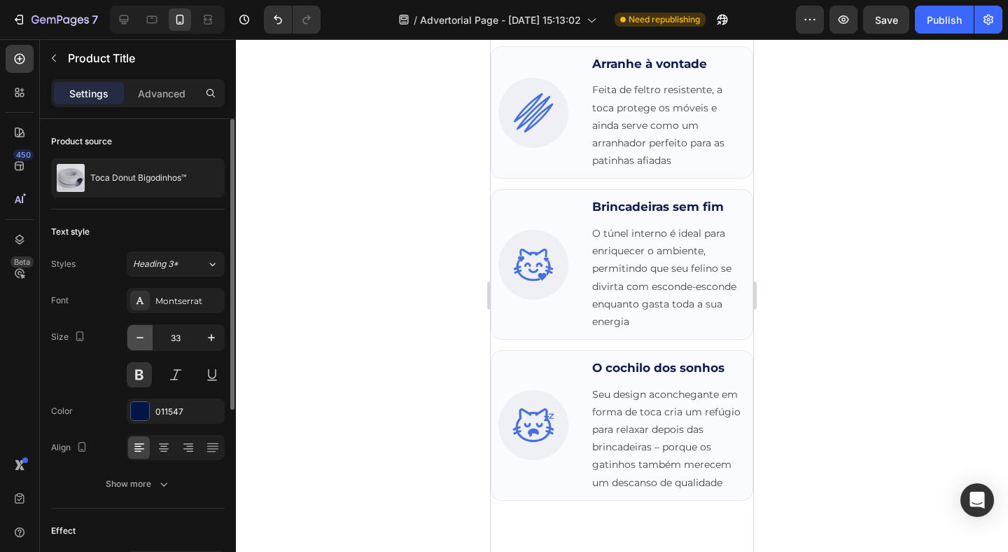
click at [141, 341] on icon "button" at bounding box center [140, 338] width 14 height 14
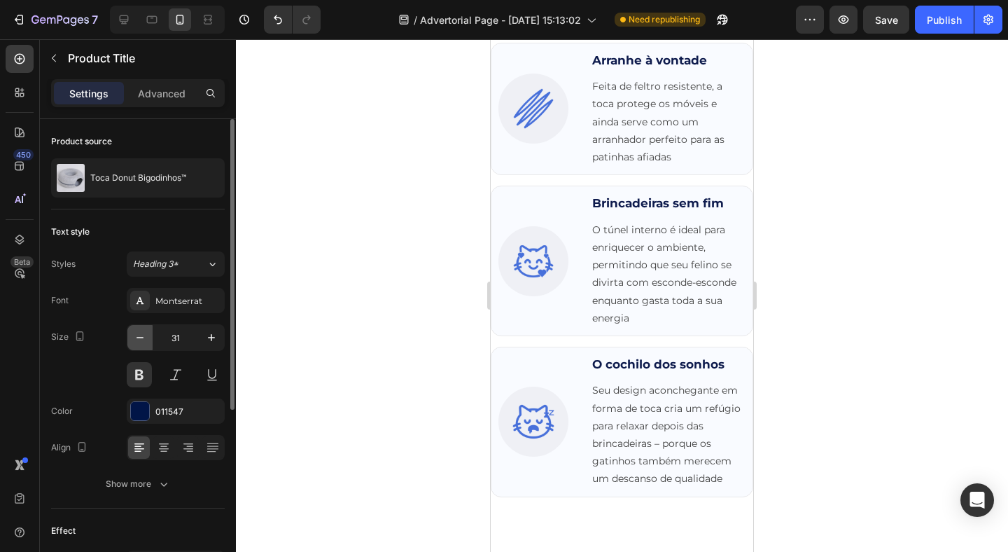
click at [141, 341] on icon "button" at bounding box center [140, 338] width 14 height 14
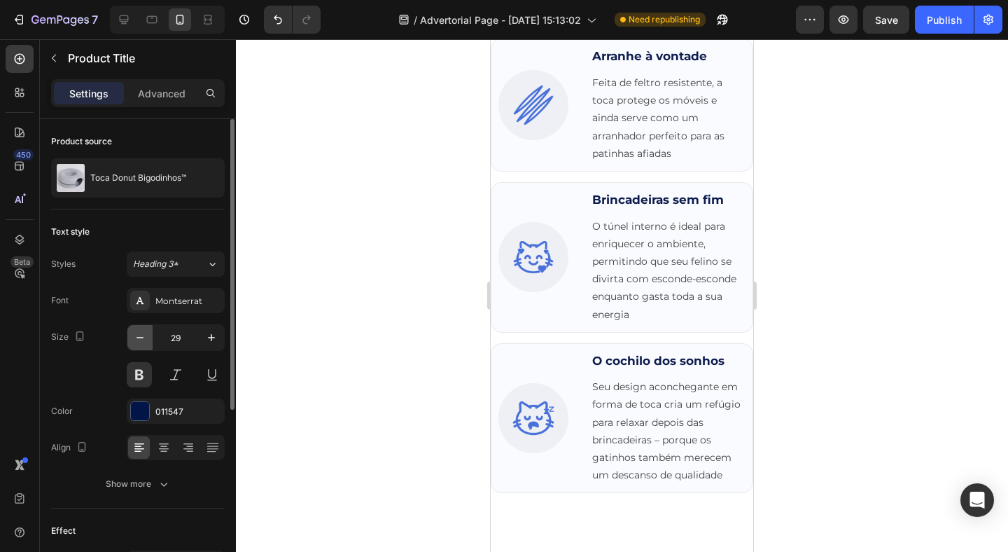
click at [141, 341] on icon "button" at bounding box center [140, 338] width 14 height 14
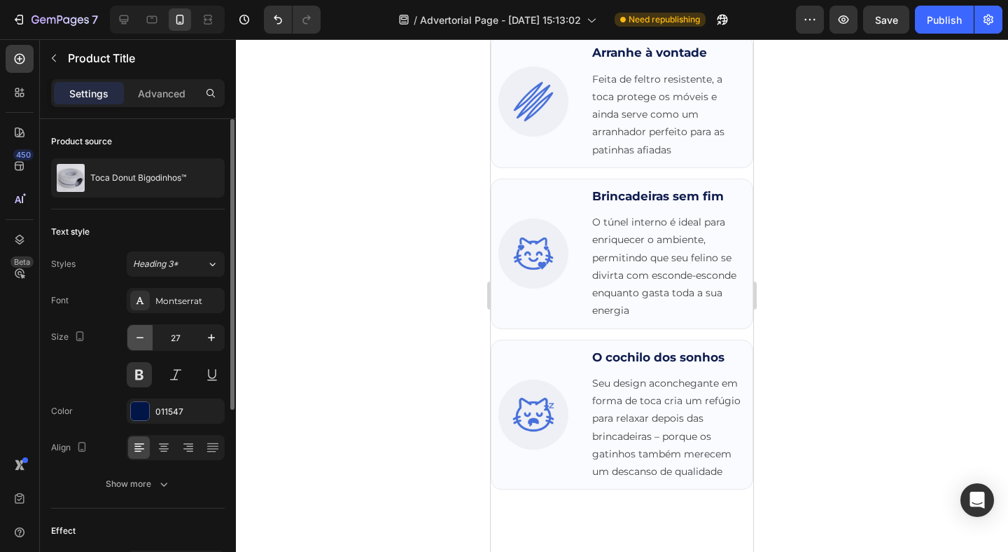
click at [141, 341] on icon "button" at bounding box center [140, 338] width 14 height 14
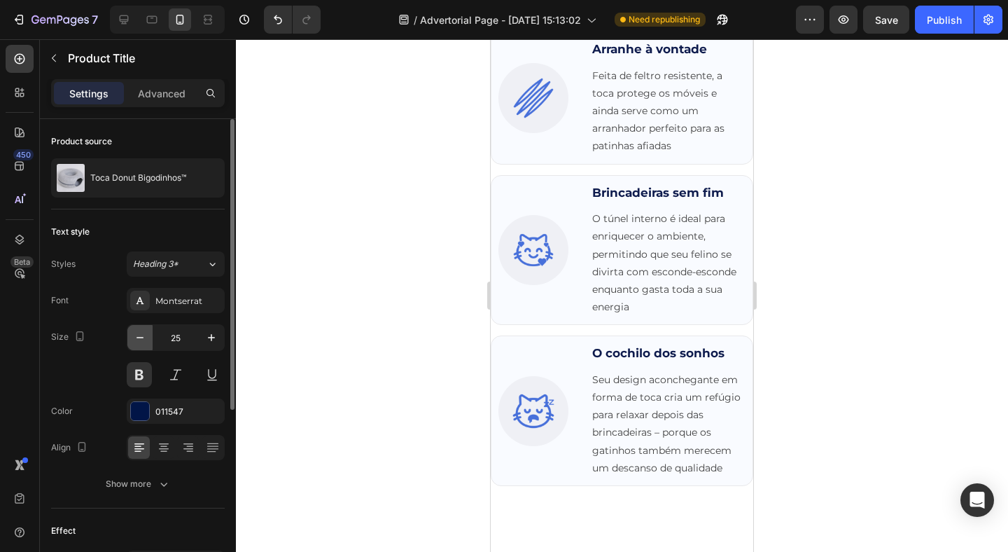
click at [141, 341] on icon "button" at bounding box center [140, 338] width 14 height 14
click at [141, 340] on icon "button" at bounding box center [140, 338] width 14 height 14
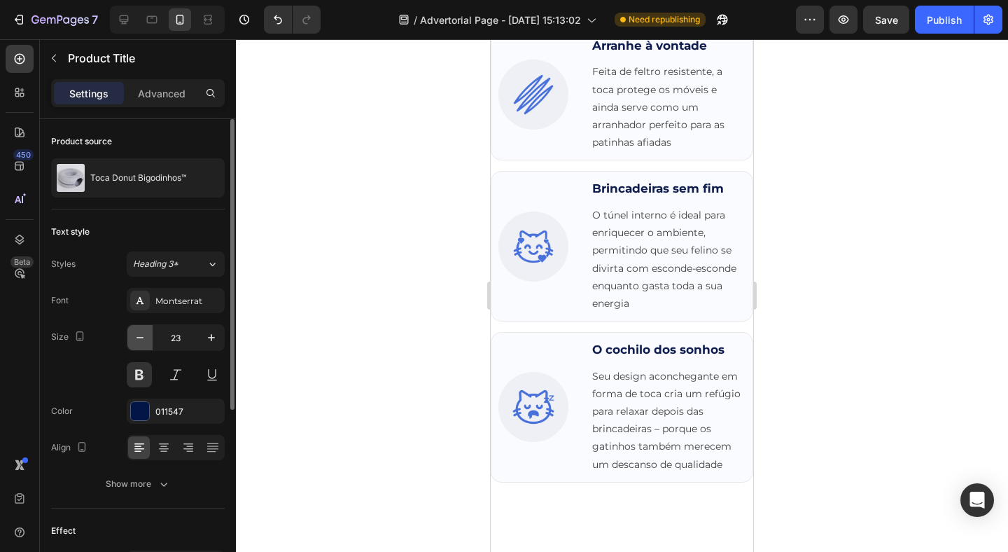
click at [141, 340] on icon "button" at bounding box center [140, 338] width 14 height 14
type input "22"
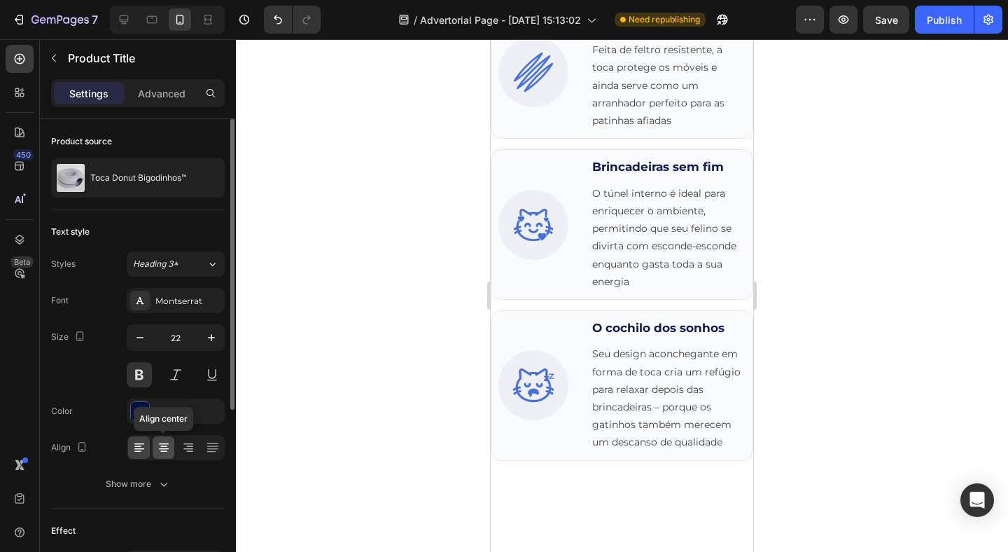
click at [168, 457] on div at bounding box center [164, 447] width 22 height 22
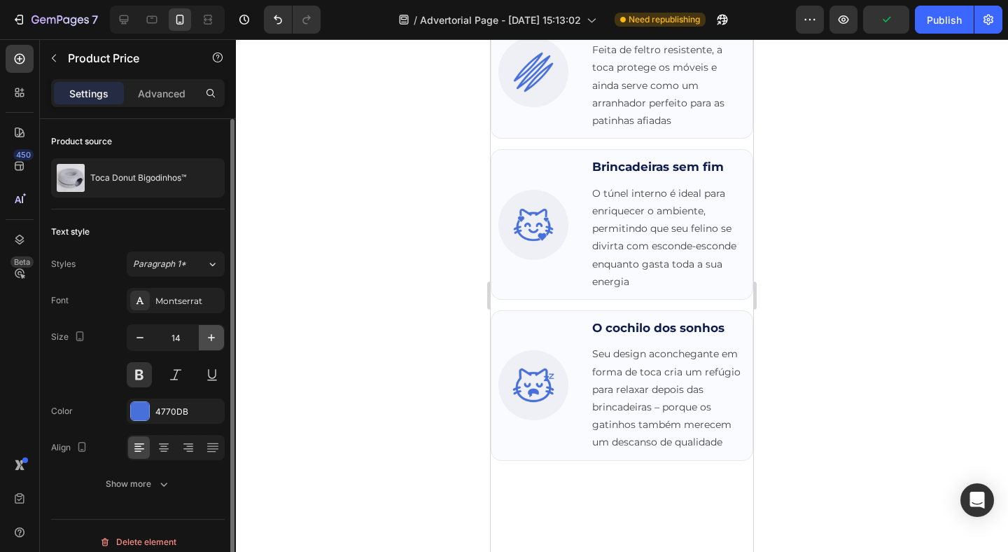
click at [214, 335] on icon "button" at bounding box center [211, 338] width 14 height 14
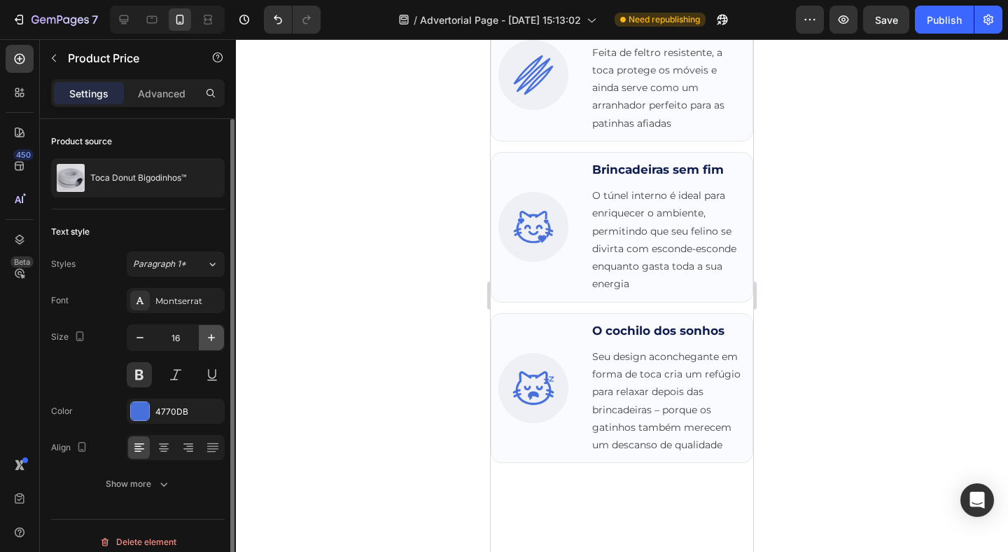
click at [214, 335] on icon "button" at bounding box center [211, 338] width 14 height 14
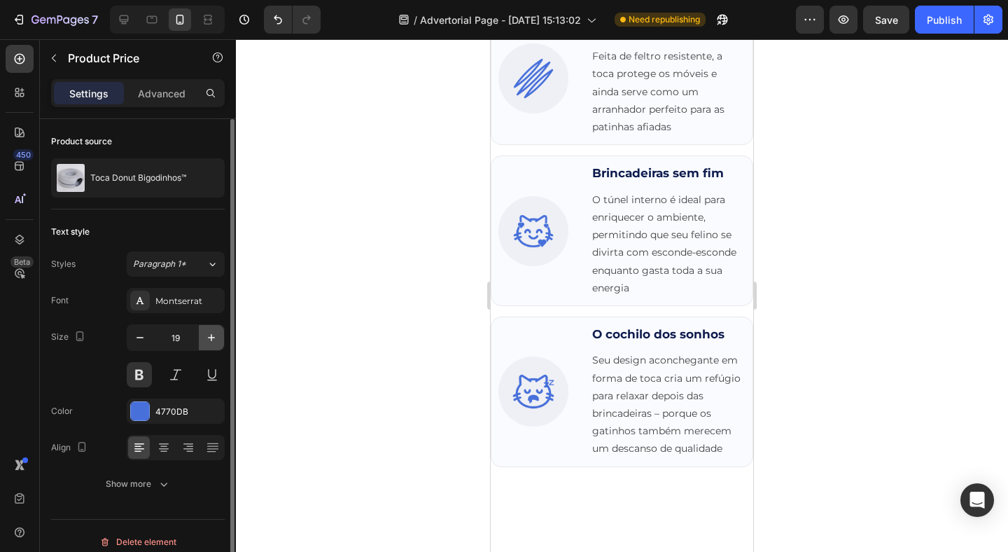
click at [214, 335] on icon "button" at bounding box center [211, 338] width 14 height 14
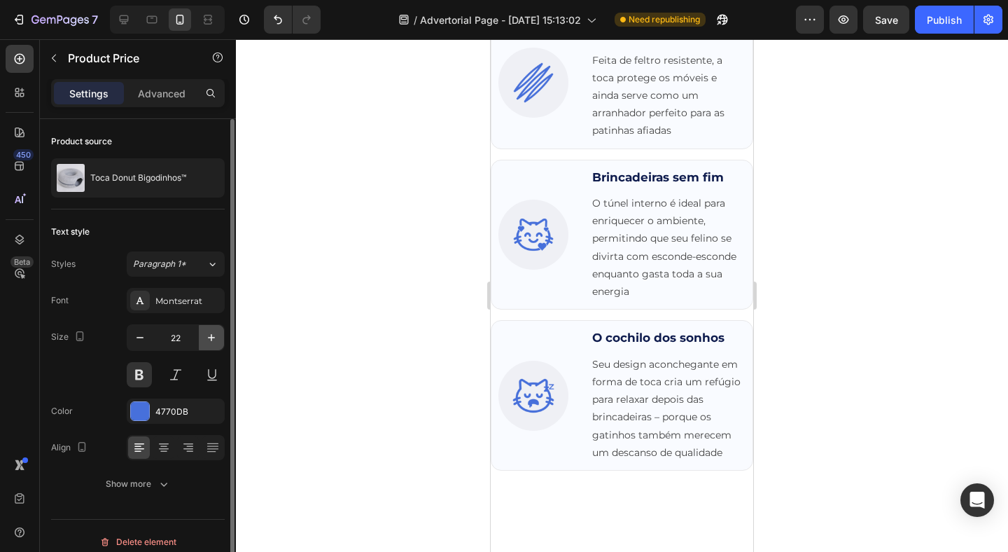
click at [214, 335] on icon "button" at bounding box center [211, 338] width 14 height 14
type input "24"
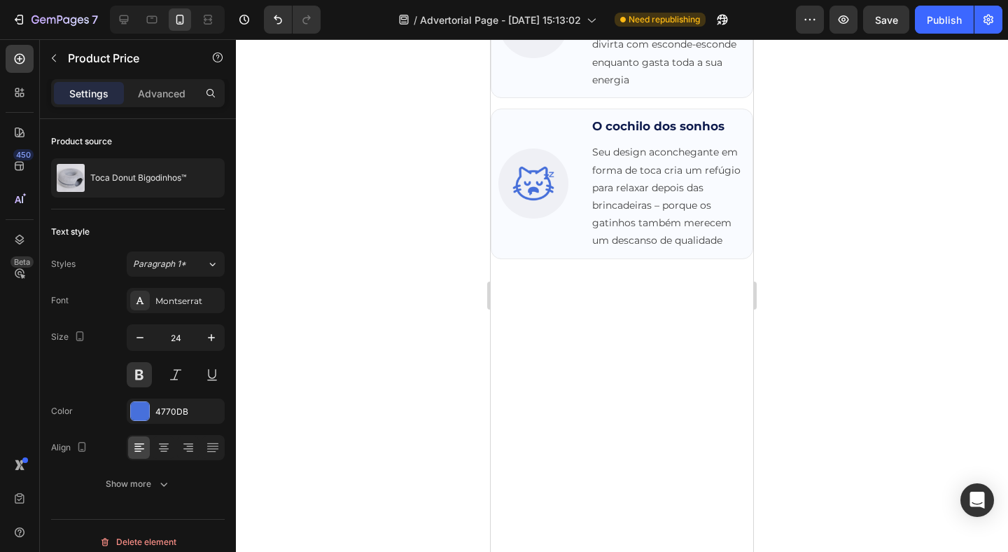
scroll to position [3385, 0]
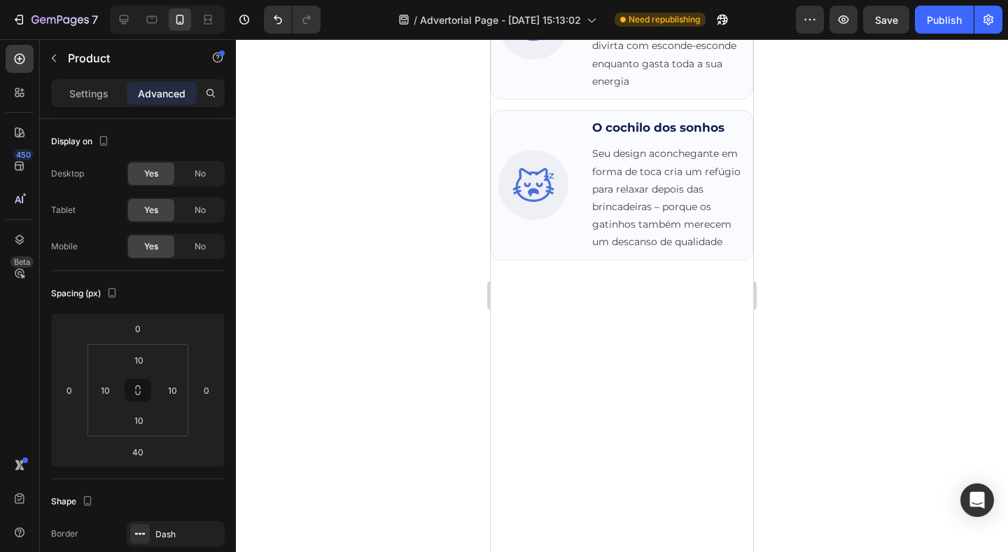
scroll to position [3251, 0]
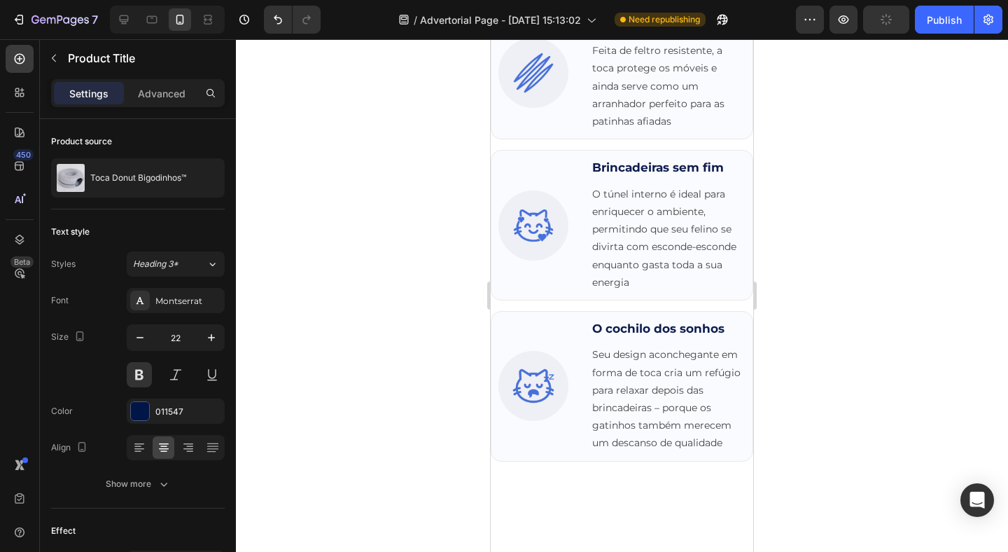
scroll to position [3183, 0]
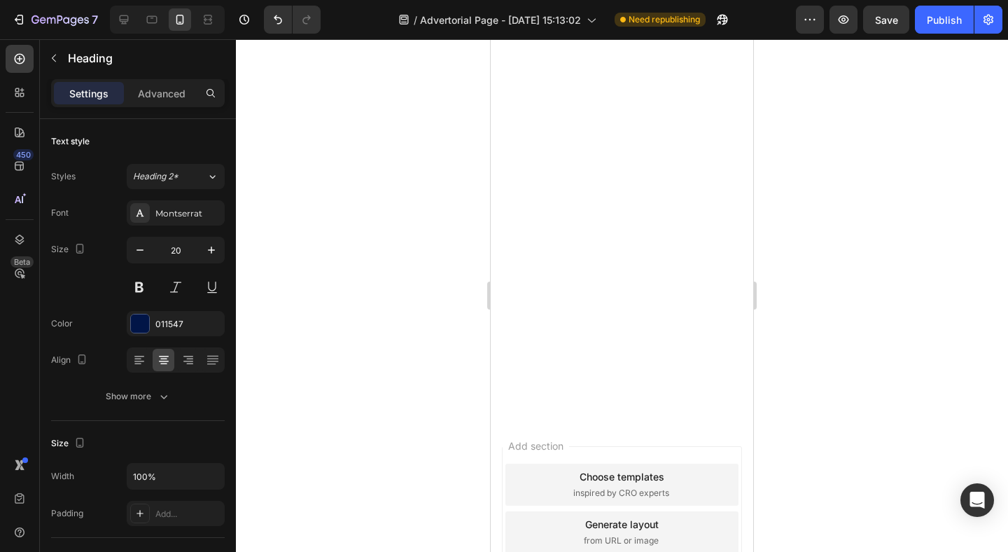
scroll to position [3607, 0]
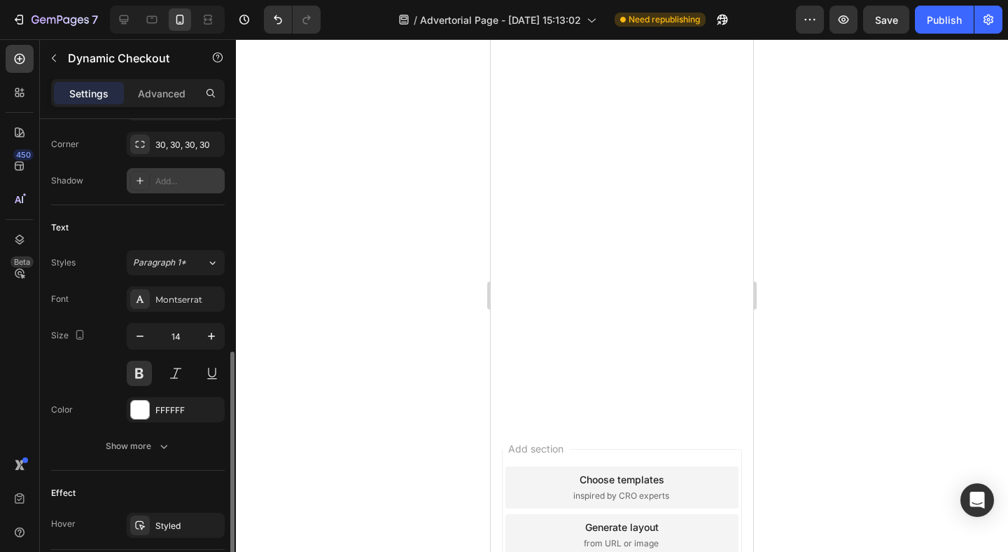
scroll to position [502, 0]
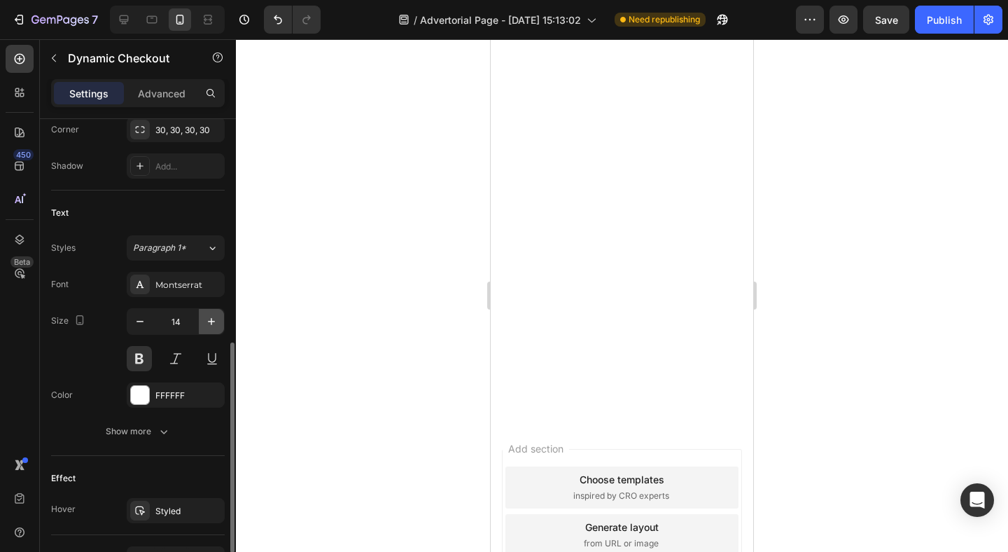
click at [204, 321] on icon "button" at bounding box center [211, 321] width 14 height 14
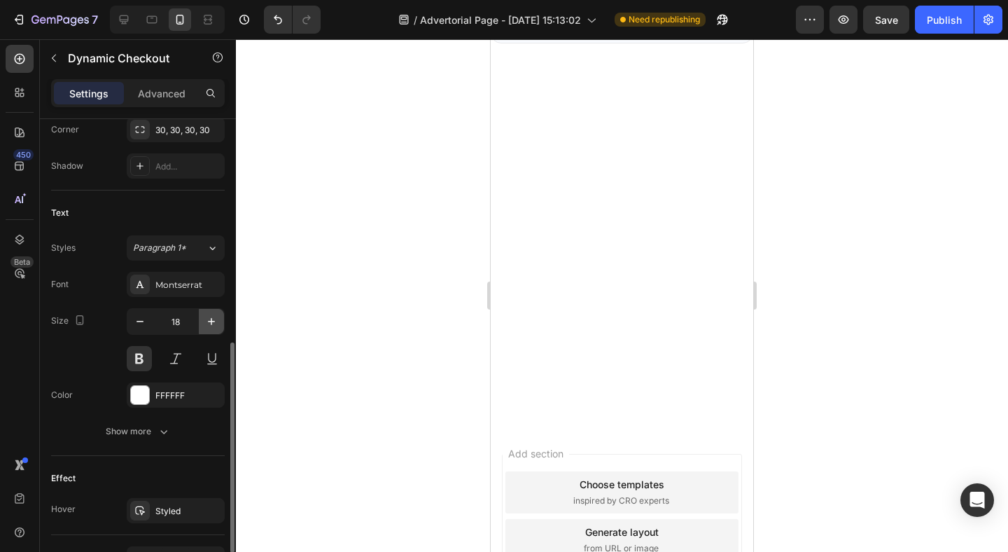
click at [204, 321] on icon "button" at bounding box center [211, 321] width 14 height 14
type input "21"
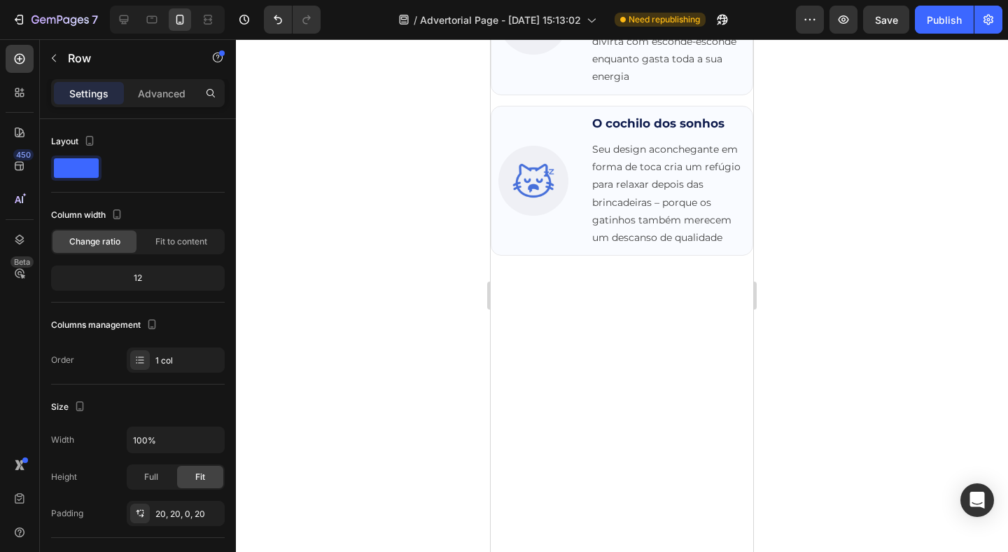
scroll to position [3401, 0]
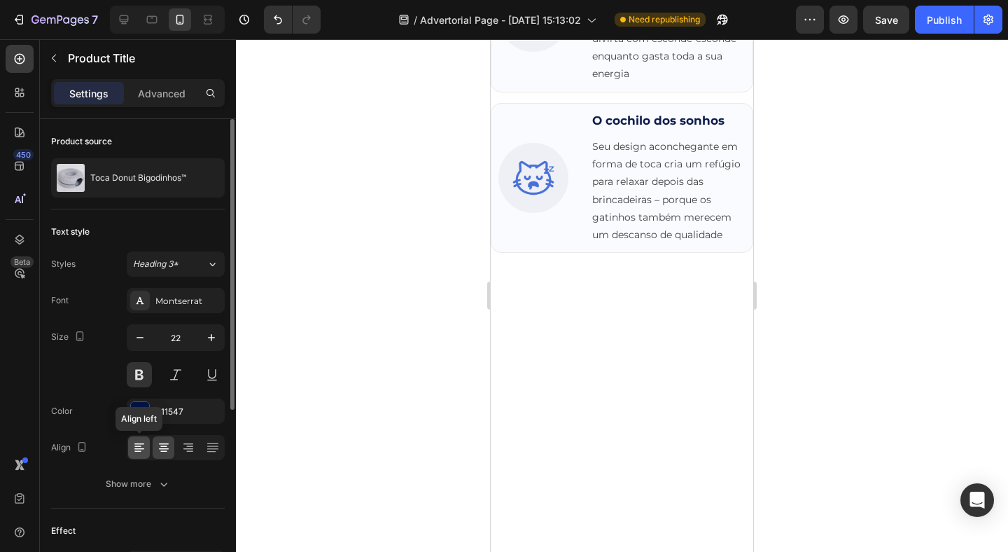
click at [137, 447] on icon at bounding box center [139, 447] width 14 height 14
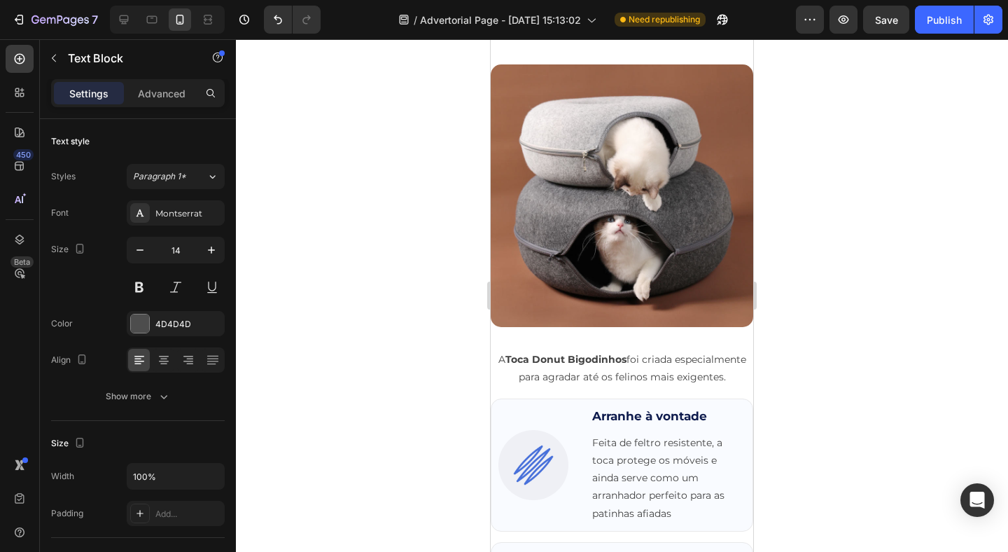
scroll to position [2805, 0]
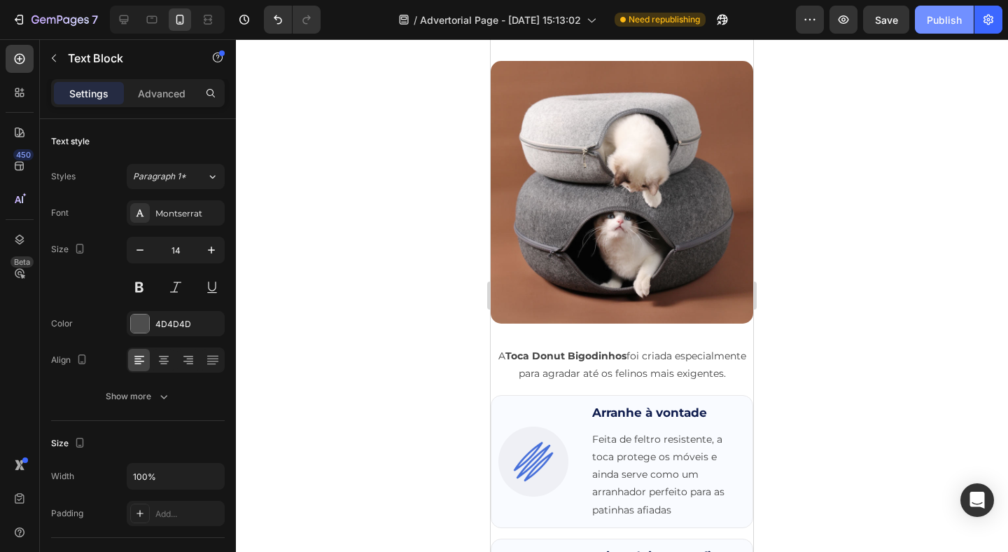
click at [936, 28] on button "Publish" at bounding box center [944, 20] width 59 height 28
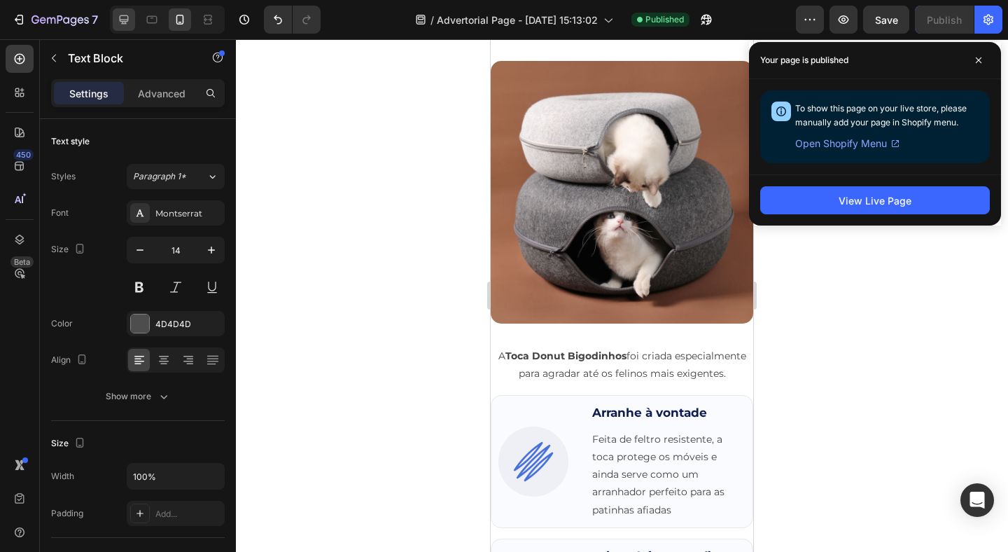
click at [118, 27] on div at bounding box center [124, 19] width 22 height 22
type input "16"
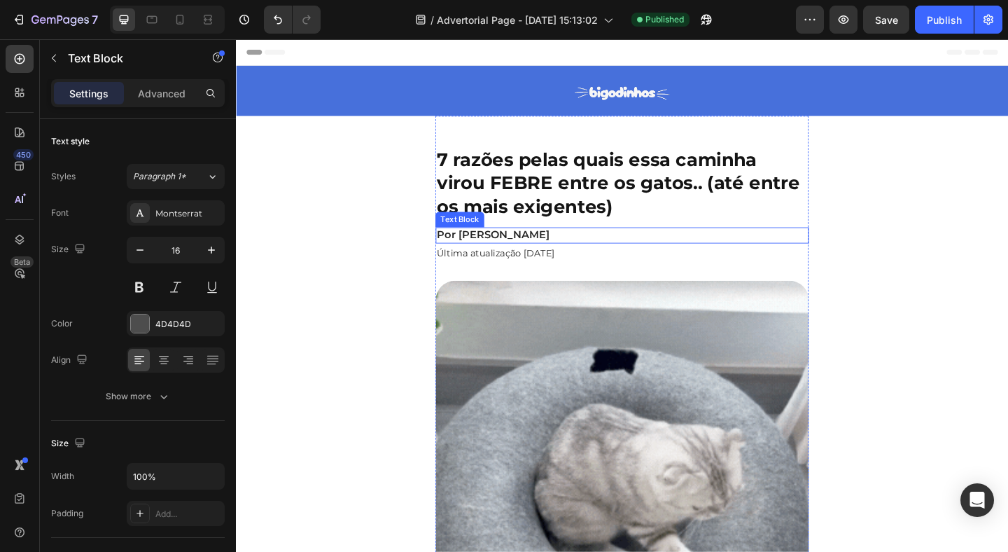
click at [576, 202] on h1 "7 razões pelas quais essa caminha virou FEBRE entre os gatos.. (até entre os ma…" at bounding box center [656, 195] width 406 height 79
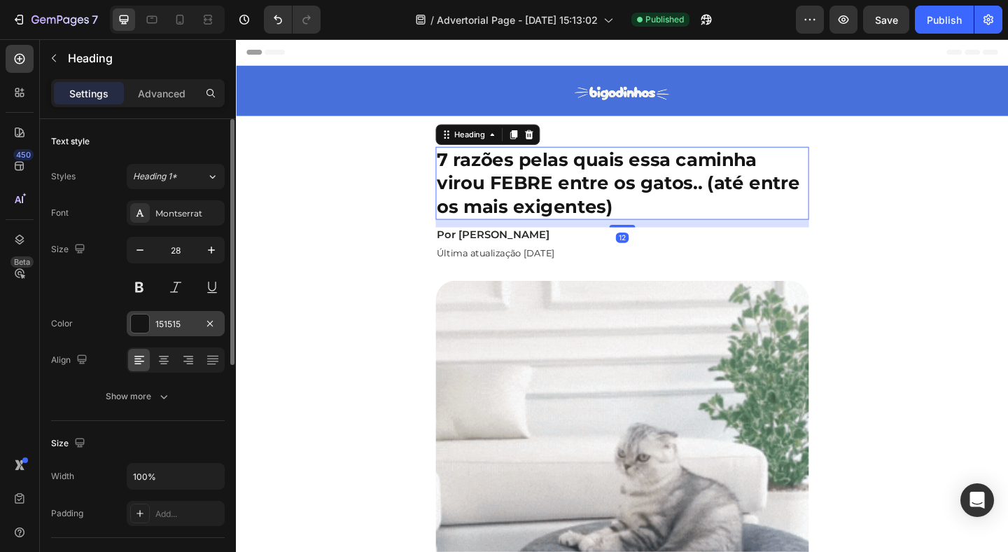
click at [153, 326] on div "151515" at bounding box center [176, 323] width 98 height 25
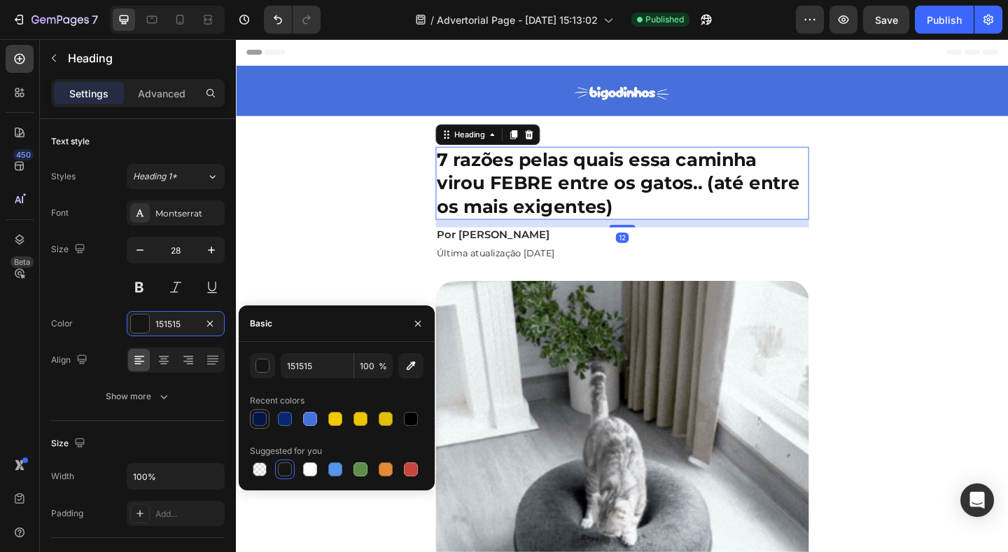
click at [255, 422] on div at bounding box center [260, 419] width 14 height 14
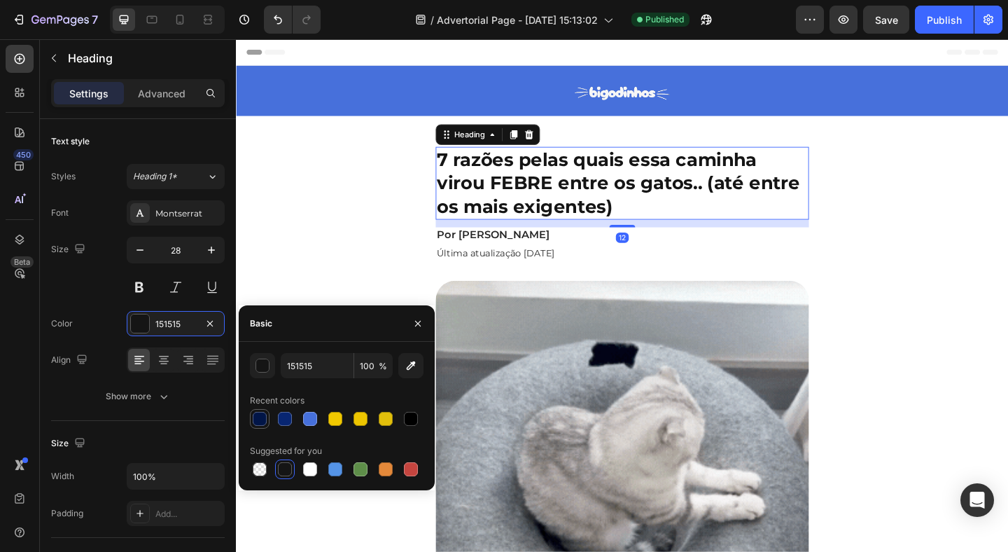
type input "011547"
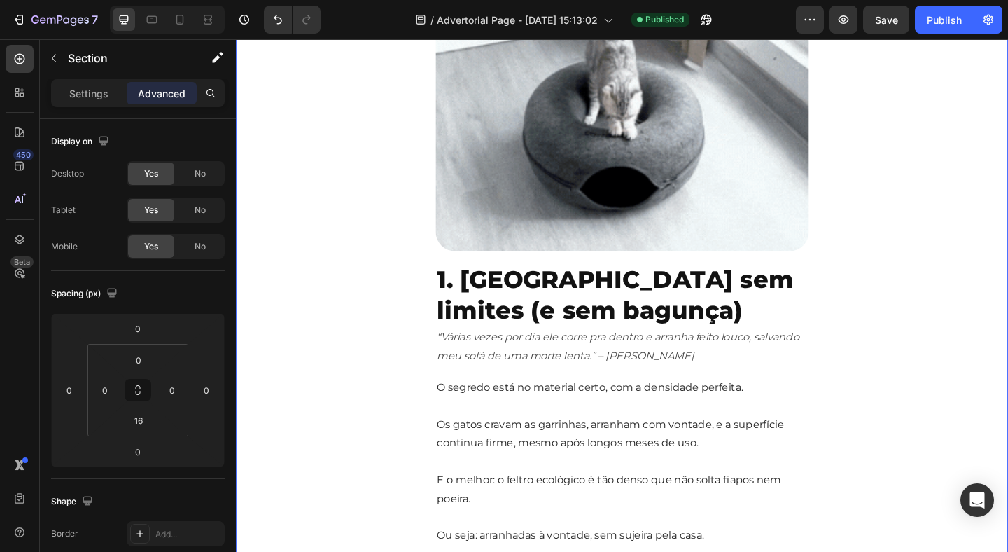
scroll to position [482, 0]
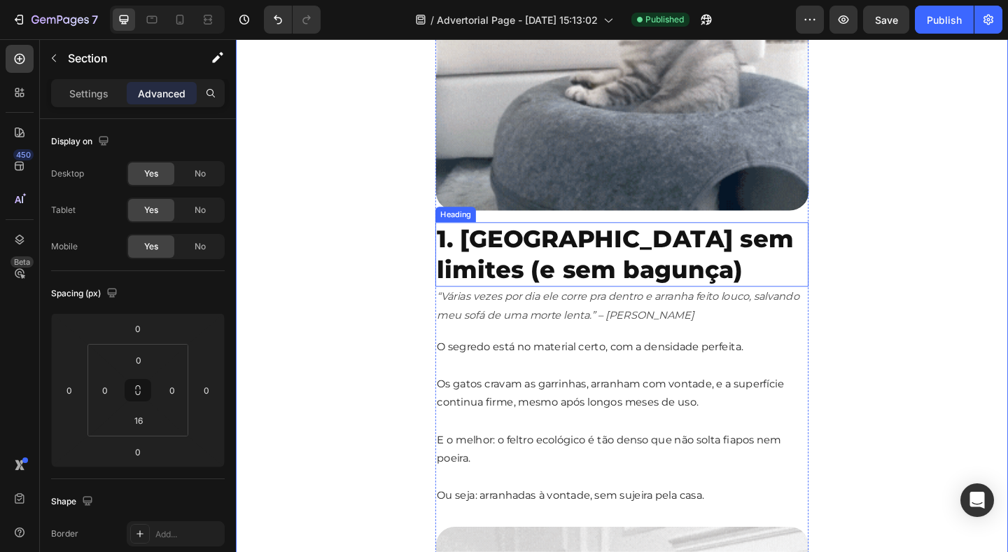
click at [520, 268] on h2 "1. [GEOGRAPHIC_DATA] sem limites (e sem bagunça)" at bounding box center [656, 273] width 406 height 70
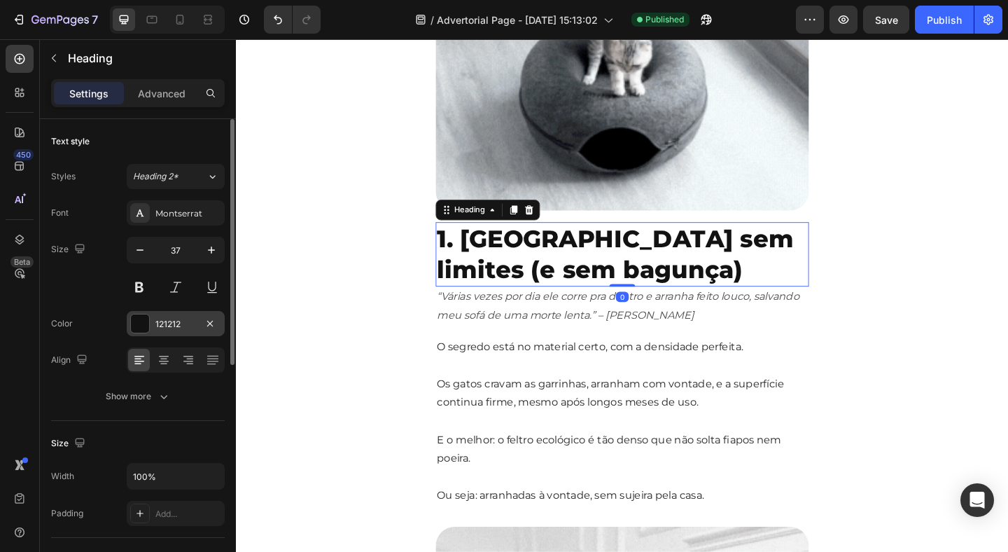
click at [142, 321] on div at bounding box center [140, 323] width 18 height 18
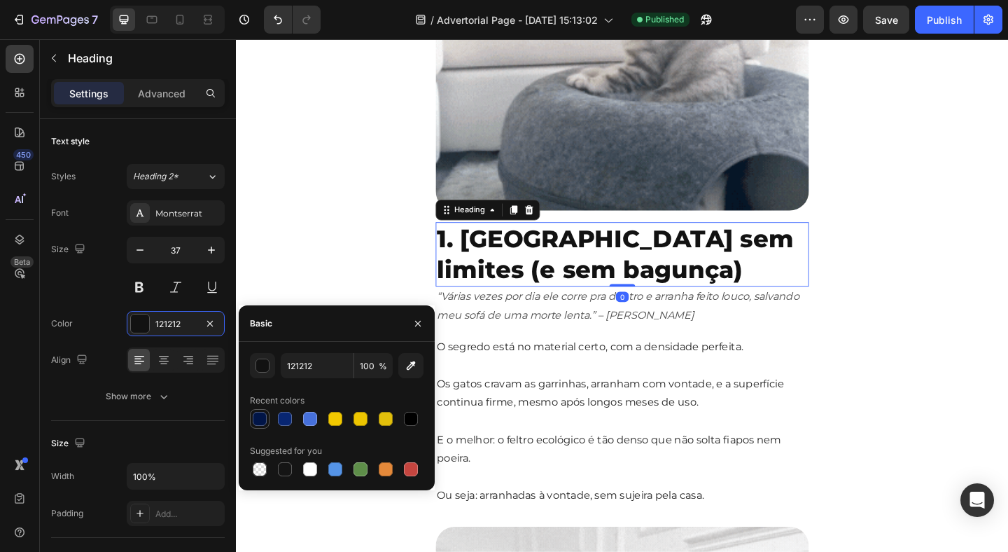
click at [260, 423] on div at bounding box center [260, 419] width 14 height 14
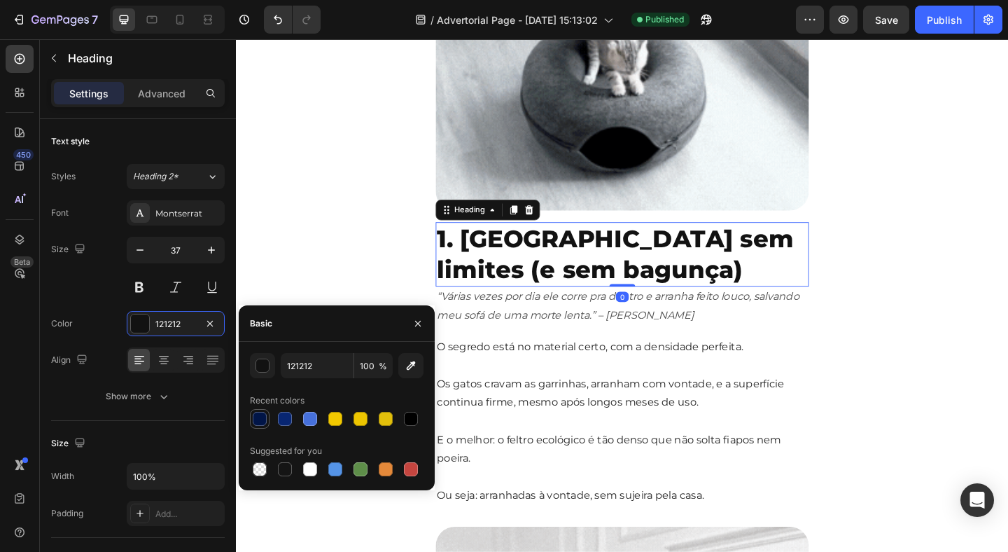
type input "011547"
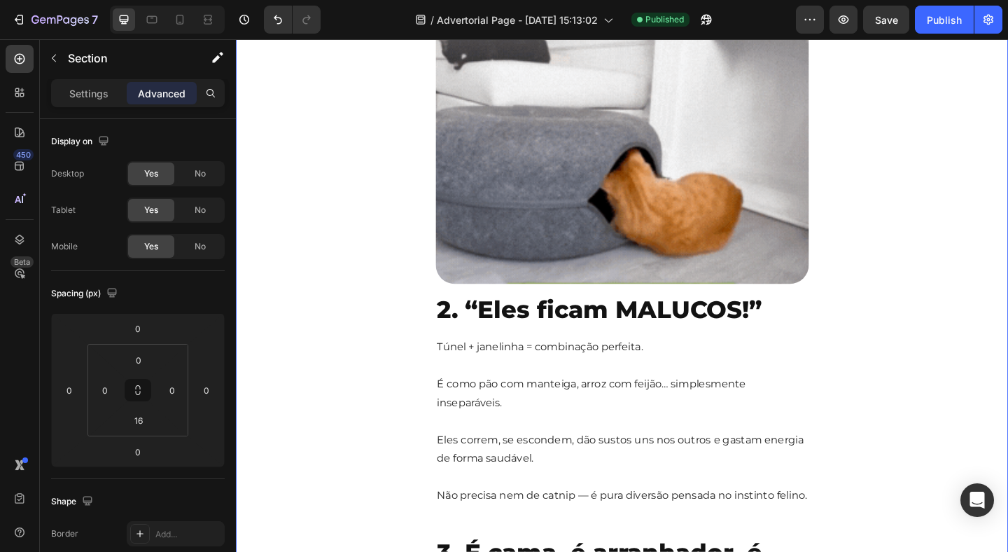
scroll to position [1153, 0]
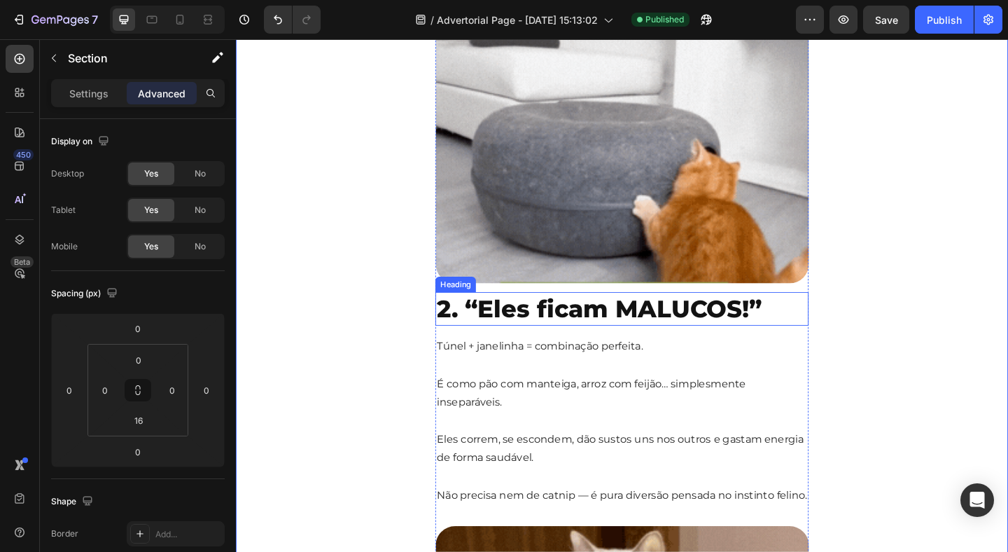
click at [510, 333] on h2 "2. “Eles ficam MALUCOS!”" at bounding box center [656, 332] width 406 height 36
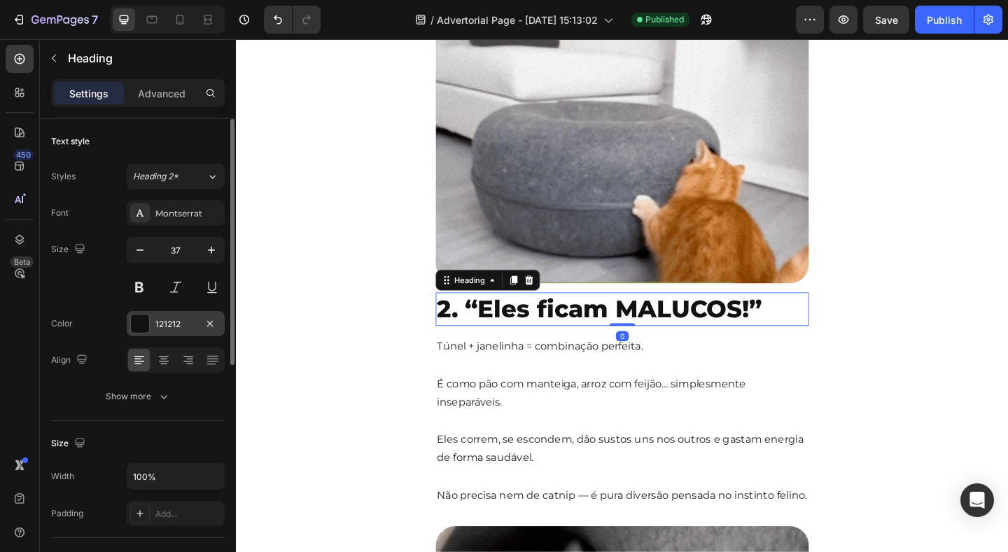
click at [135, 333] on div at bounding box center [140, 324] width 20 height 20
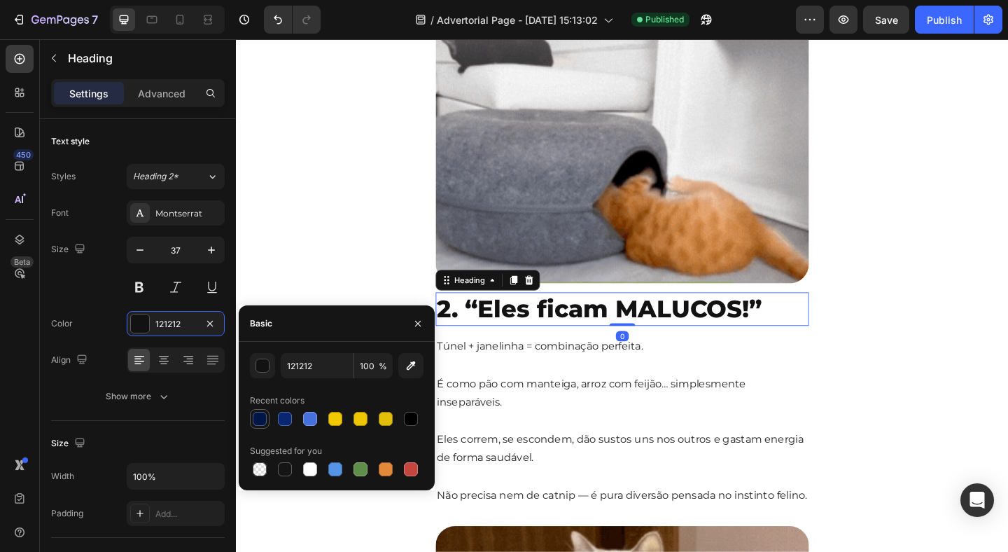
click at [256, 419] on div at bounding box center [260, 419] width 14 height 14
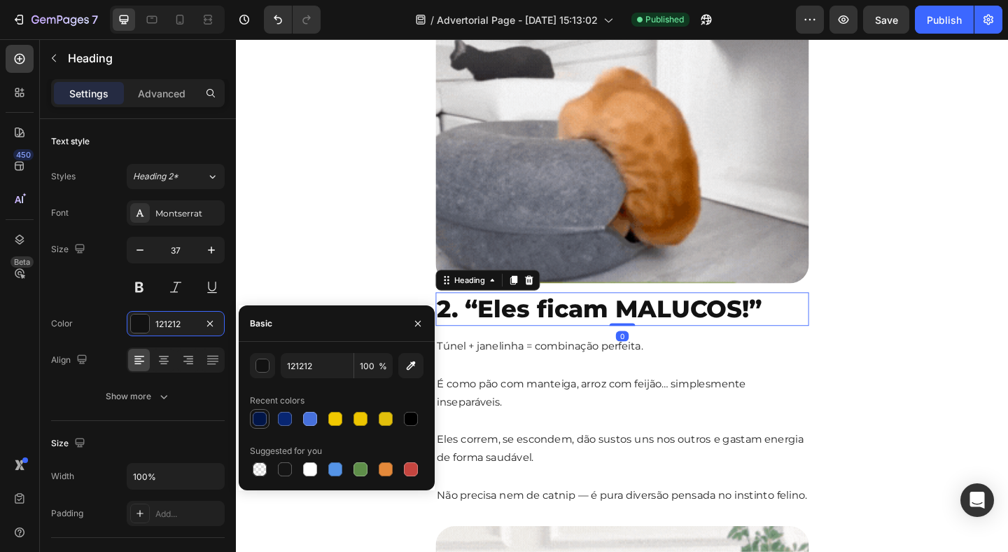
type input "011547"
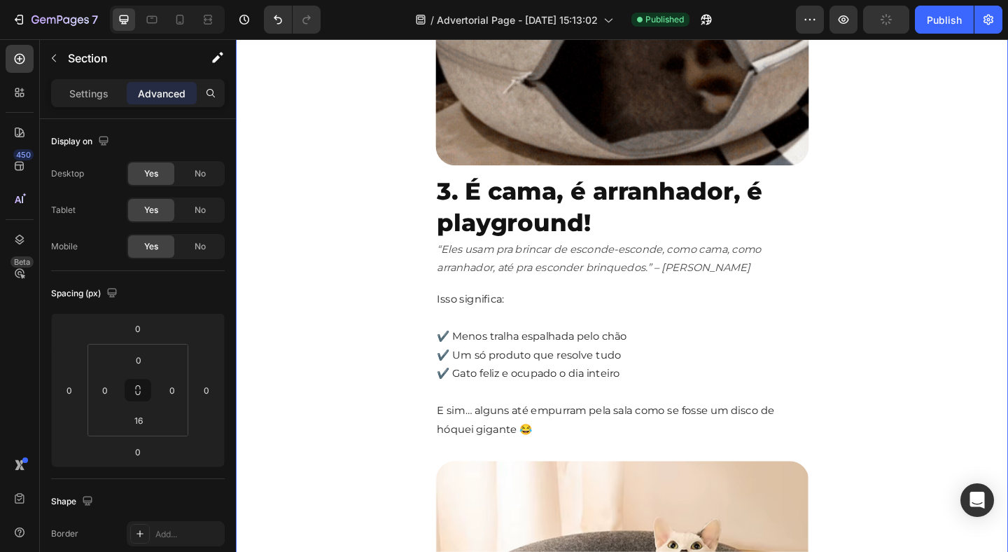
scroll to position [1969, 0]
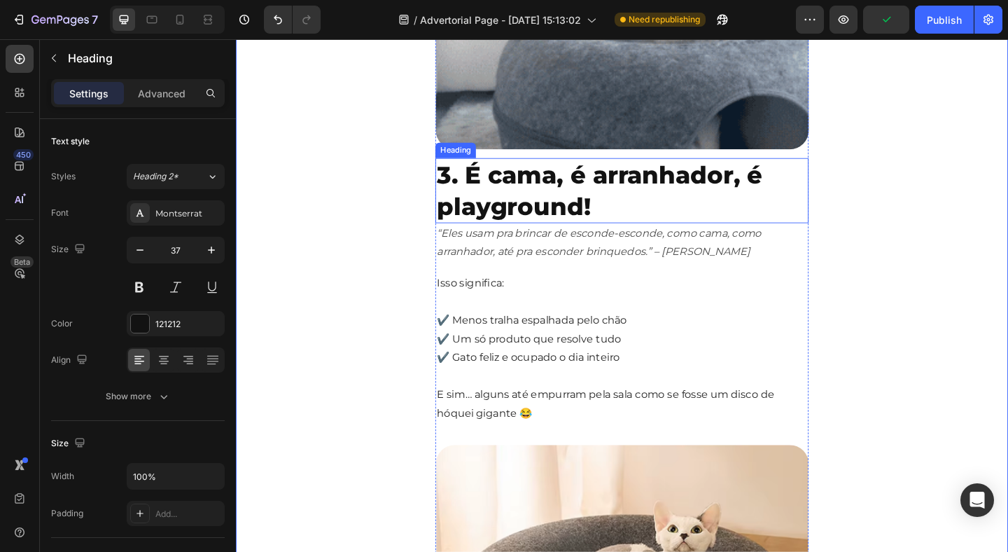
click at [555, 238] on h2 "3. É cama, é arranhador, é playground!" at bounding box center [656, 204] width 406 height 70
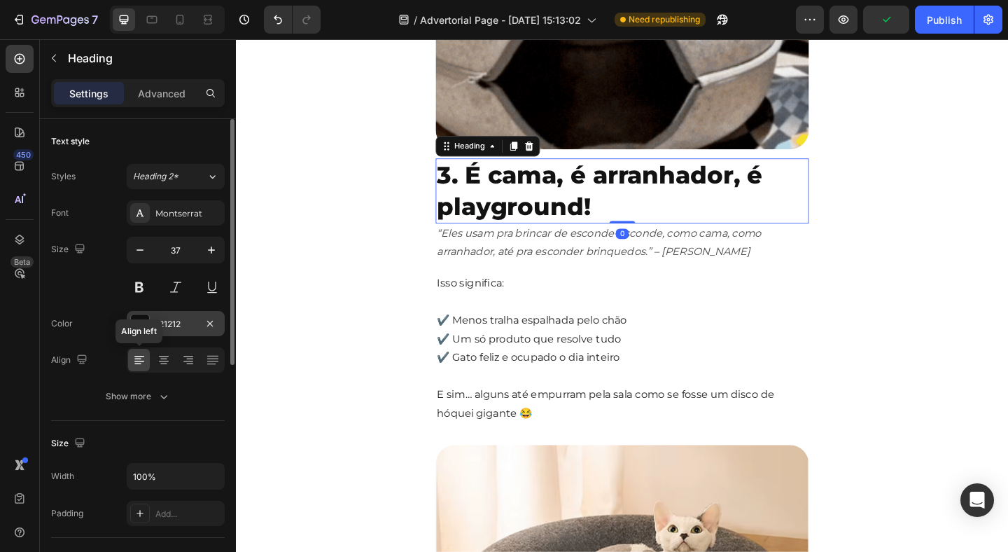
click at [141, 330] on div at bounding box center [140, 323] width 18 height 18
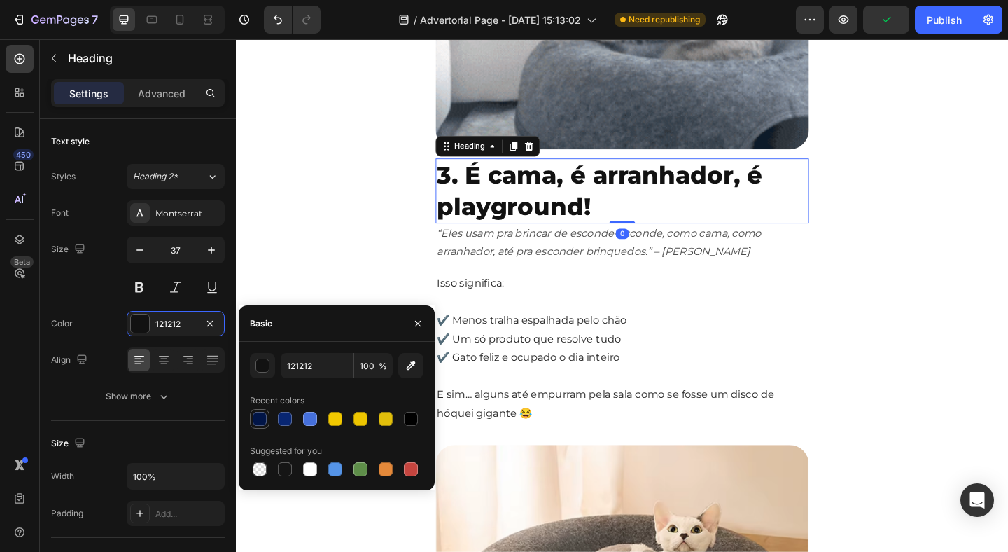
click at [258, 419] on div at bounding box center [260, 419] width 14 height 14
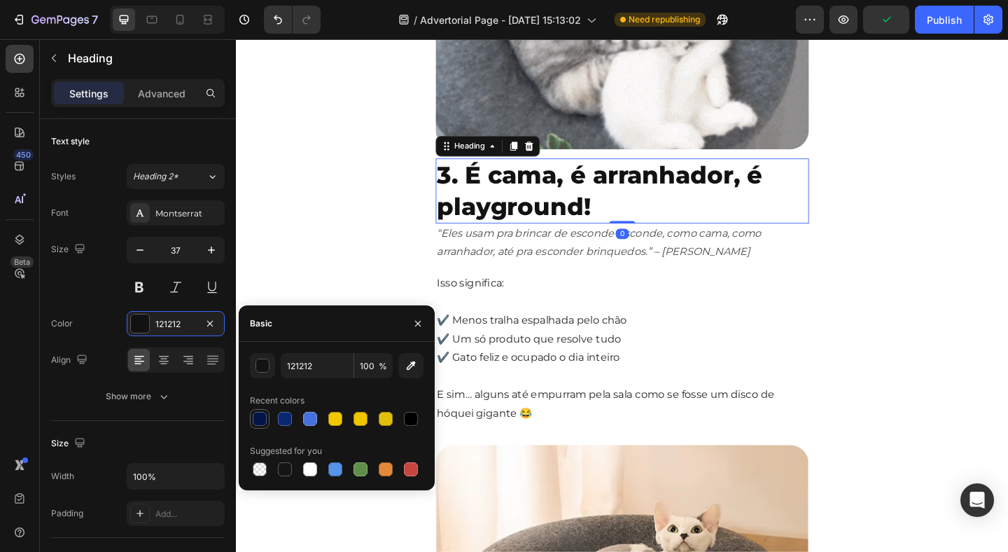
type input "011547"
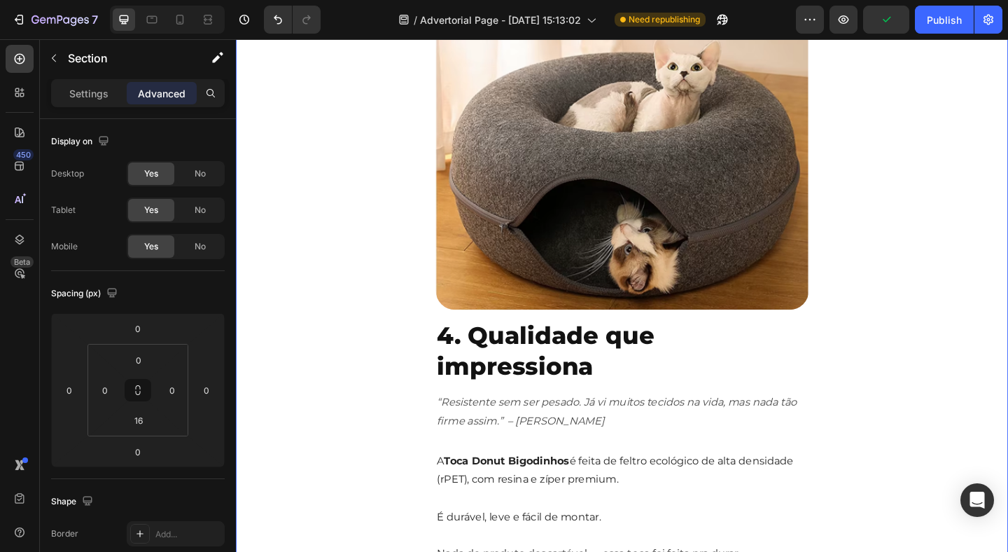
scroll to position [2497, 0]
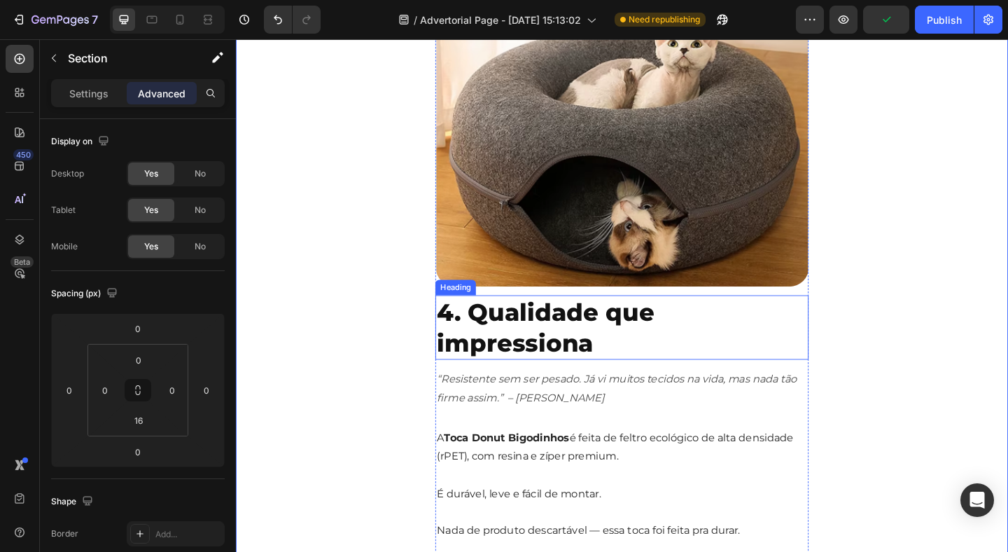
click at [526, 380] on h2 "4. Qualidade que impressiona" at bounding box center [656, 353] width 406 height 70
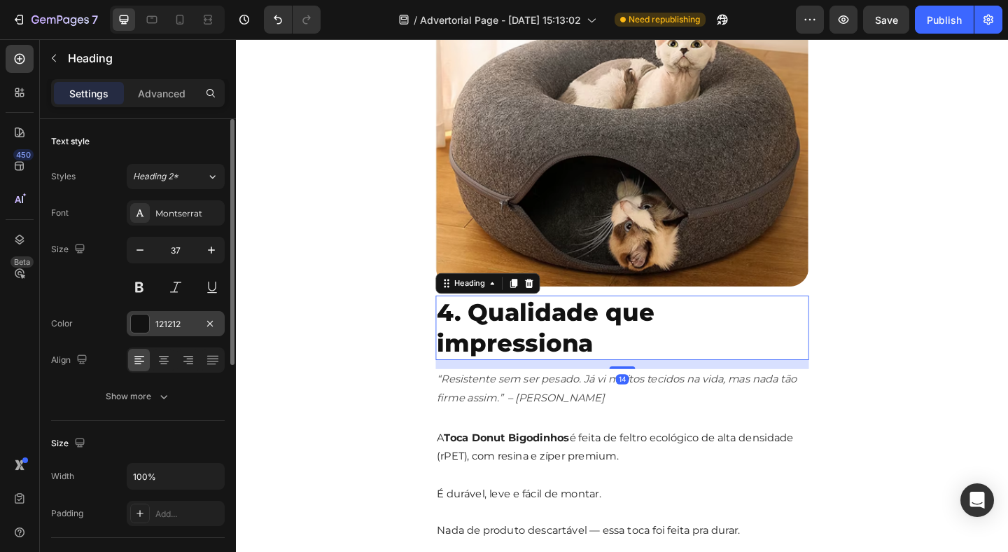
click at [172, 331] on div "121212" at bounding box center [176, 323] width 98 height 25
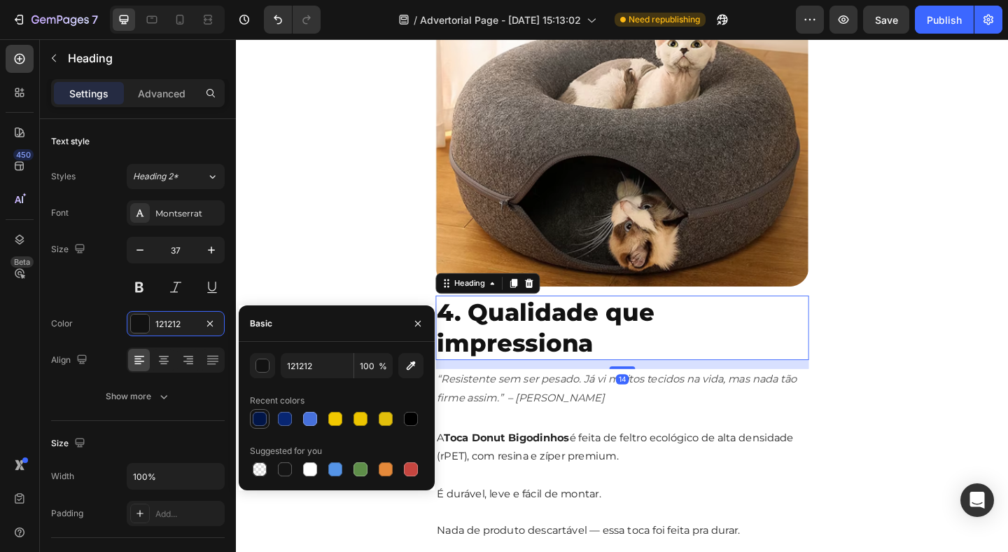
click at [259, 420] on div at bounding box center [260, 419] width 14 height 14
type input "011547"
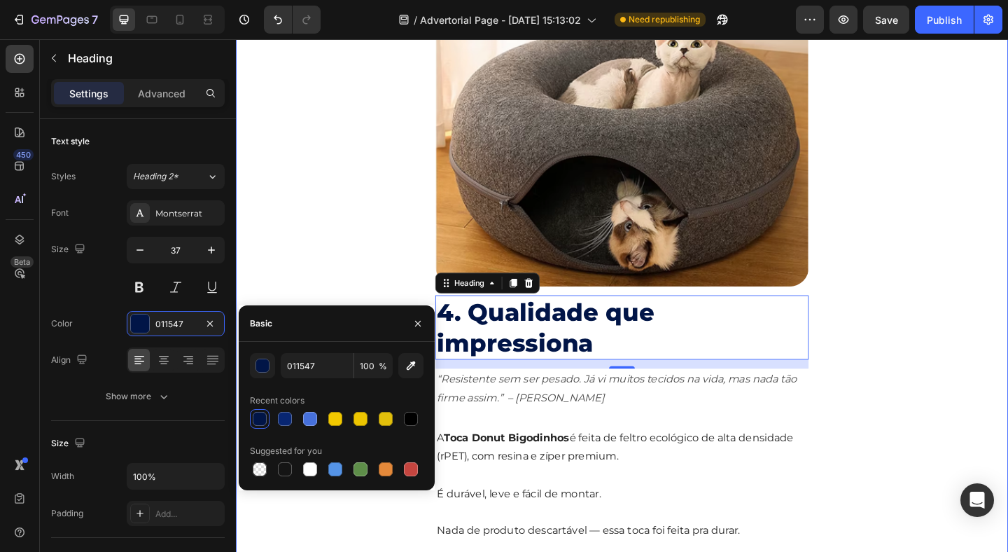
click at [342, 235] on div "Image Row 7 razões pelas quais essa caminha virou FEBRE entre os gatos.. (até e…" at bounding box center [656, 191] width 840 height 5241
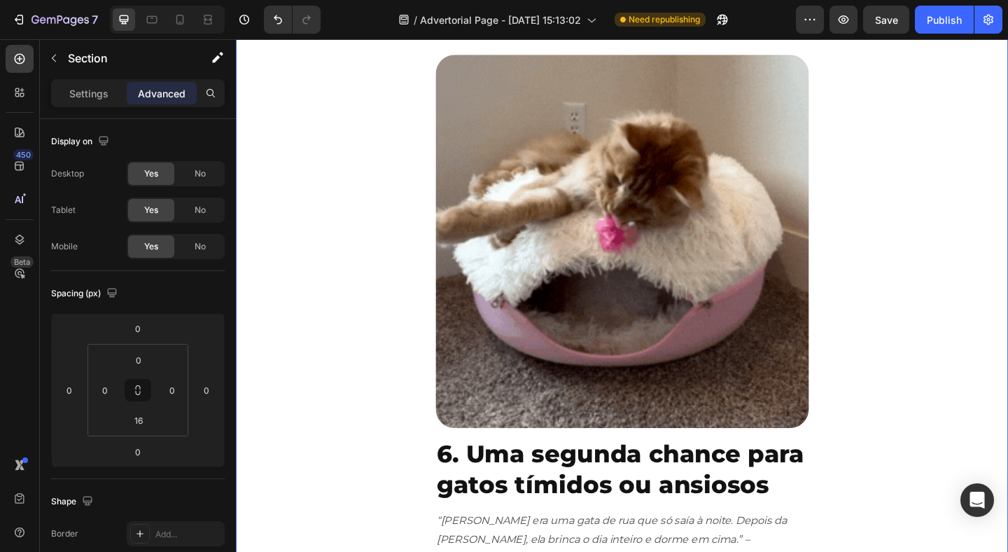
scroll to position [3262, 0]
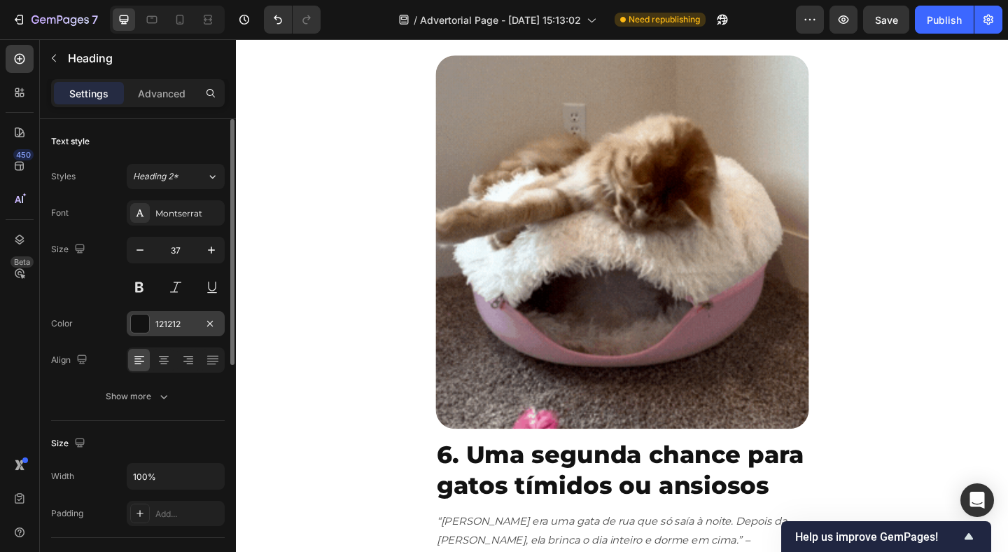
click at [136, 331] on div at bounding box center [140, 323] width 18 height 18
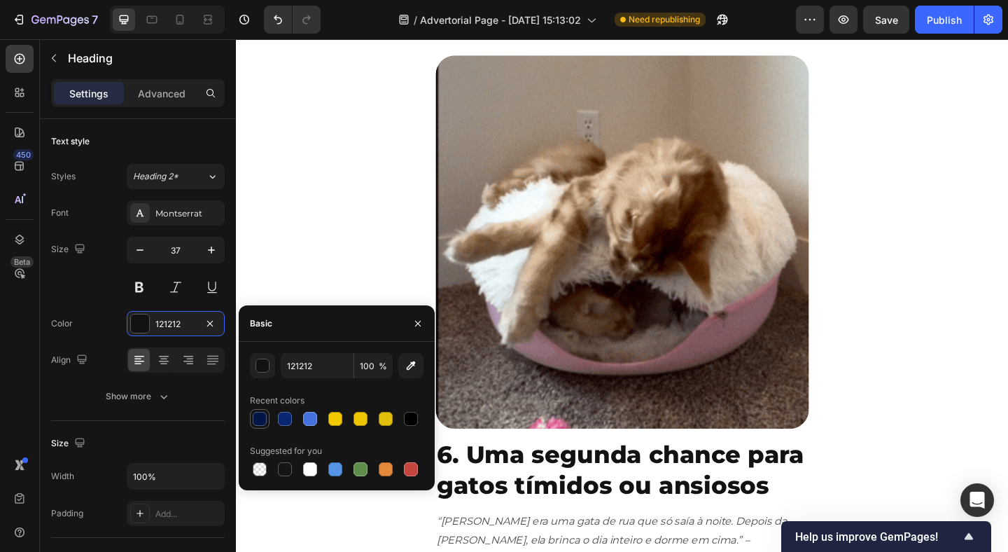
click at [251, 417] on div at bounding box center [259, 418] width 17 height 17
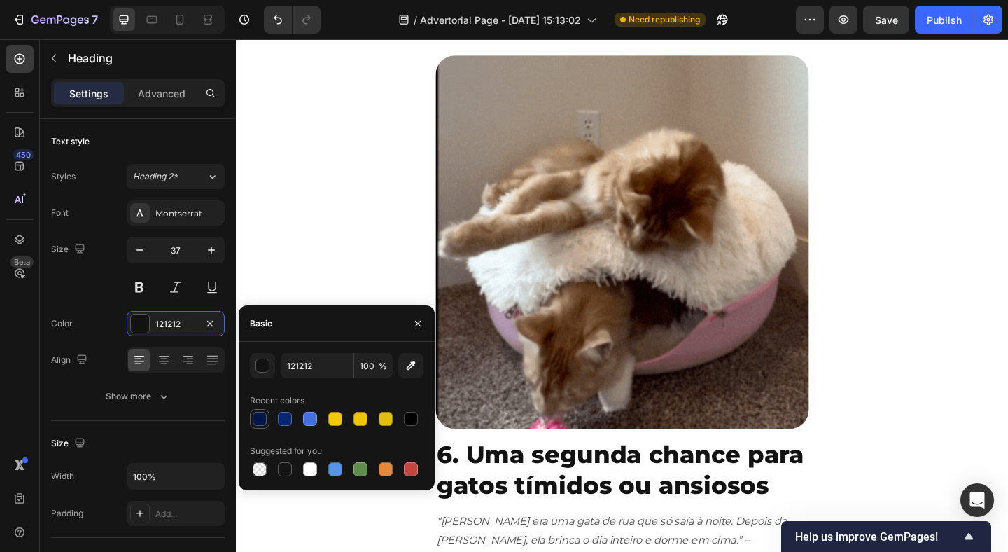
type input "011547"
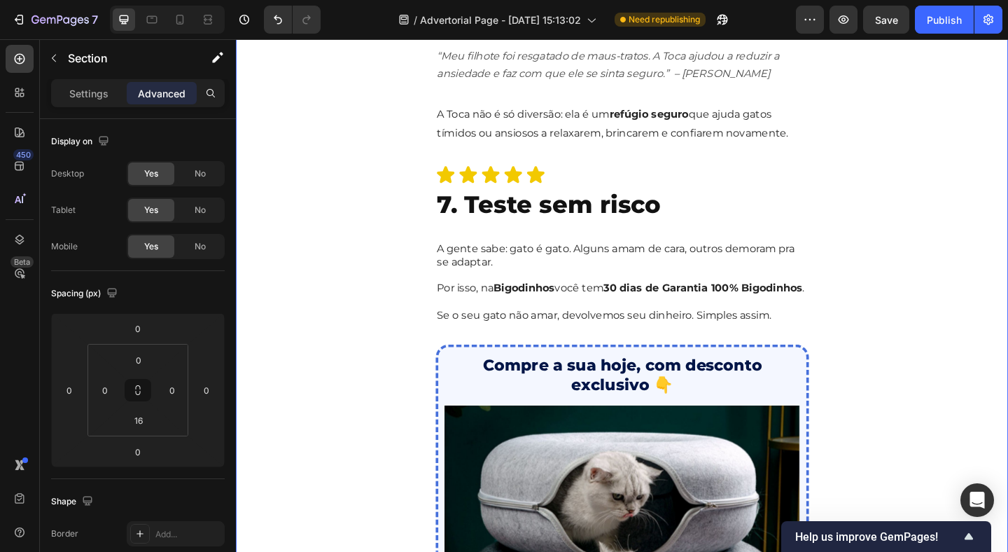
scroll to position [3849, 0]
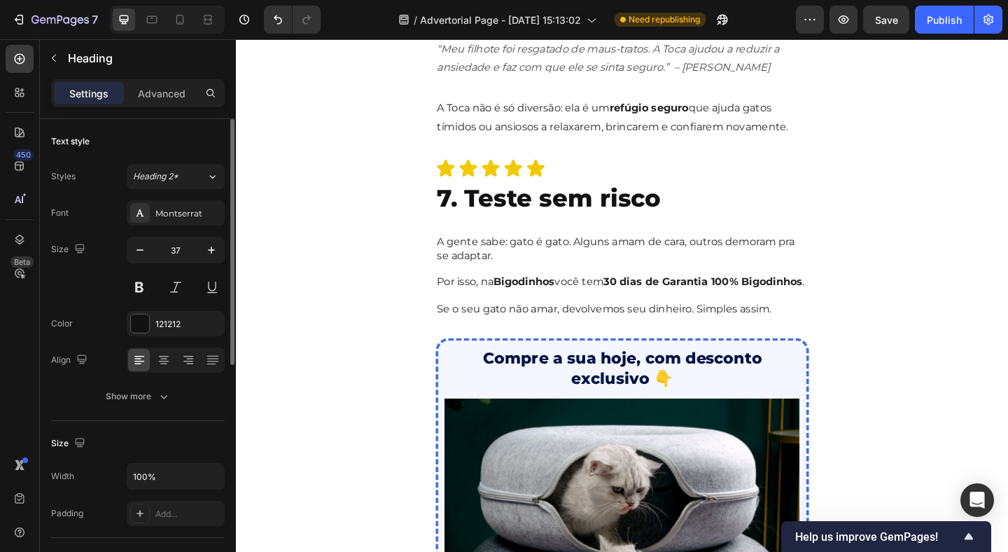
click at [135, 338] on div "Font Montserrat Size 37 Color 121212 Align Show more" at bounding box center [138, 304] width 174 height 209
click at [142, 320] on div at bounding box center [140, 323] width 18 height 18
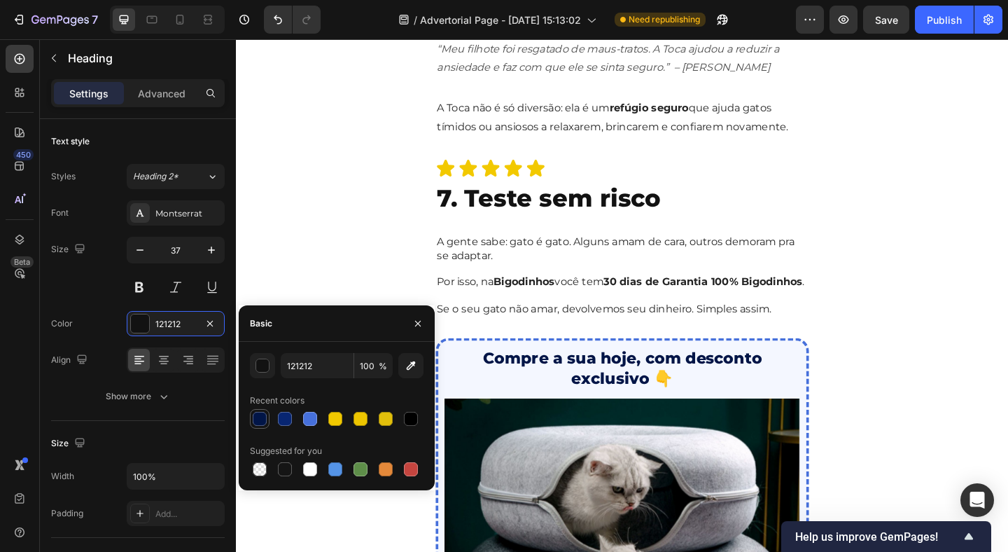
click at [259, 414] on div at bounding box center [260, 419] width 14 height 14
type input "011547"
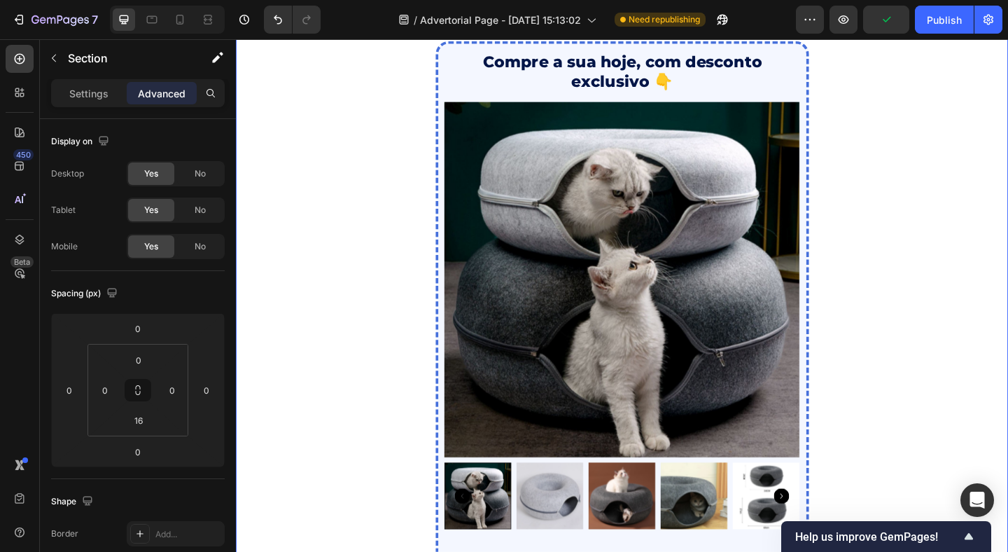
scroll to position [4188, 0]
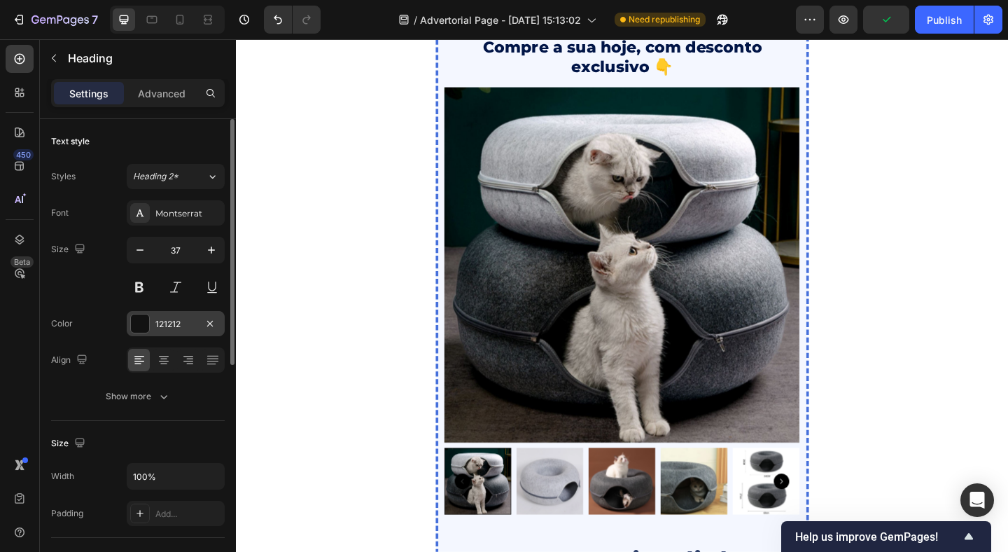
click at [143, 323] on div at bounding box center [140, 323] width 18 height 18
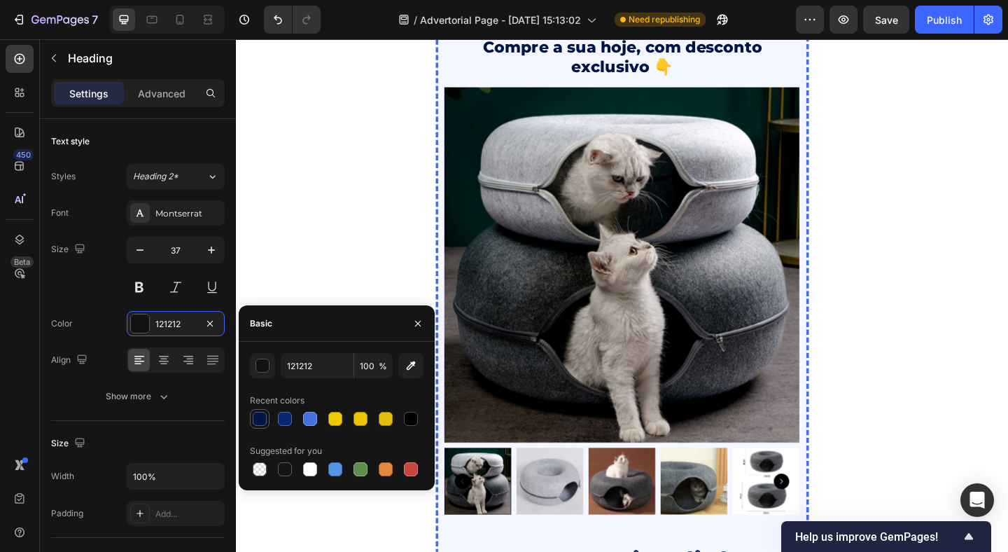
click at [261, 417] on div at bounding box center [260, 419] width 14 height 14
type input "011547"
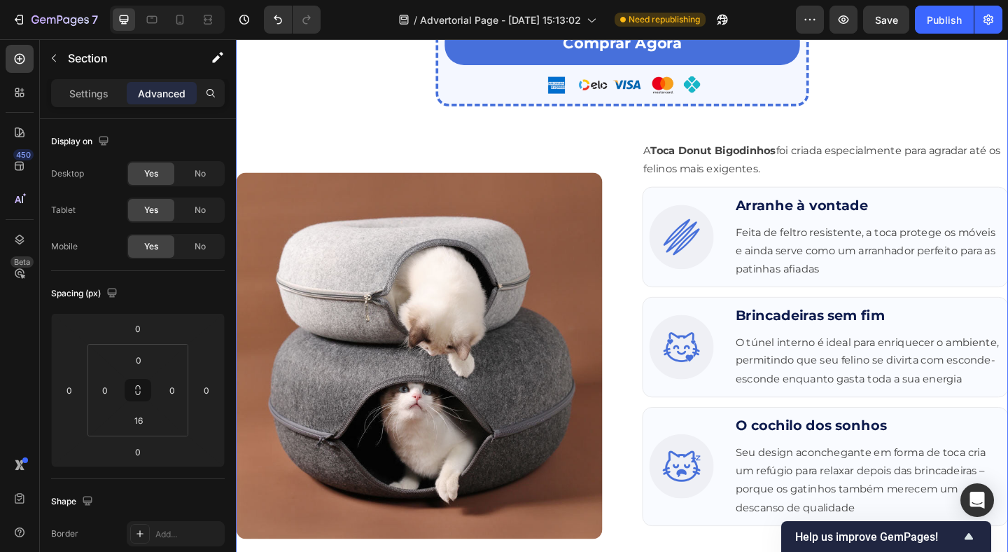
scroll to position [4927, 0]
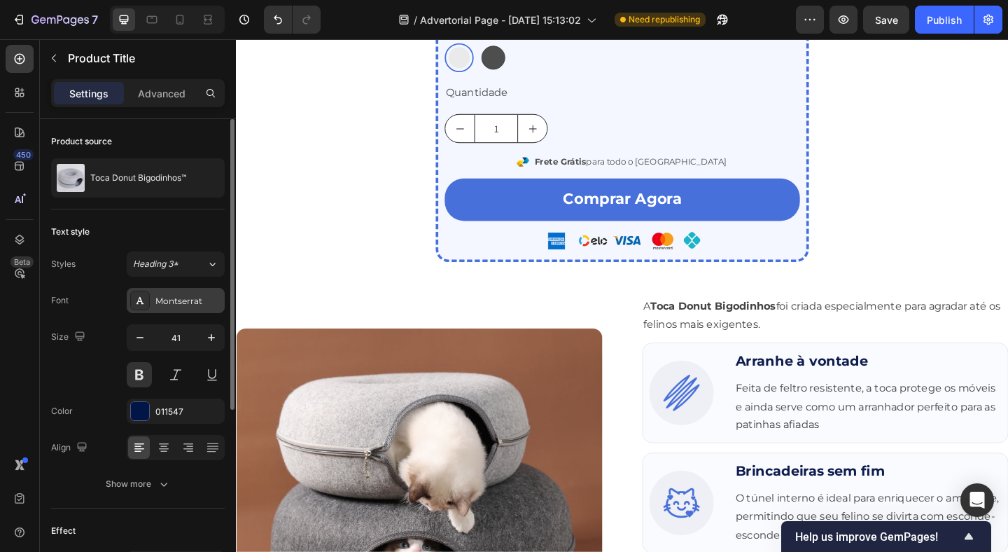
click at [153, 301] on div "Montserrat" at bounding box center [176, 300] width 98 height 25
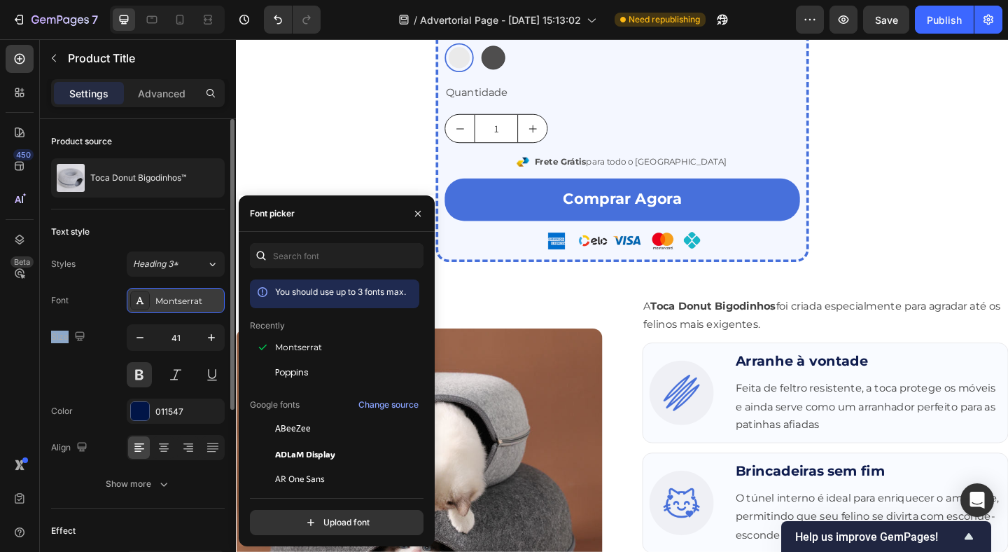
click at [153, 301] on div "Montserrat" at bounding box center [176, 300] width 98 height 25
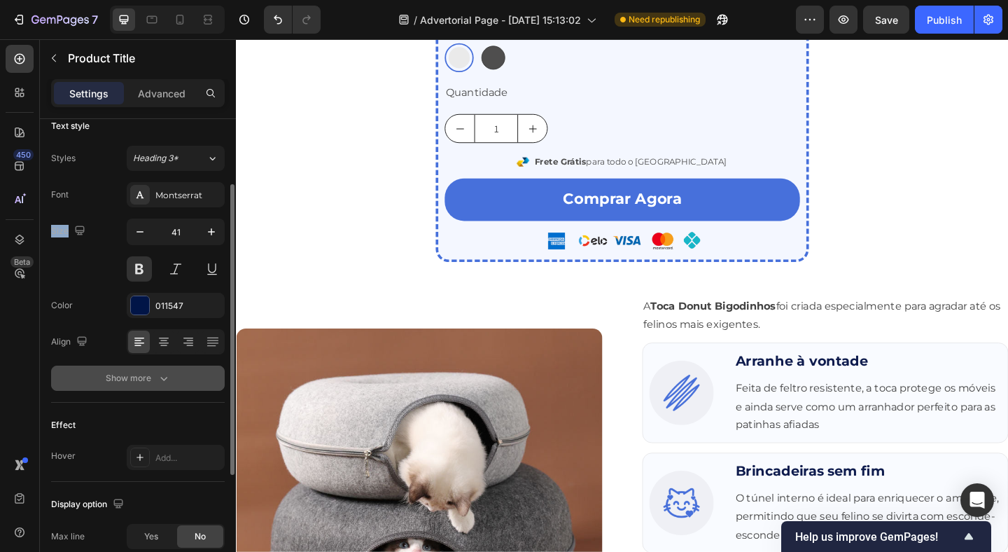
click at [146, 387] on button "Show more" at bounding box center [138, 378] width 174 height 25
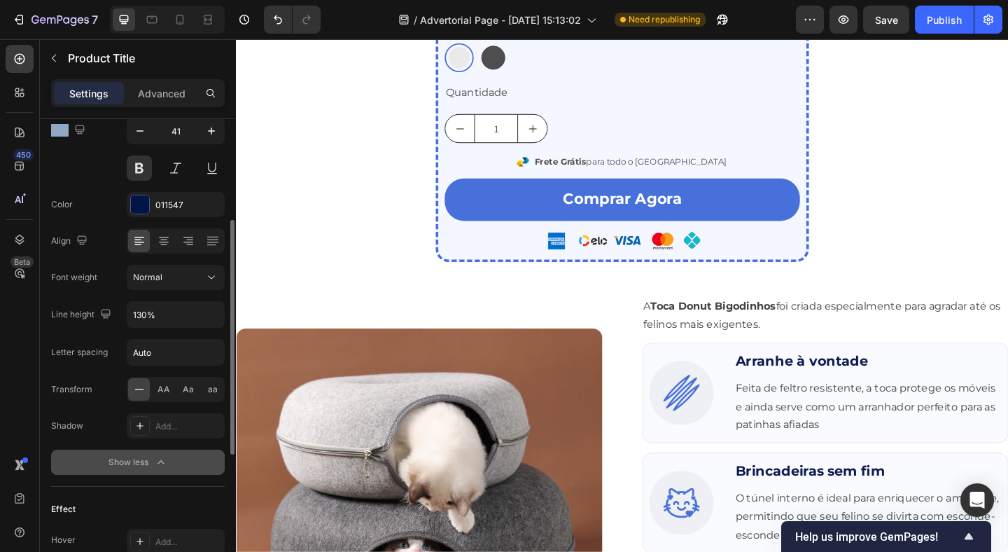
scroll to position [207, 0]
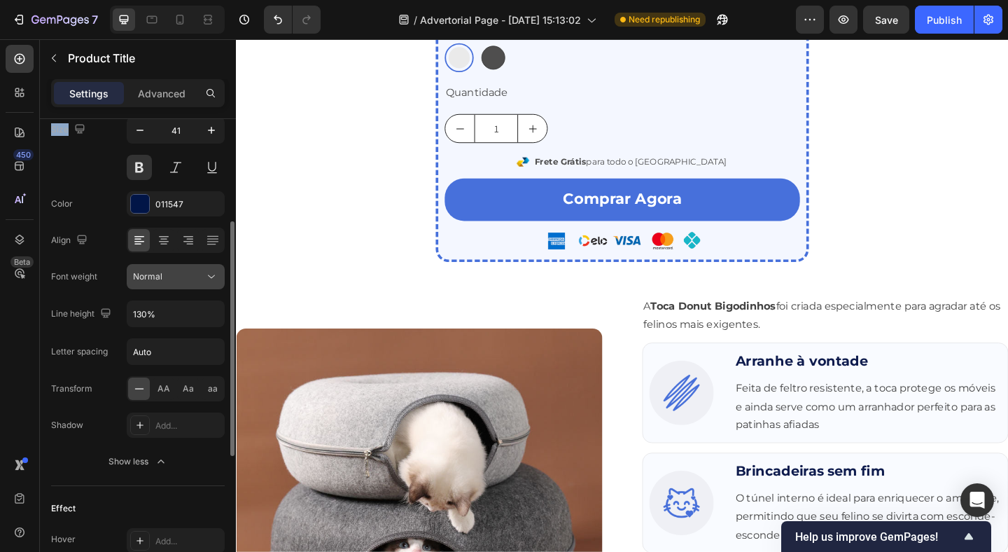
click at [188, 284] on button "Normal" at bounding box center [176, 276] width 98 height 25
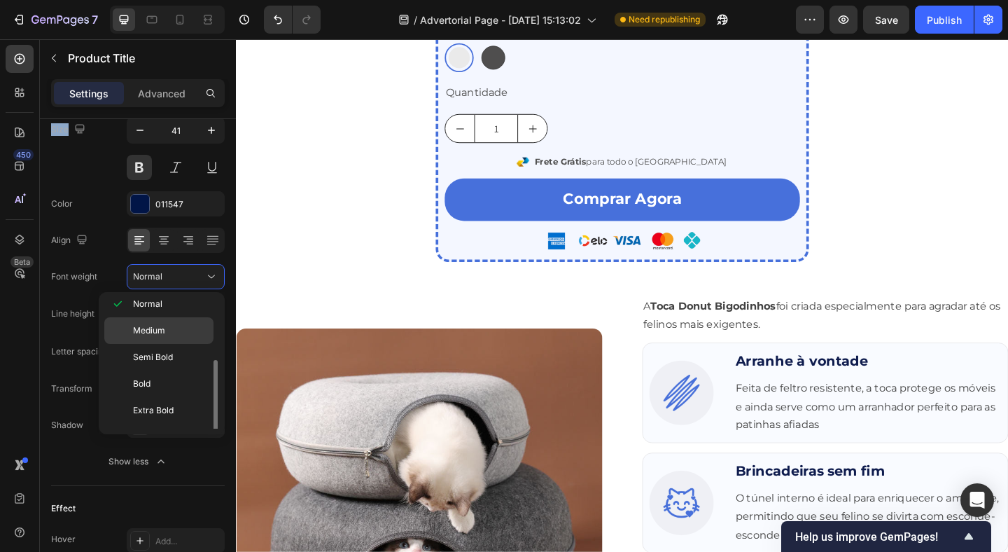
scroll to position [108, 0]
click at [183, 390] on p "Extra Bold" at bounding box center [170, 389] width 74 height 13
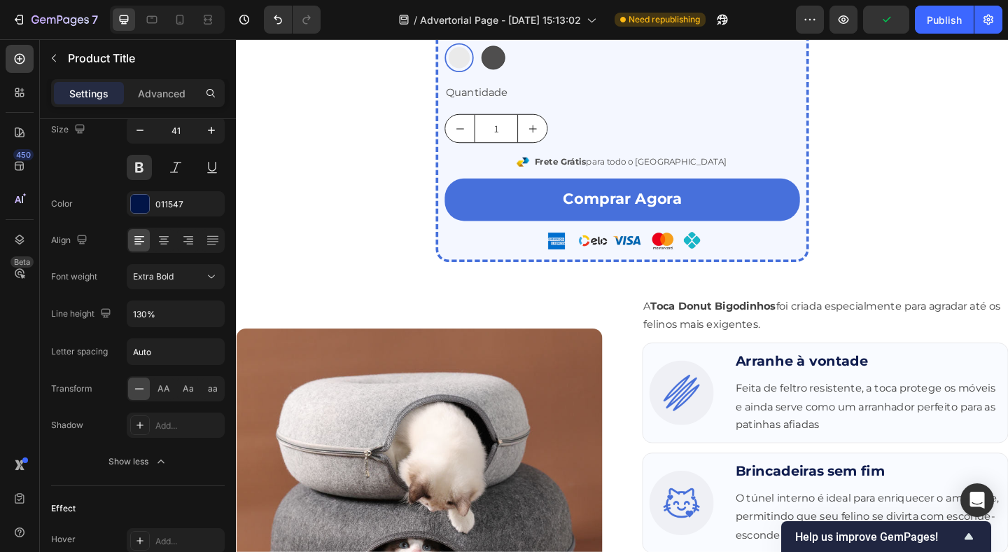
click at [200, 277] on div "Extra Bold" at bounding box center [168, 276] width 71 height 13
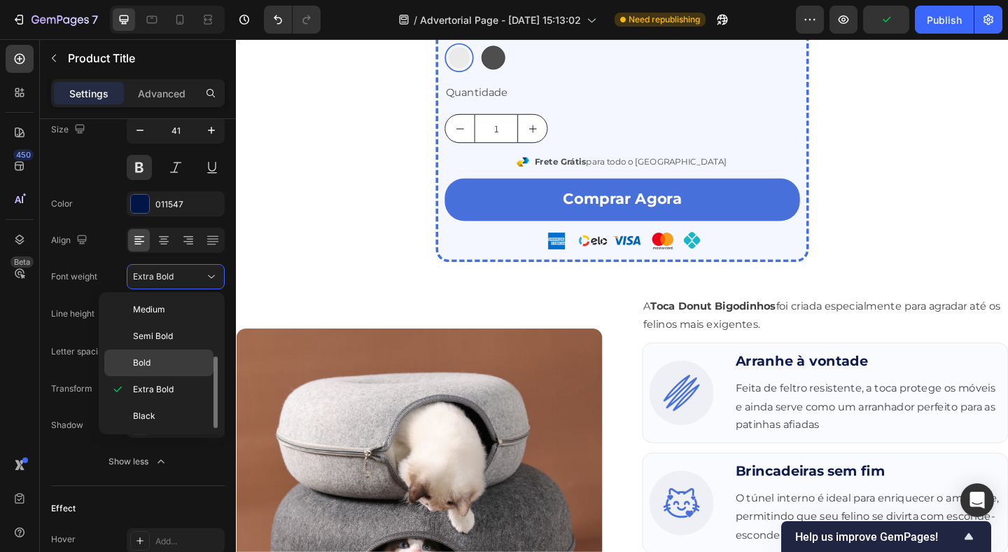
scroll to position [109, 0]
click at [157, 424] on div "Black" at bounding box center [158, 415] width 109 height 27
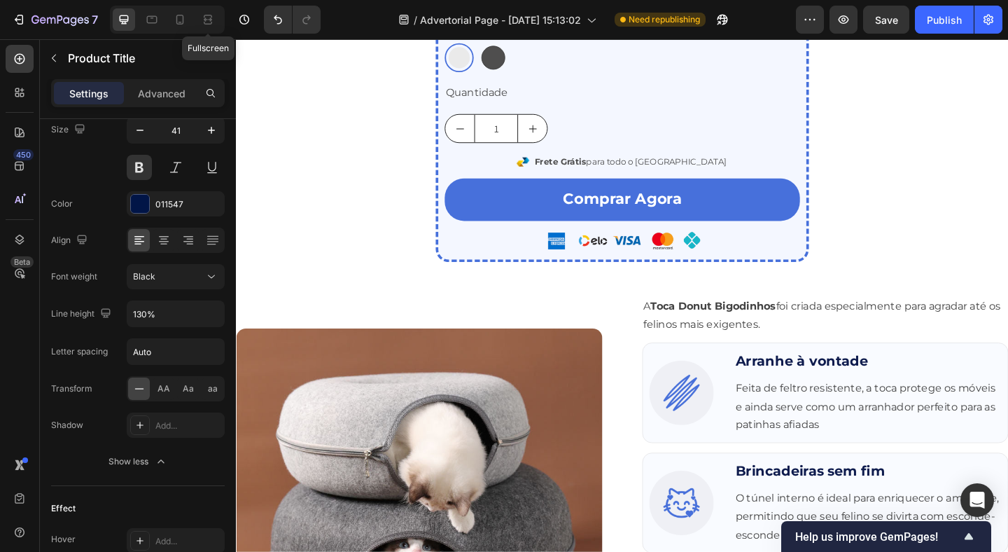
click at [192, 10] on div "Fullscreen" at bounding box center [167, 20] width 115 height 28
click at [186, 13] on icon at bounding box center [180, 20] width 14 height 14
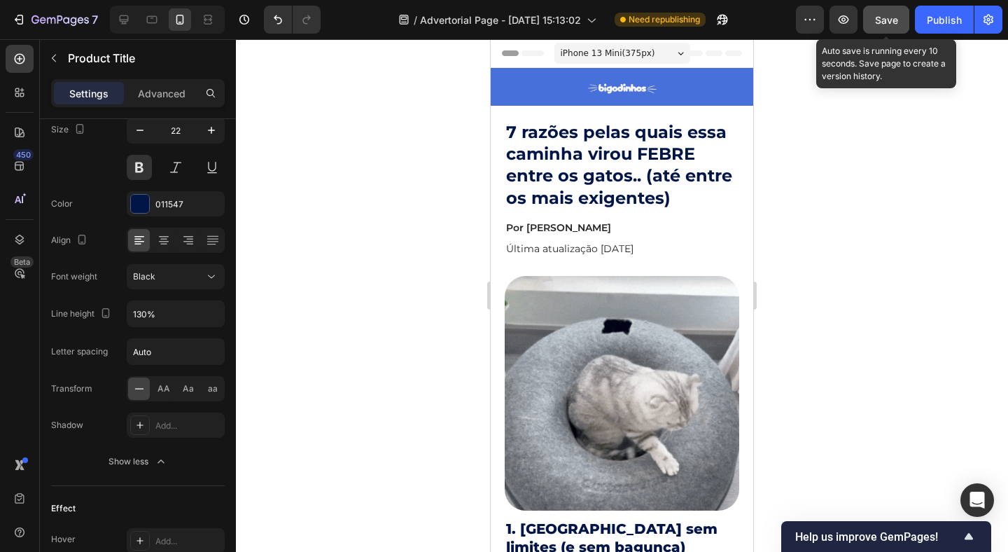
click at [896, 13] on div "Save" at bounding box center [886, 20] width 23 height 15
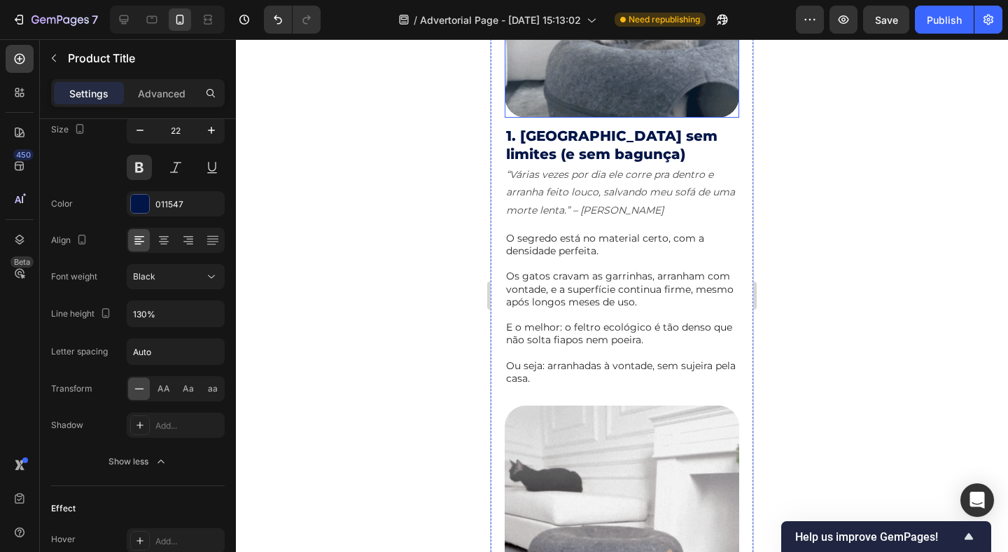
scroll to position [392, 0]
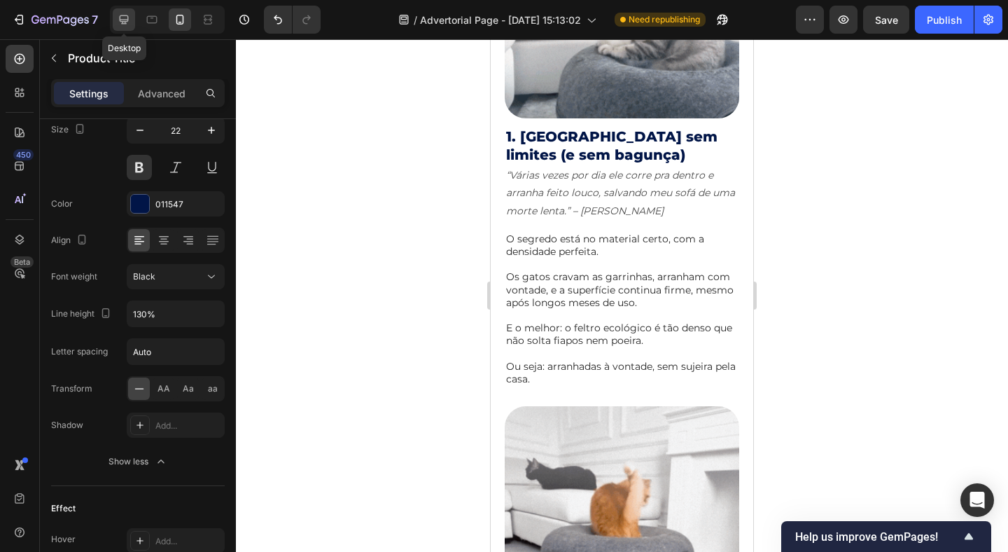
drag, startPoint x: 124, startPoint y: 20, endPoint x: 35, endPoint y: 55, distance: 95.6
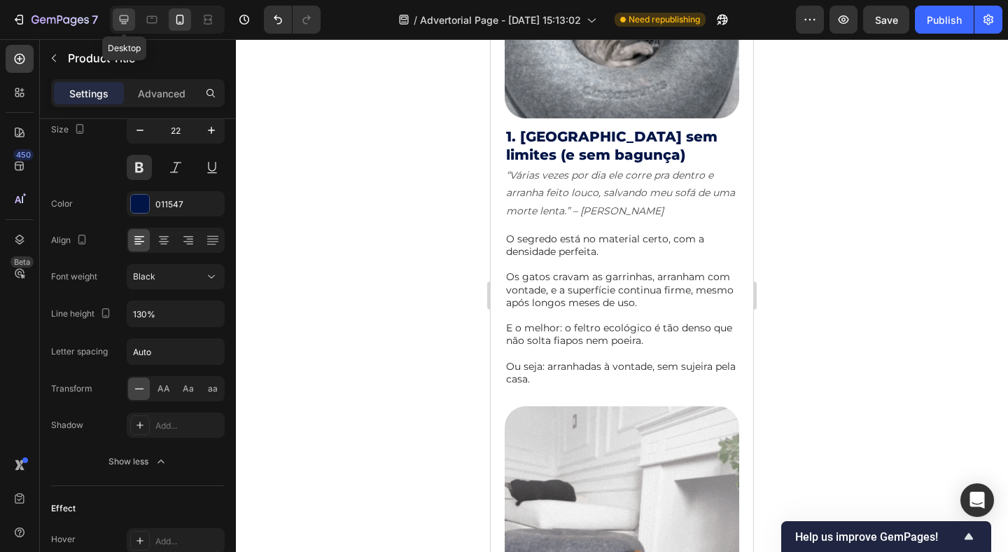
click at [124, 20] on icon at bounding box center [124, 19] width 9 height 9
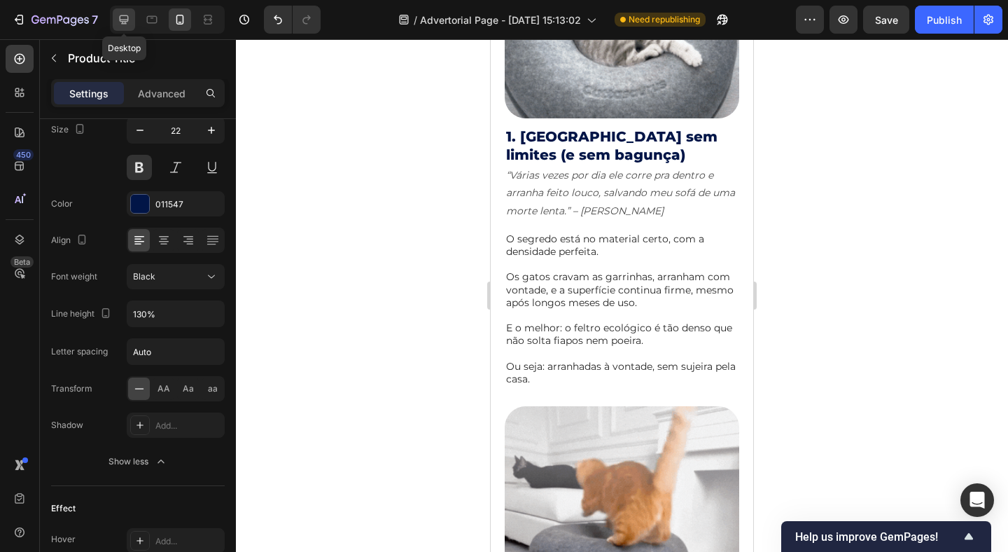
type input "41"
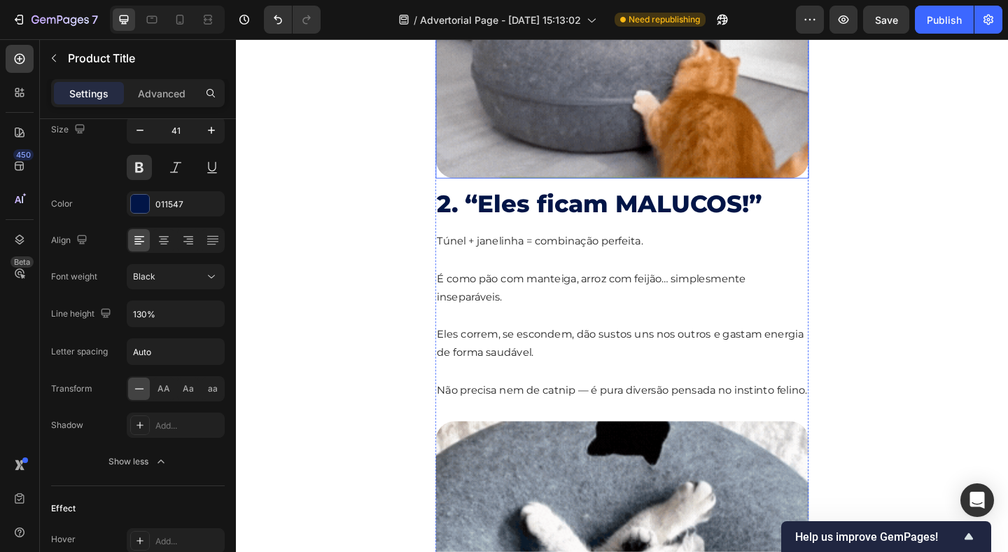
scroll to position [1274, 0]
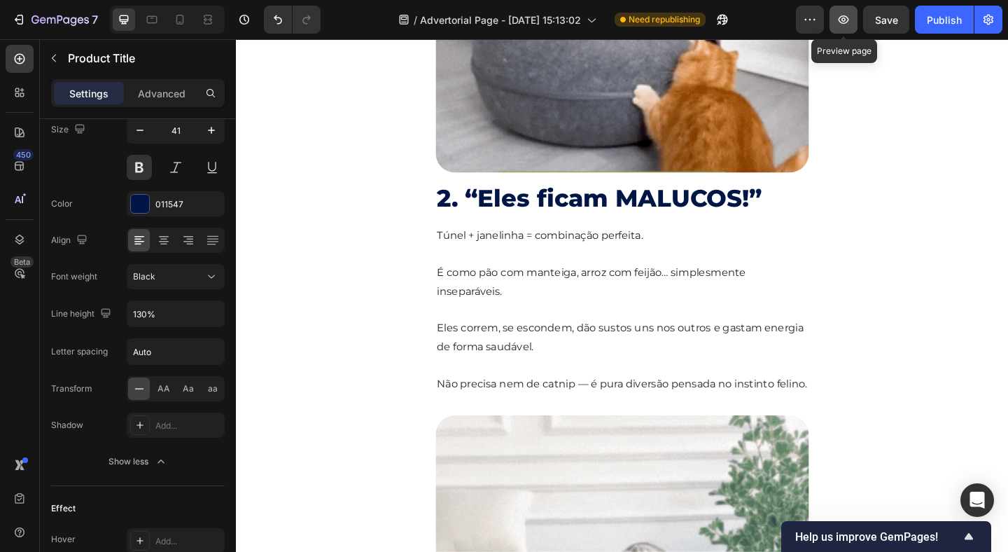
click at [838, 18] on icon "button" at bounding box center [844, 20] width 14 height 14
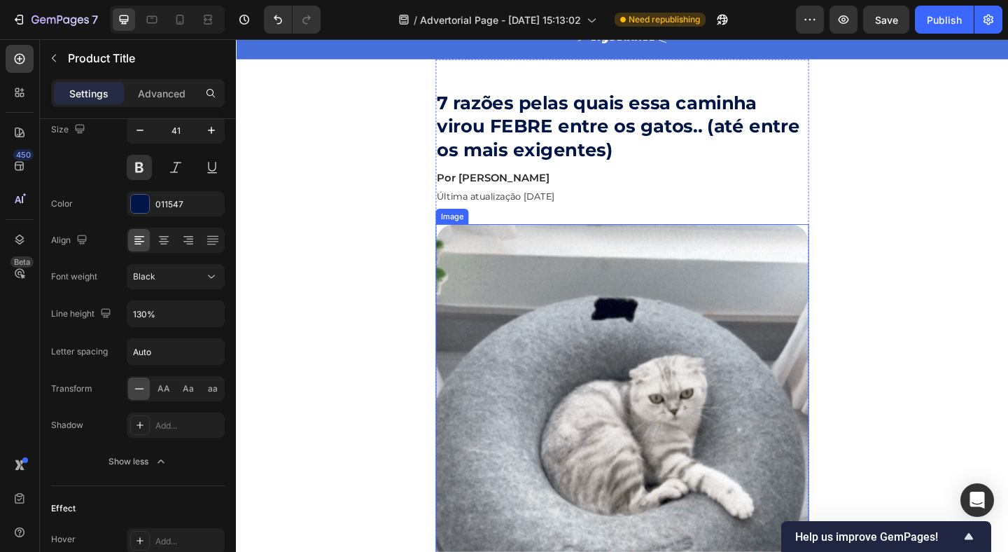
scroll to position [99, 0]
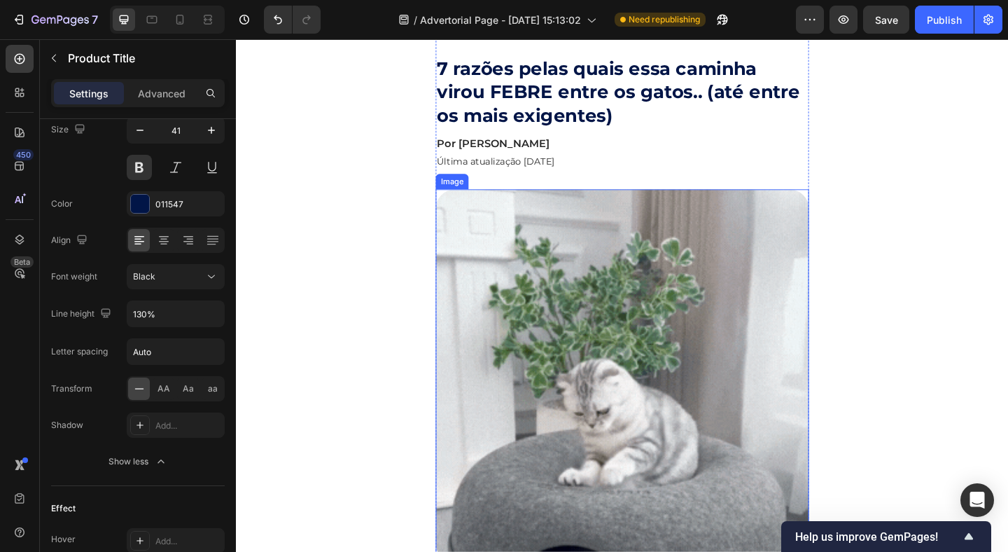
click at [641, 373] on img at bounding box center [656, 405] width 406 height 406
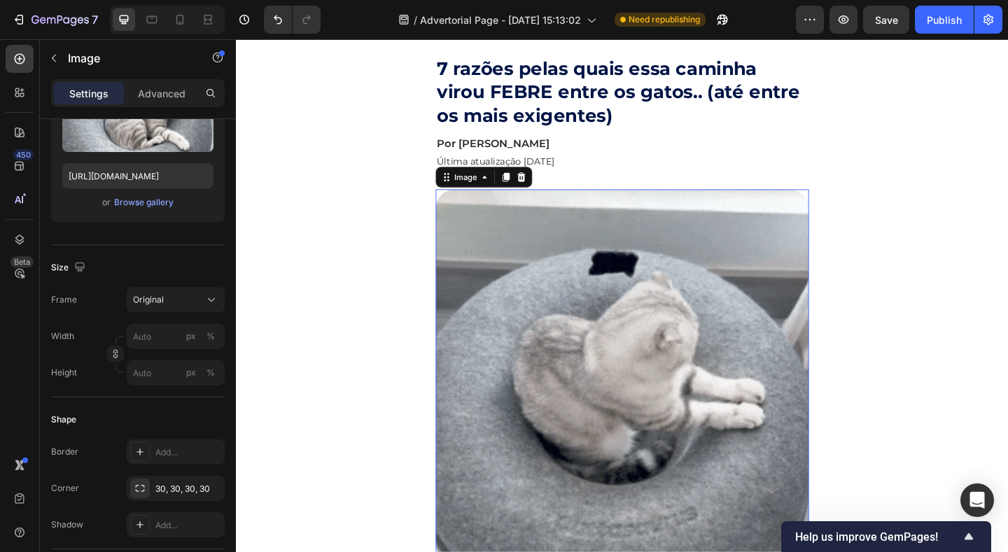
scroll to position [0, 0]
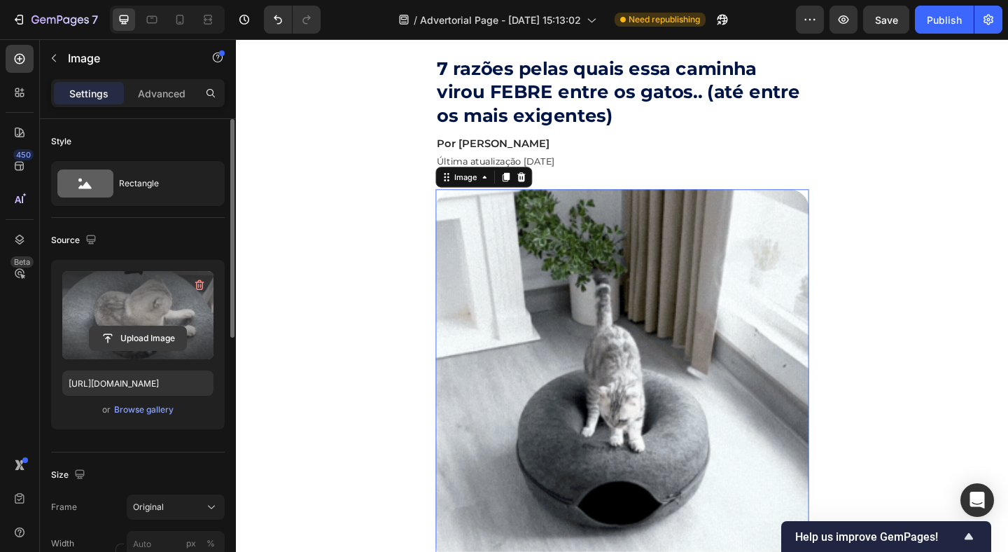
click at [140, 343] on input "file" at bounding box center [138, 338] width 97 height 24
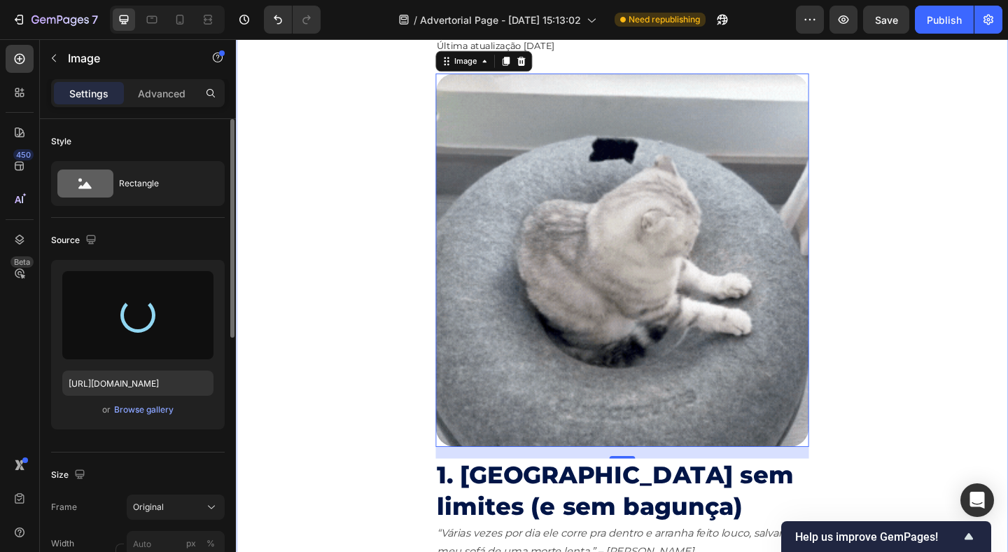
scroll to position [228, 0]
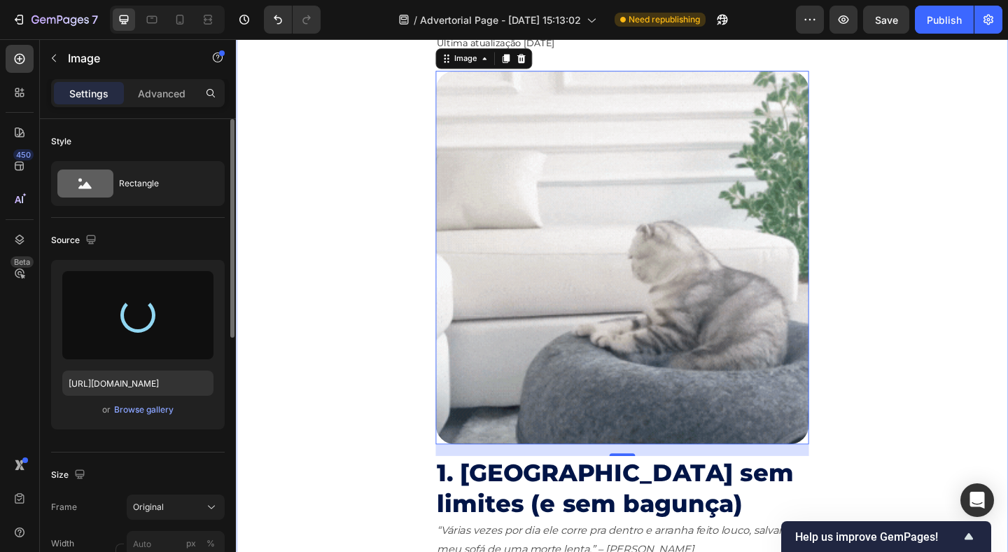
type input "https://cdn.shopify.com/s/files/1/0913/2458/0124/files/gempages_549234518221915…"
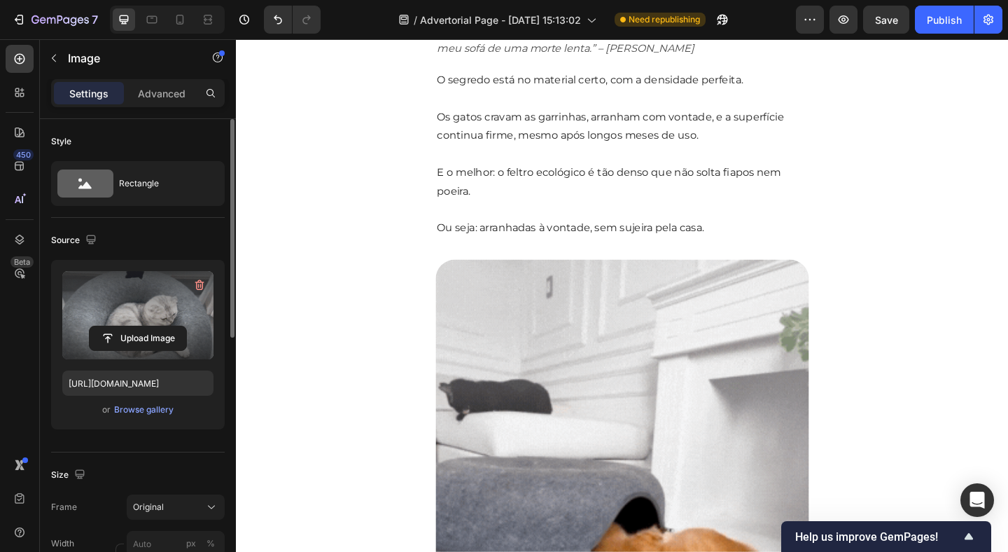
scroll to position [791, 0]
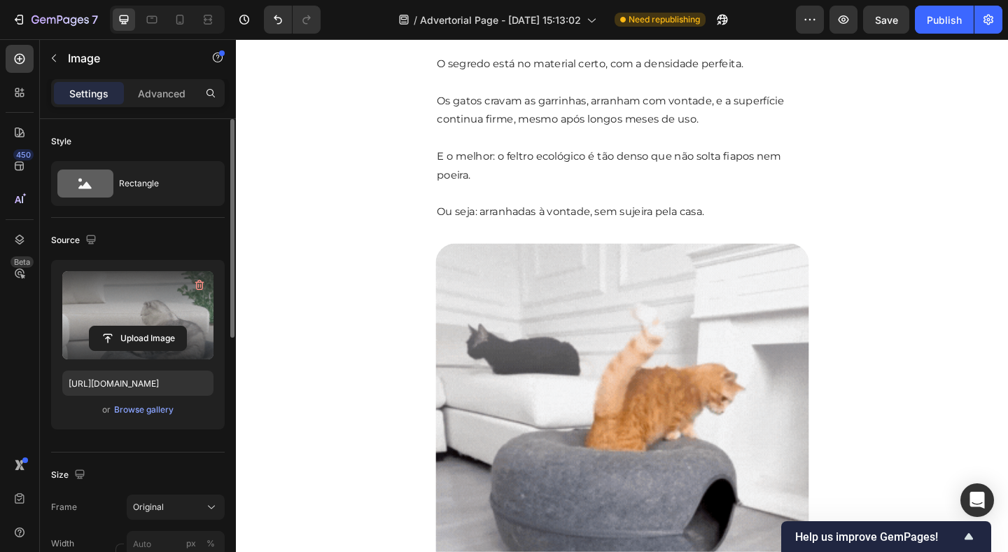
click at [691, 423] on img at bounding box center [656, 464] width 406 height 406
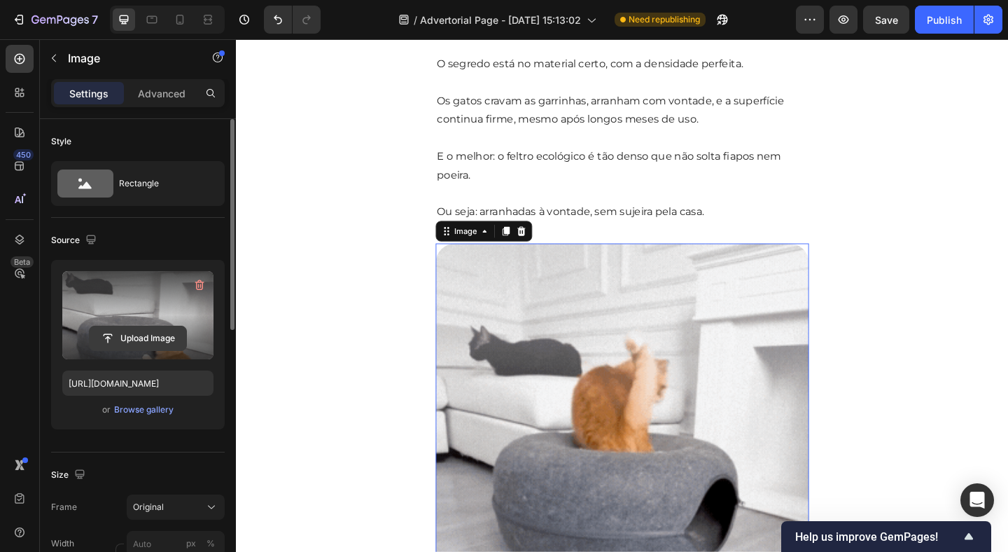
click at [135, 336] on input "file" at bounding box center [138, 338] width 97 height 24
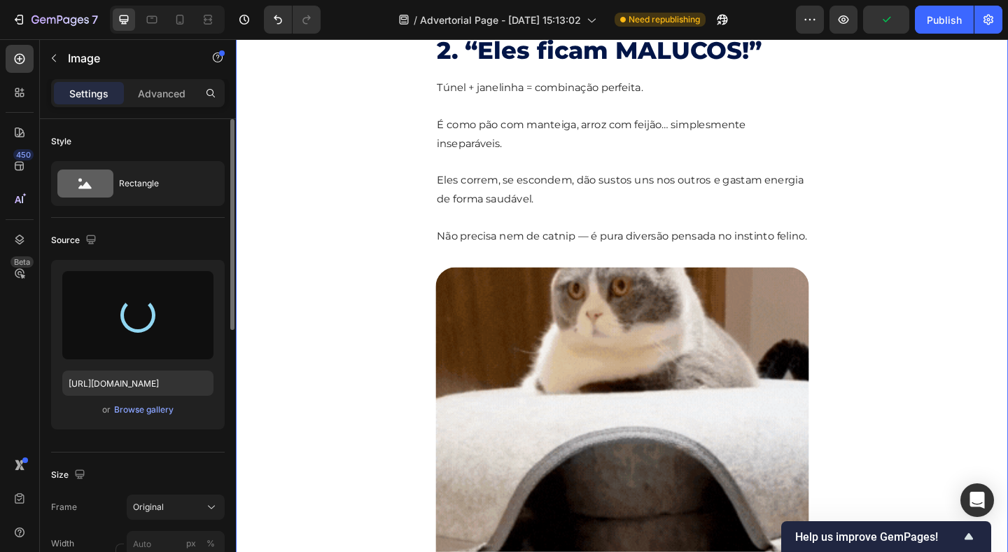
scroll to position [1496, 0]
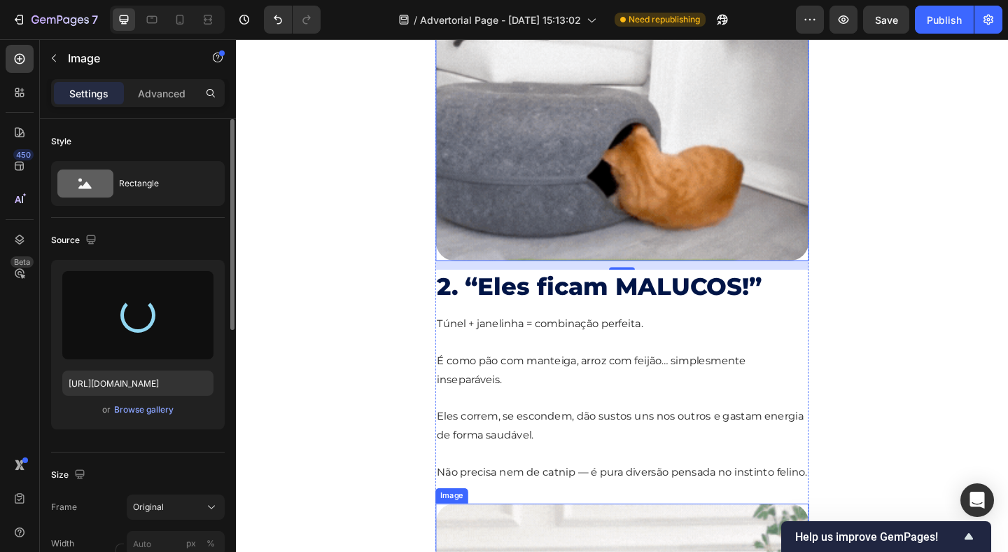
type input "https://cdn.shopify.com/s/files/1/0913/2458/0124/files/gempages_549234518221915…"
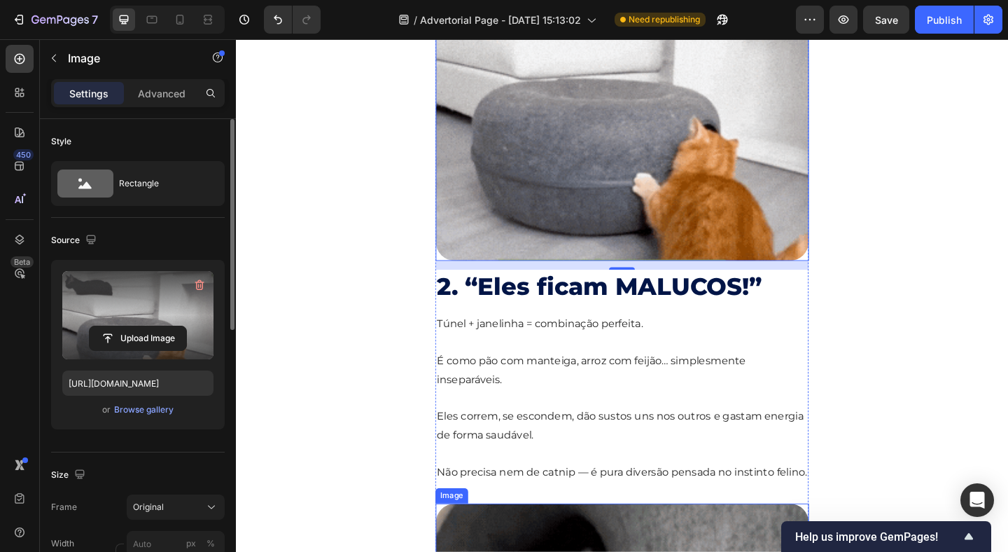
scroll to position [1433, 0]
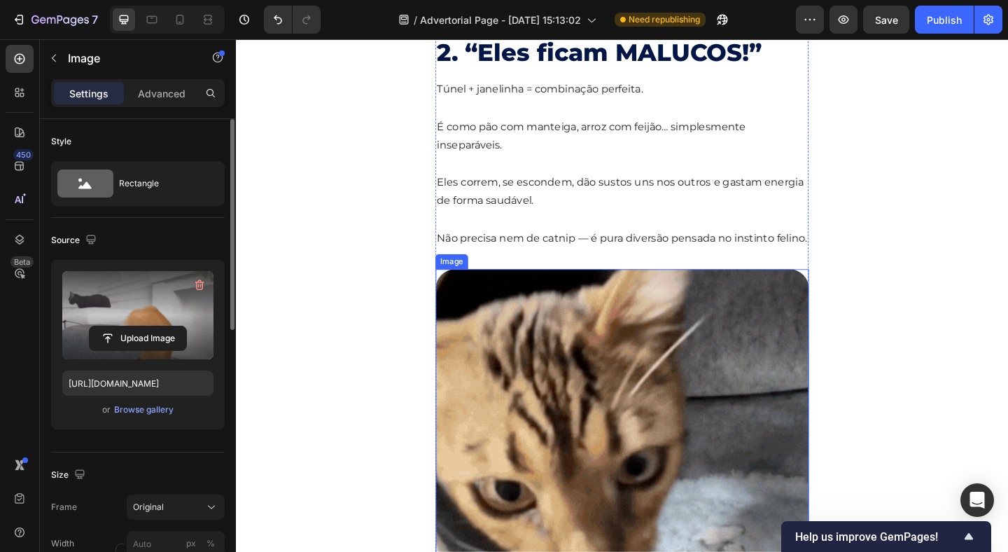
click at [632, 380] on img at bounding box center [656, 492] width 406 height 406
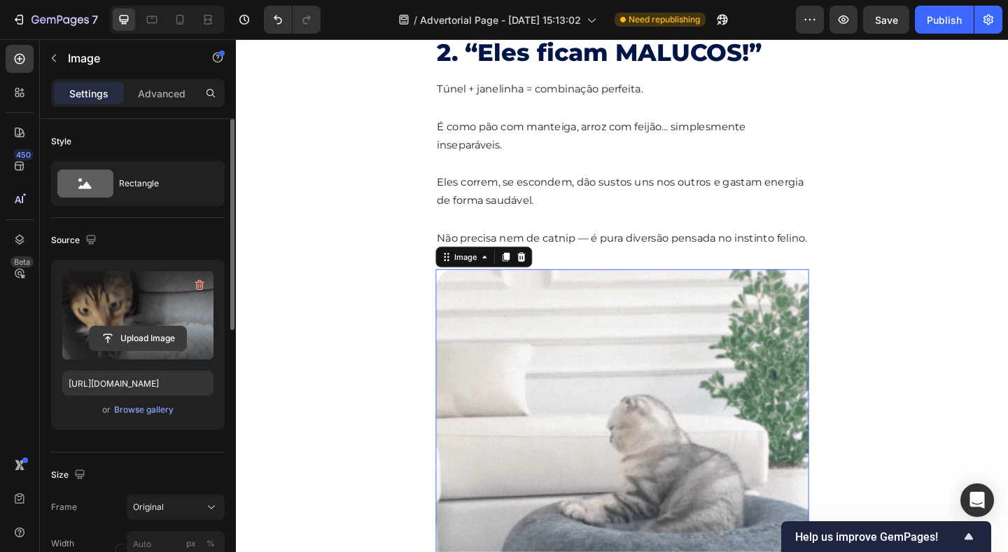
click at [112, 343] on input "file" at bounding box center [138, 338] width 97 height 24
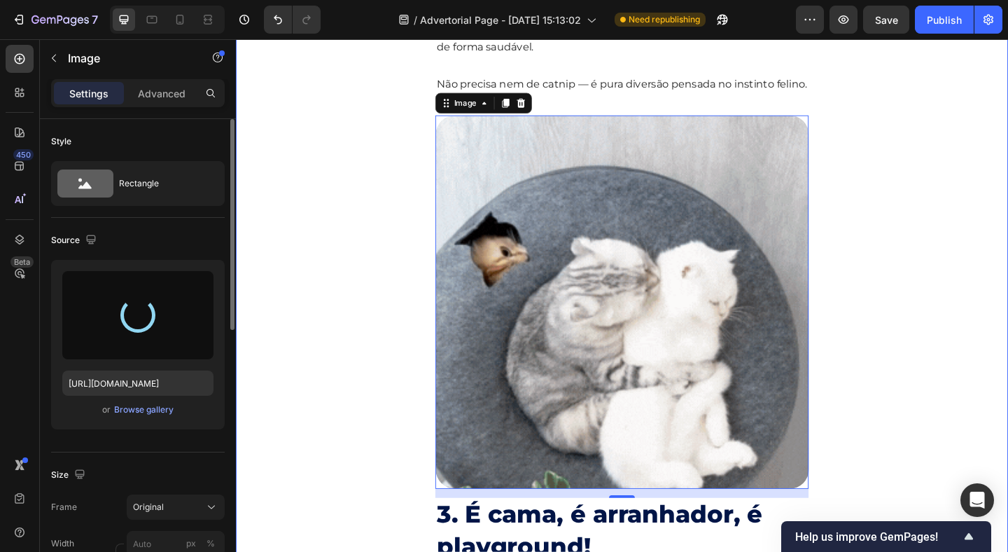
scroll to position [1611, 0]
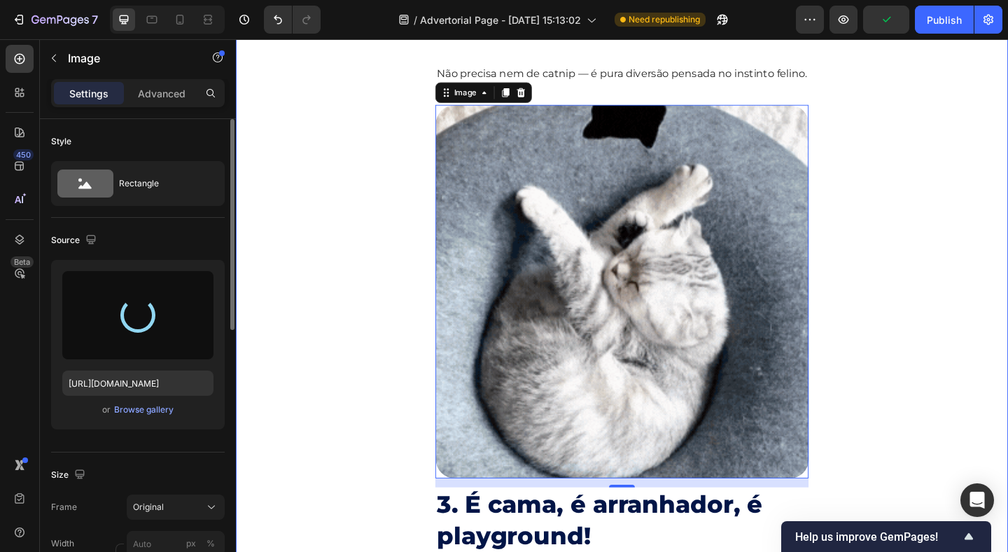
type input "https://cdn.shopify.com/s/files/1/0913/2458/0124/files/gempages_549234518221915…"
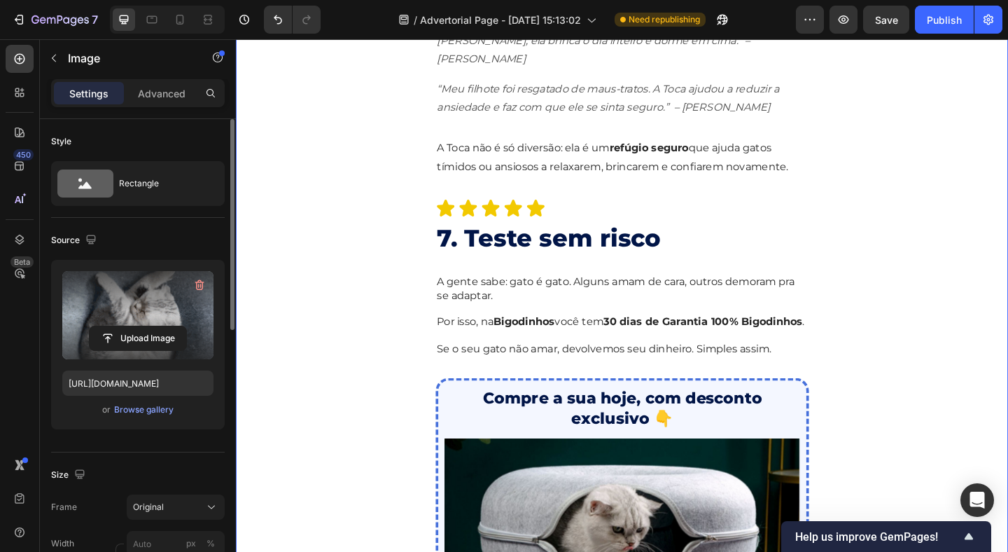
scroll to position [3744, 0]
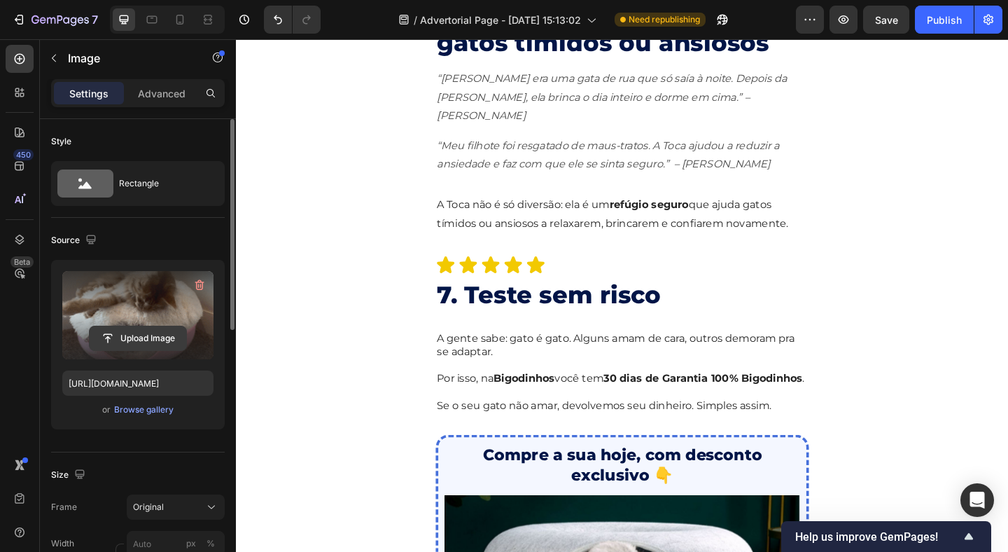
click at [128, 344] on input "file" at bounding box center [138, 338] width 97 height 24
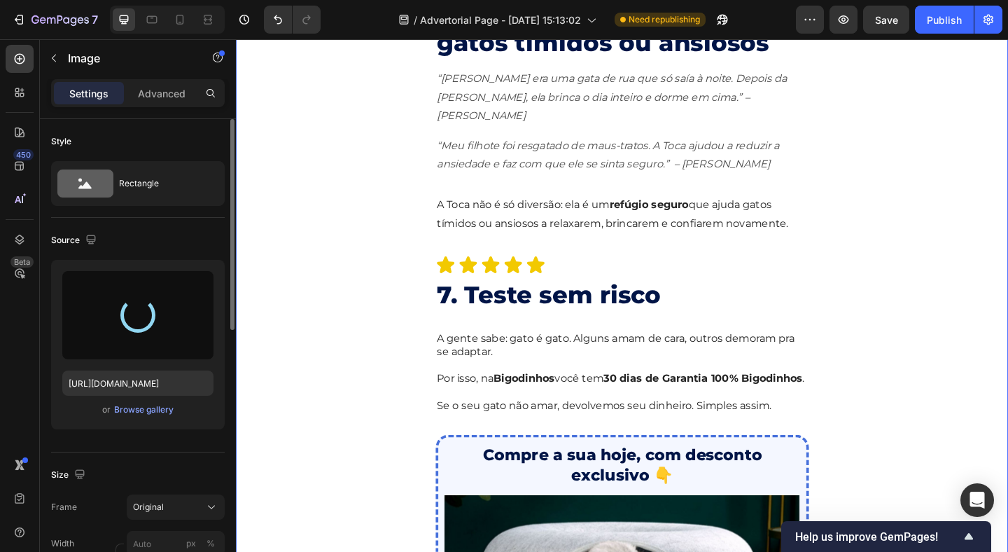
scroll to position [3768, 0]
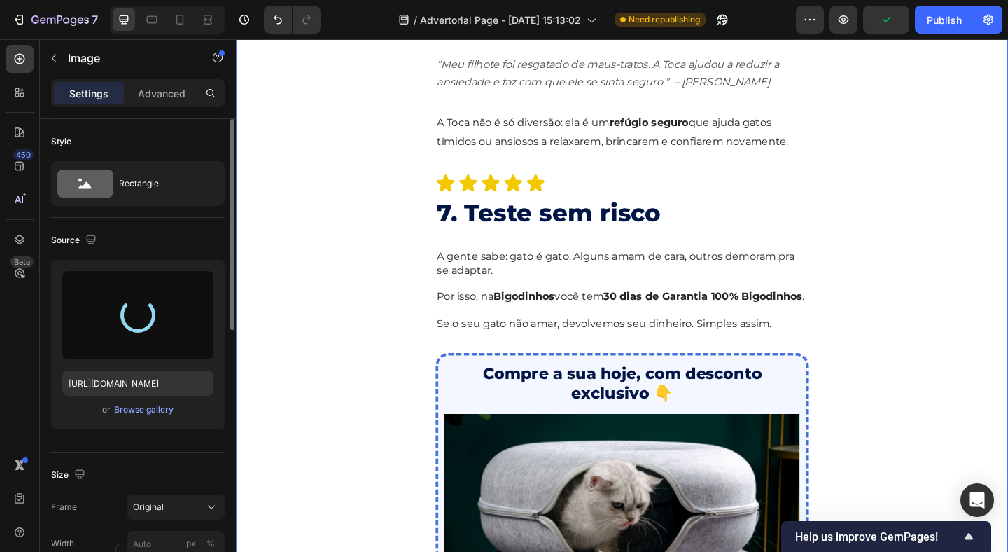
type input "https://cdn.shopify.com/s/files/1/0913/2458/0124/files/gempages_549234518221915…"
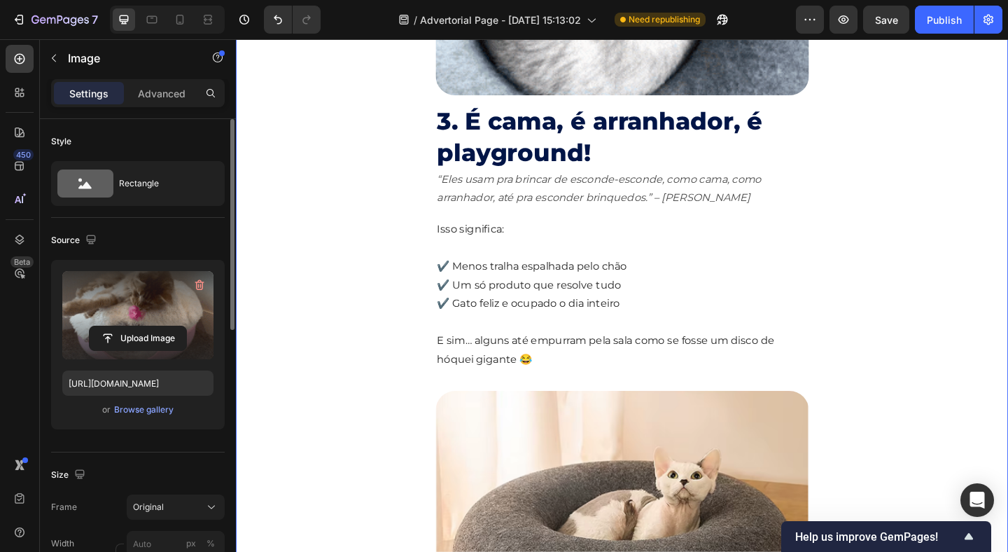
scroll to position [1936, 0]
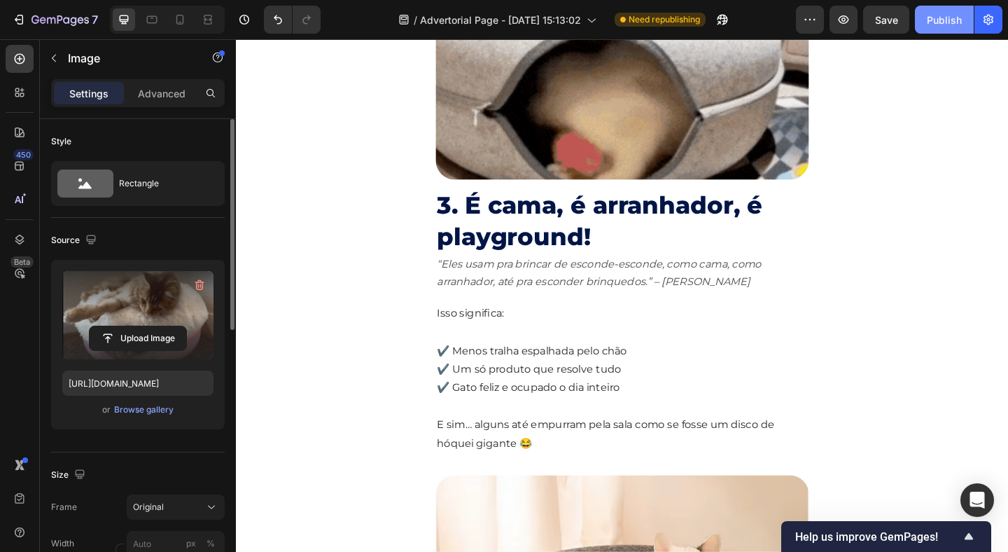
click at [938, 24] on div "Publish" at bounding box center [944, 20] width 35 height 15
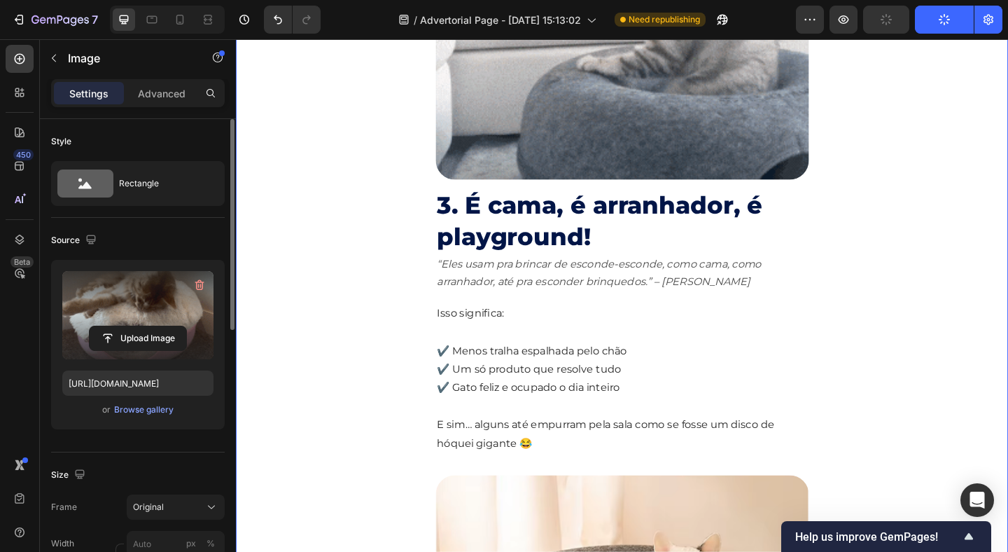
scroll to position [0, 0]
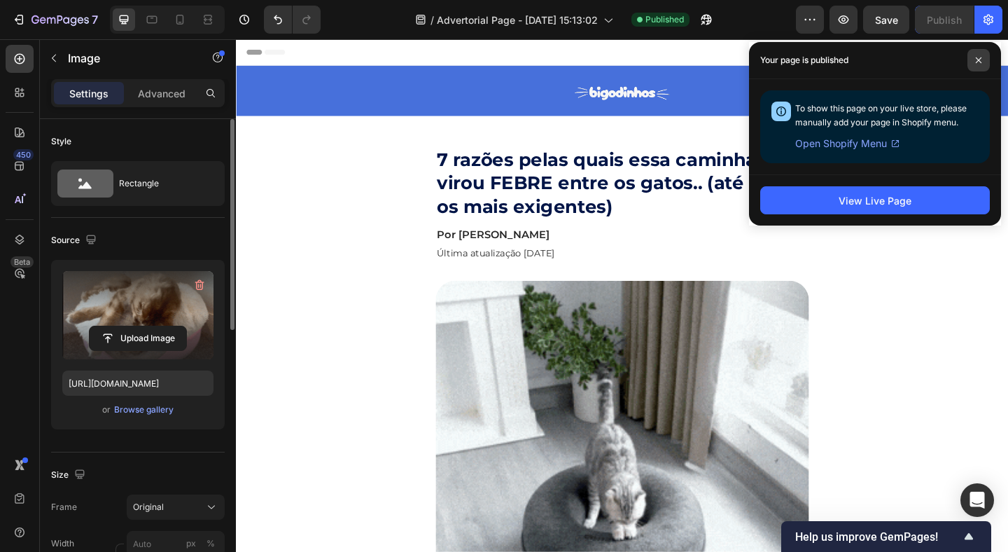
click at [982, 64] on span at bounding box center [979, 60] width 22 height 22
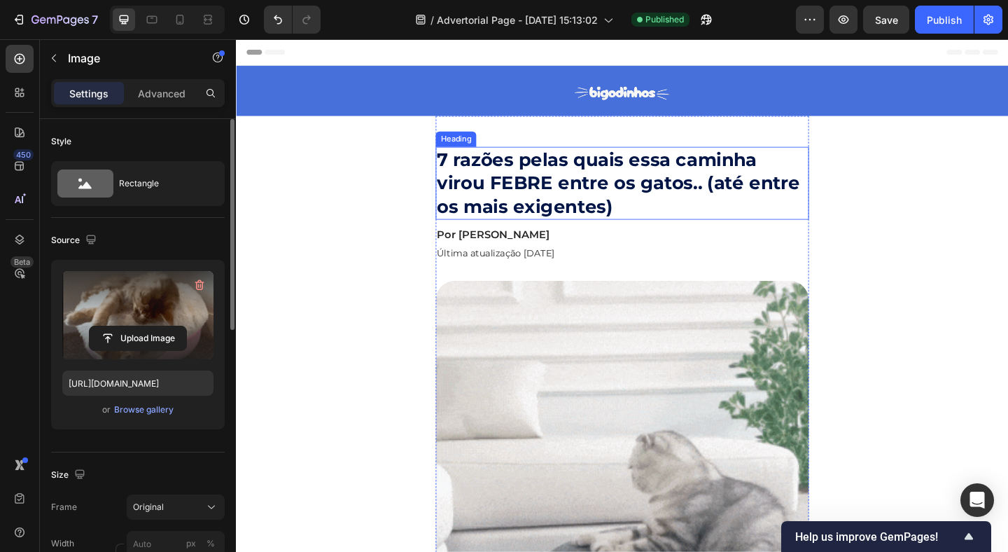
scroll to position [34, 0]
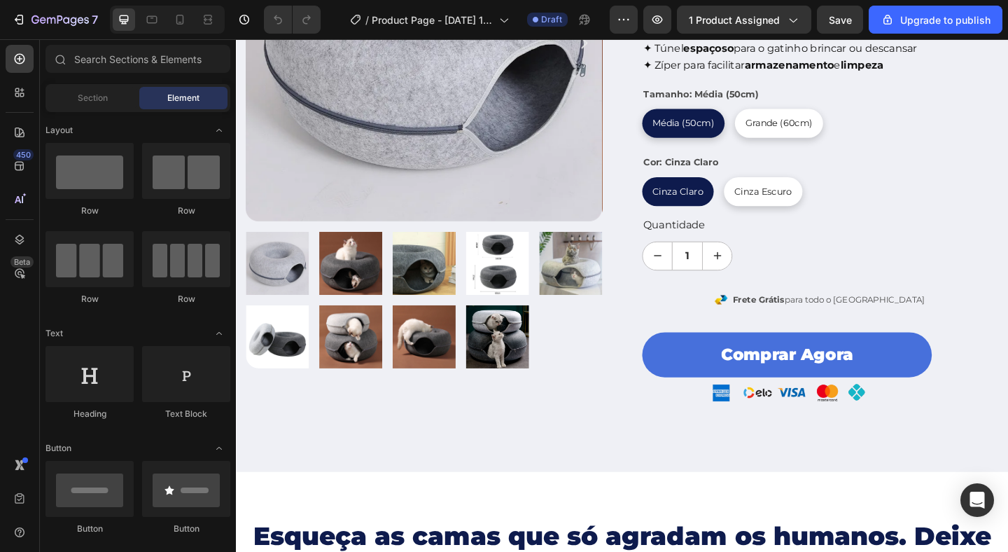
scroll to position [241, 0]
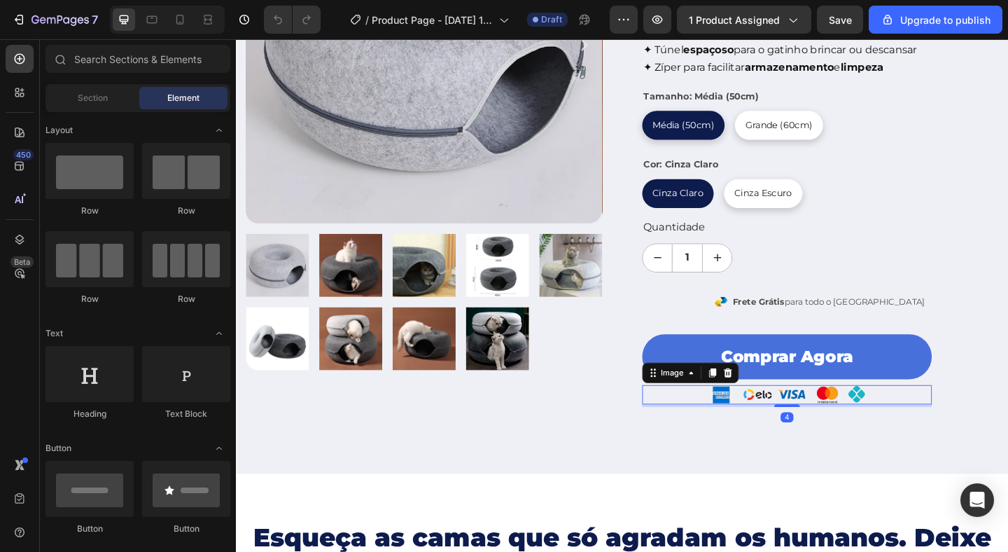
click at [835, 430] on img at bounding box center [835, 425] width 315 height 21
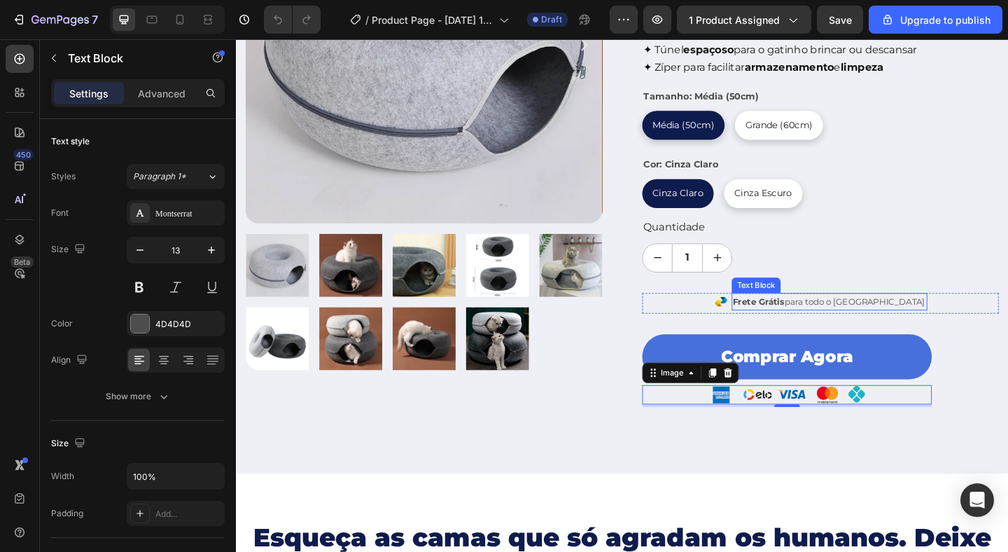
click at [814, 327] on strong "Frete Grátis" at bounding box center [805, 324] width 56 height 11
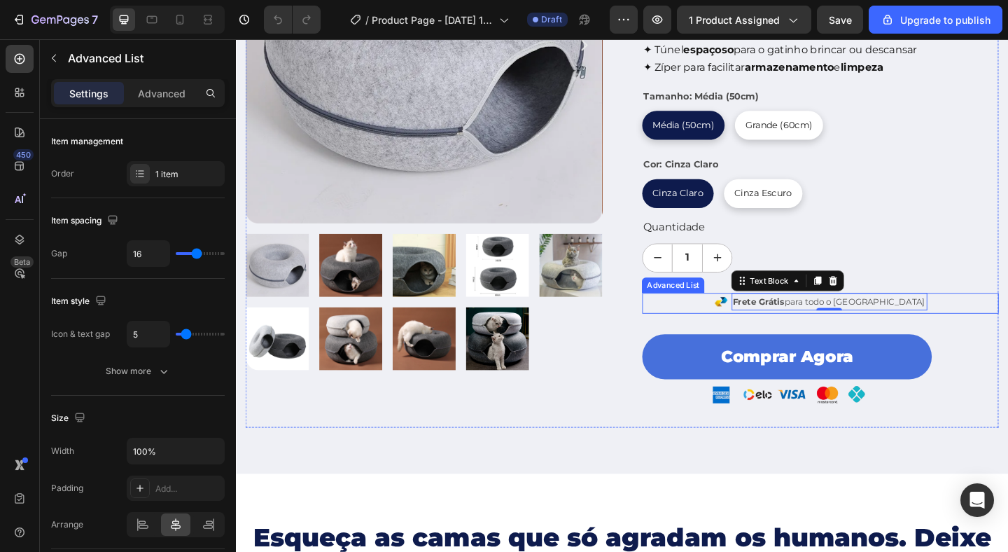
click at [775, 328] on div "Image Frete Grátis para todo o Brasil Text Block 0" at bounding box center [872, 326] width 388 height 22
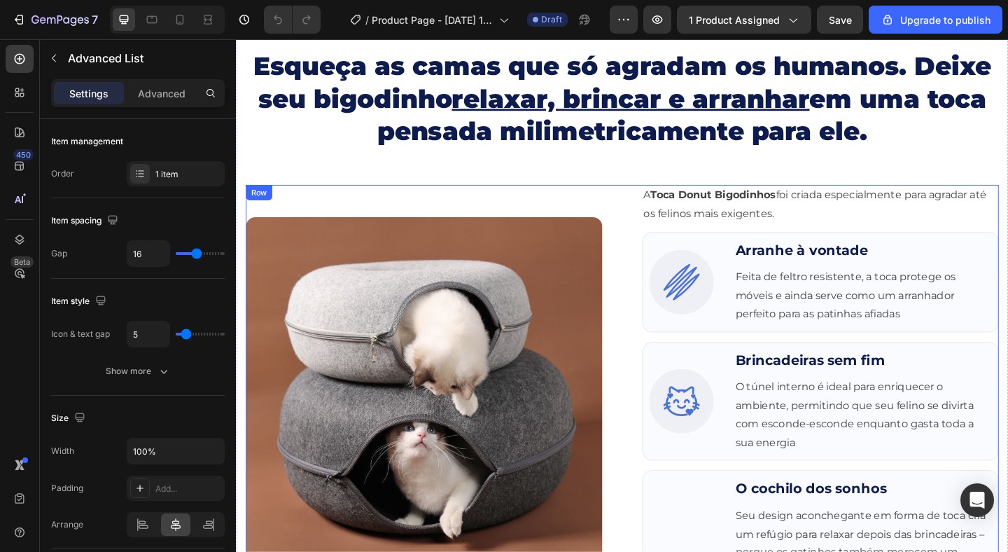
scroll to position [749, 0]
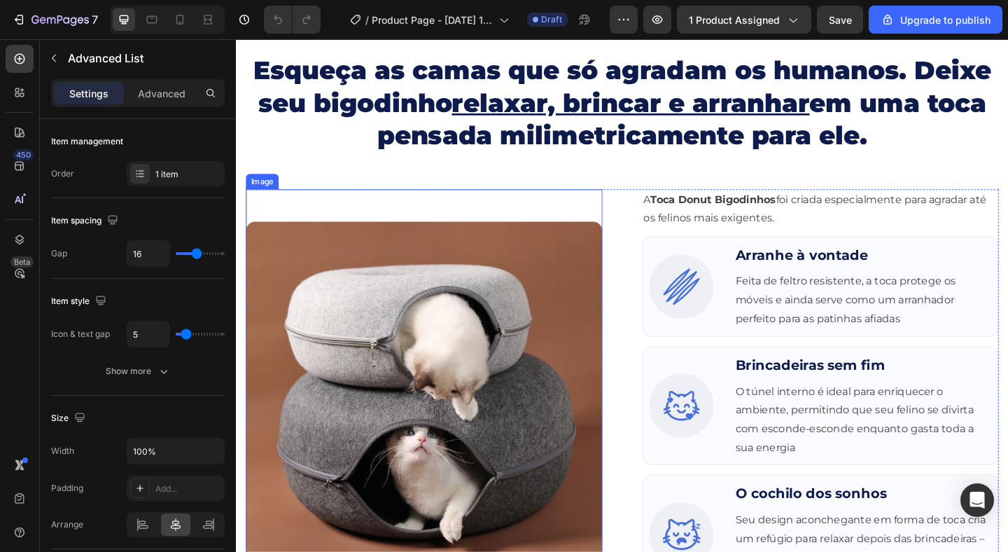
click at [567, 220] on div "Image" at bounding box center [440, 413] width 388 height 423
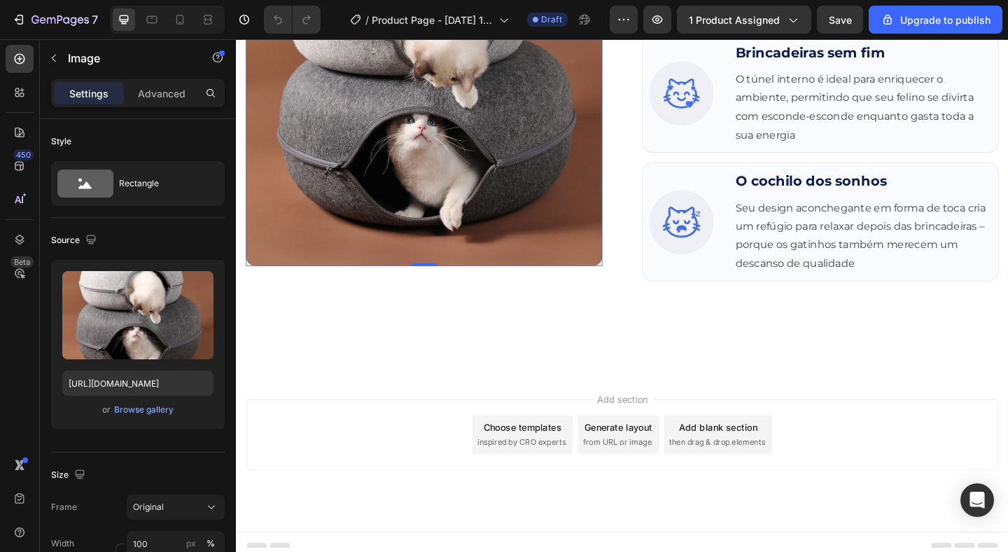
scroll to position [1095, 0]
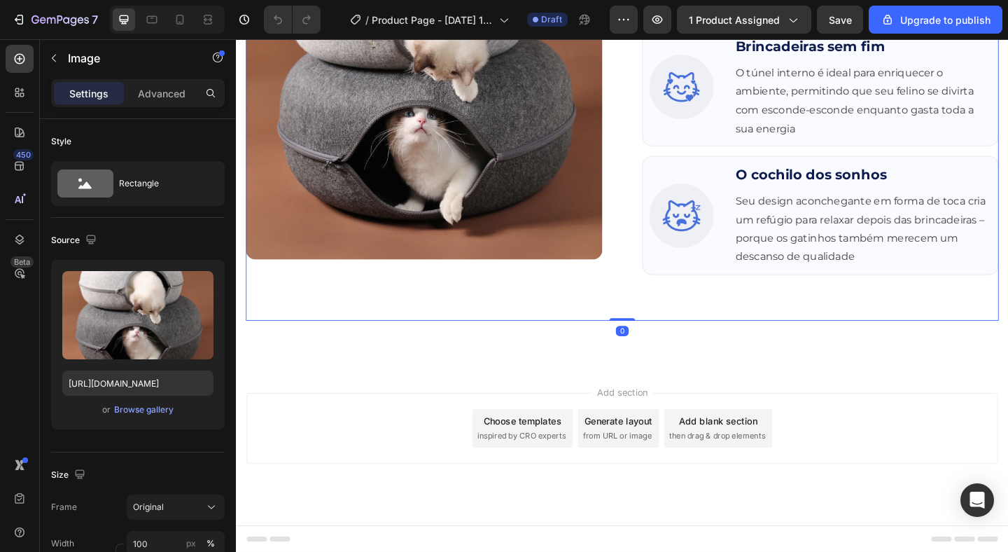
click at [613, 324] on div "Image" at bounding box center [440, 100] width 388 height 489
